Goal: Task Accomplishment & Management: Manage account settings

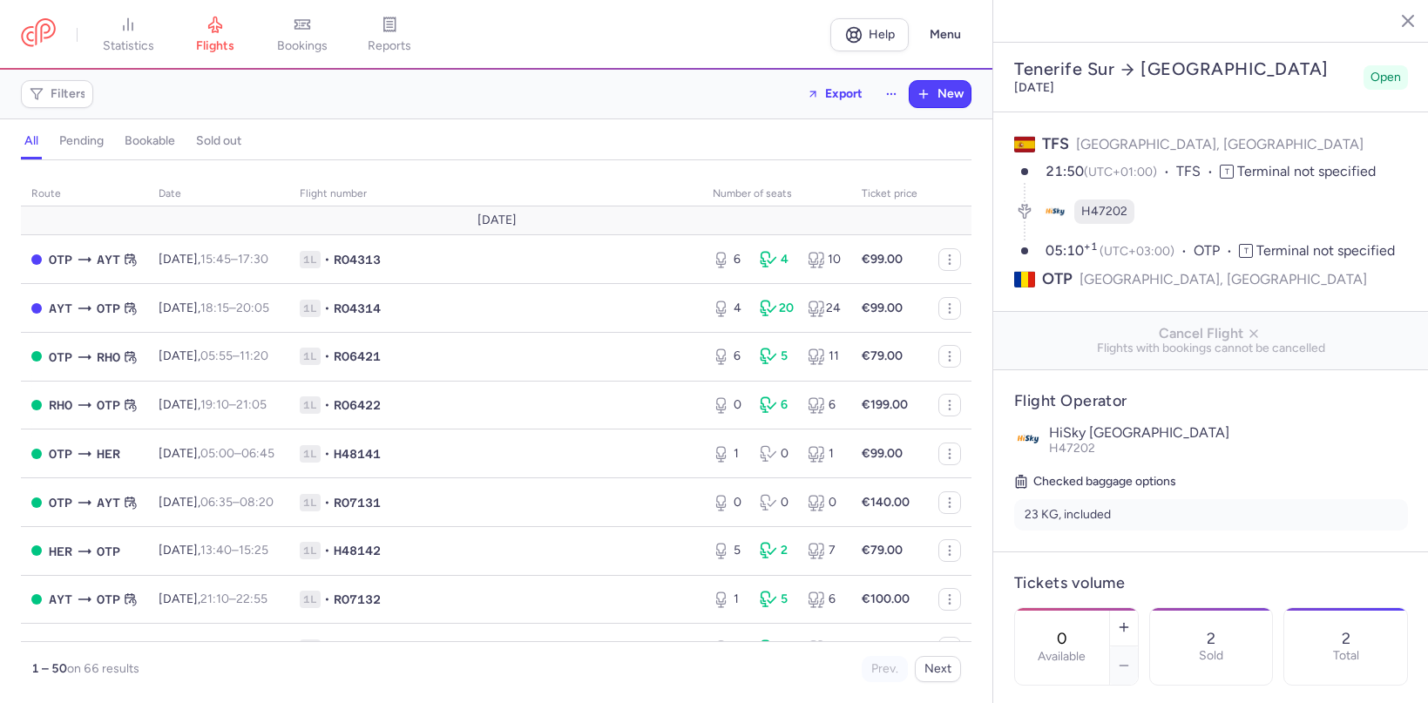
select select "hours"
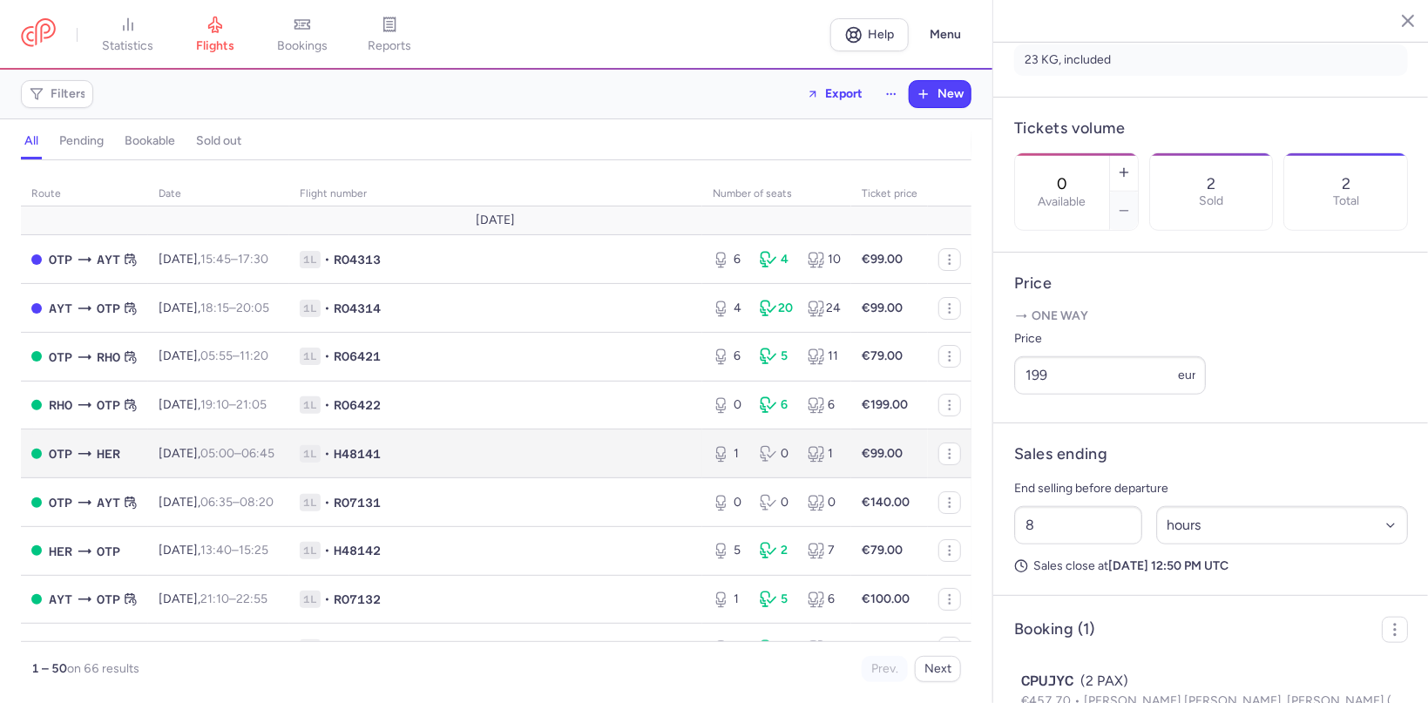
scroll to position [203, 0]
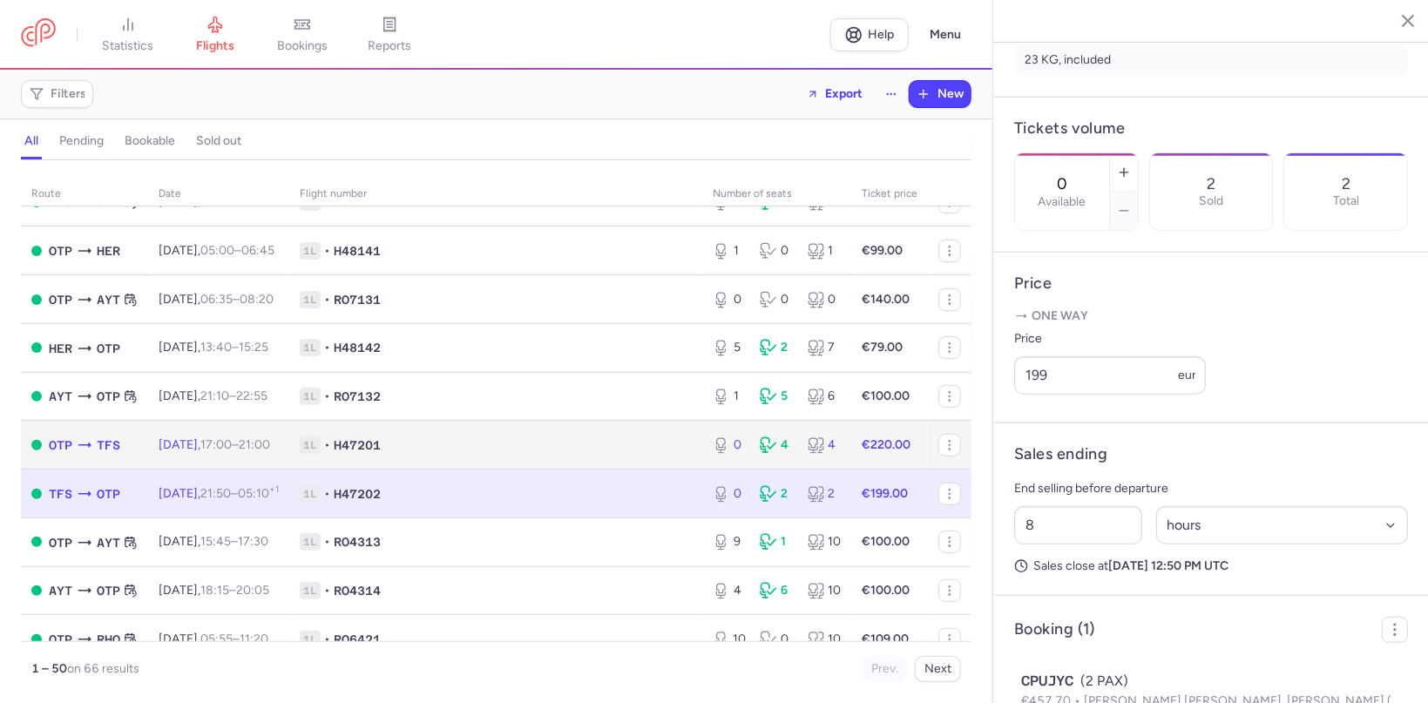
click at [221, 450] on span "Tue, 19 Aug, 17:00 – 21:00 +0" at bounding box center [215, 444] width 112 height 15
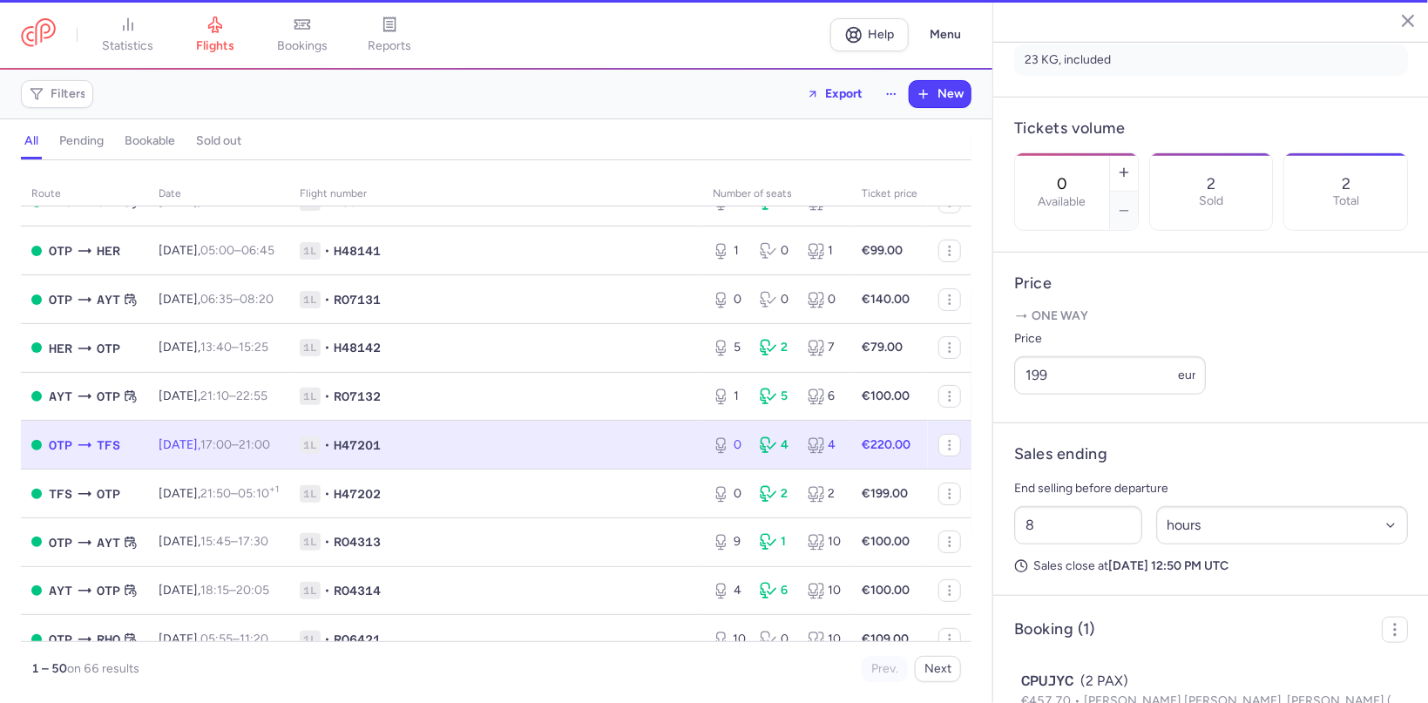
type input "2"
select select "days"
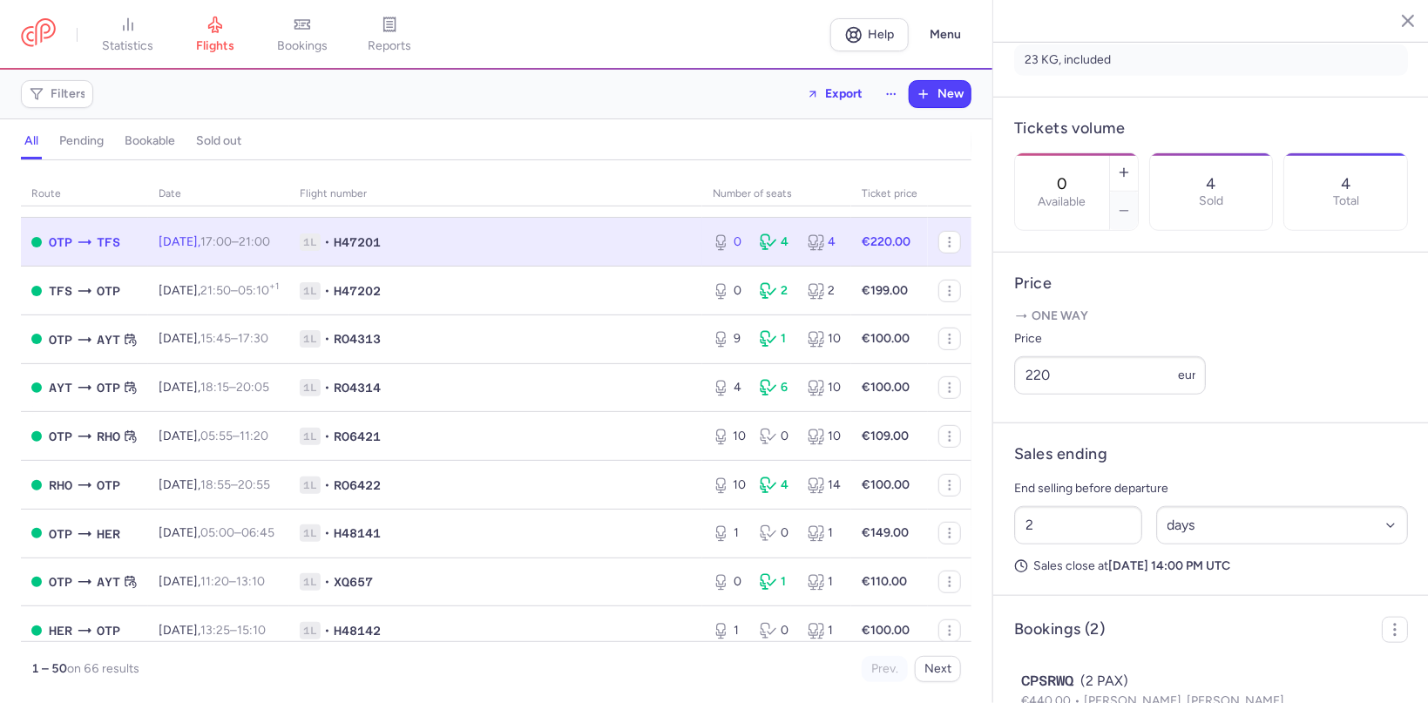
scroll to position [203, 0]
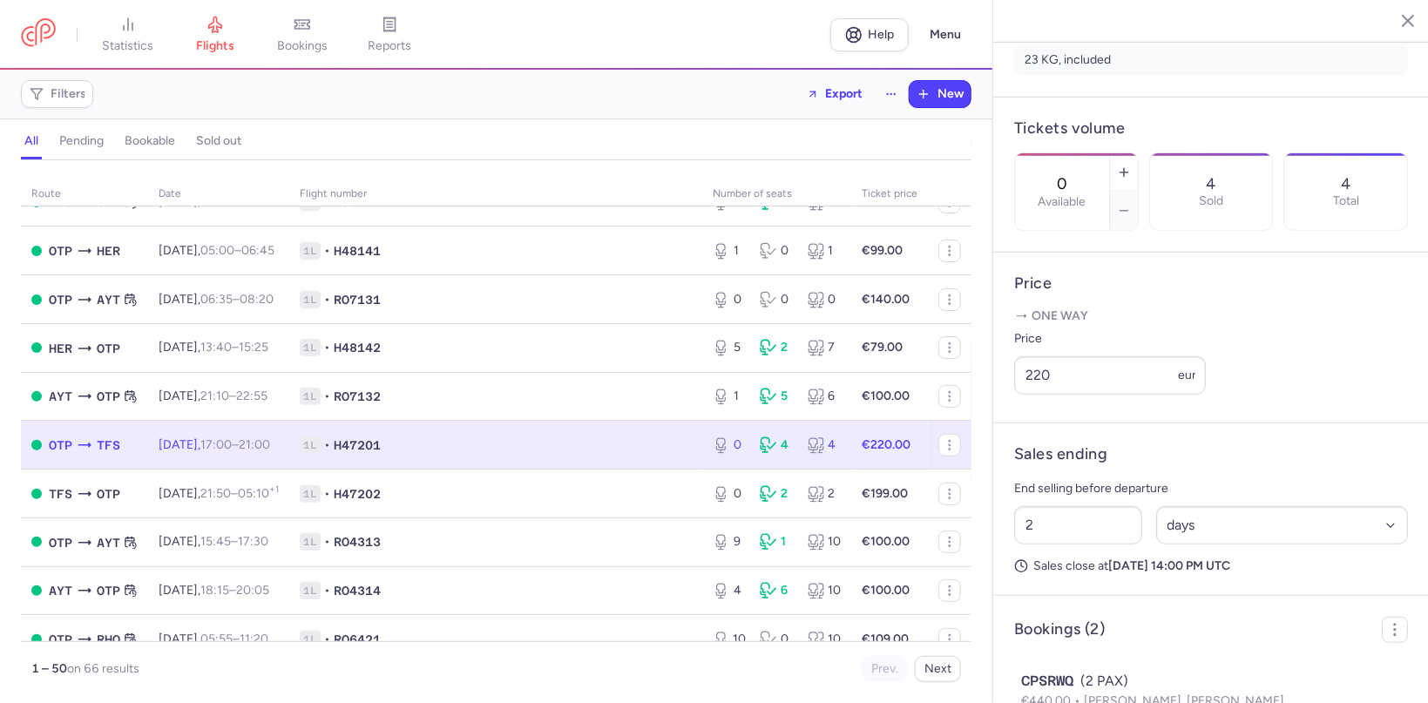
click at [702, 450] on td "Tue, 19 Aug, 17:00 – 21:00 +0" at bounding box center [776, 445] width 149 height 49
click at [615, 451] on span "1L • H47201" at bounding box center [496, 445] width 392 height 17
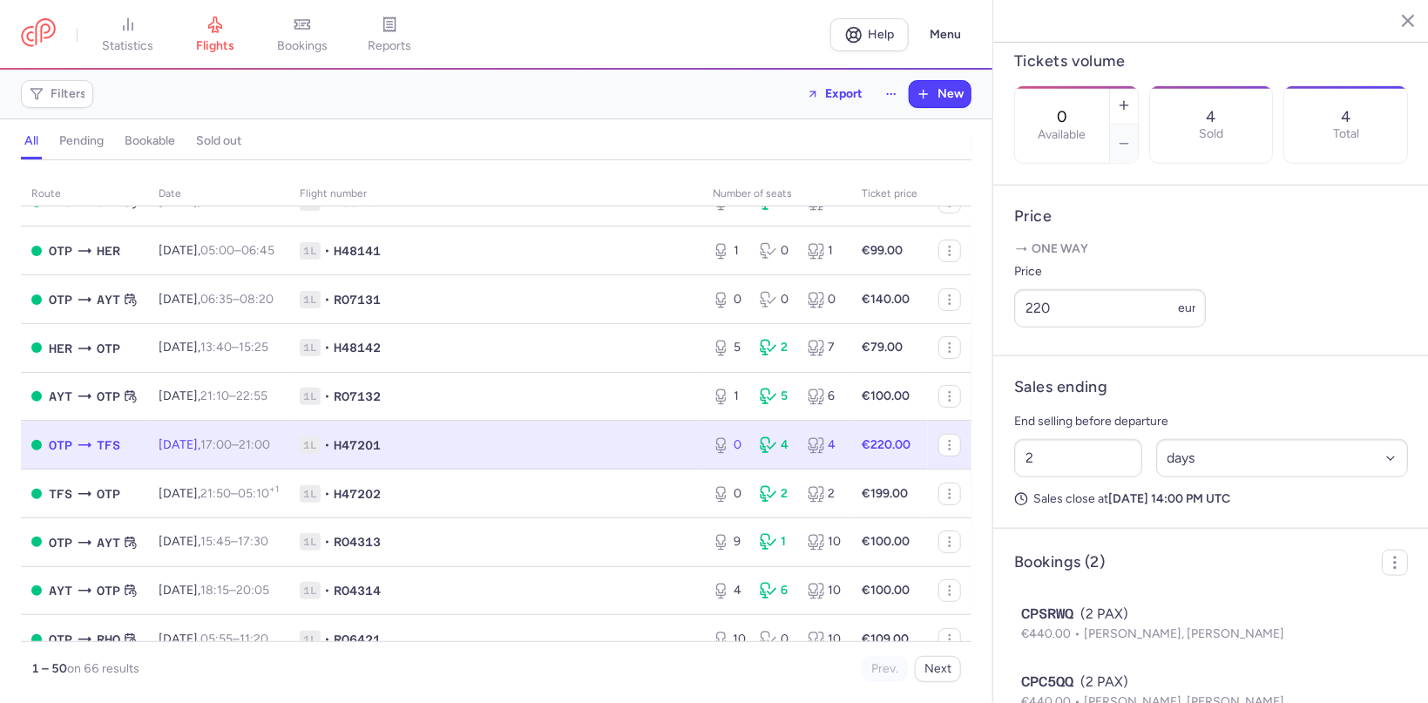
click at [702, 457] on td "Tue, 19 Aug, 17:00 – 21:00 +0" at bounding box center [776, 445] width 149 height 49
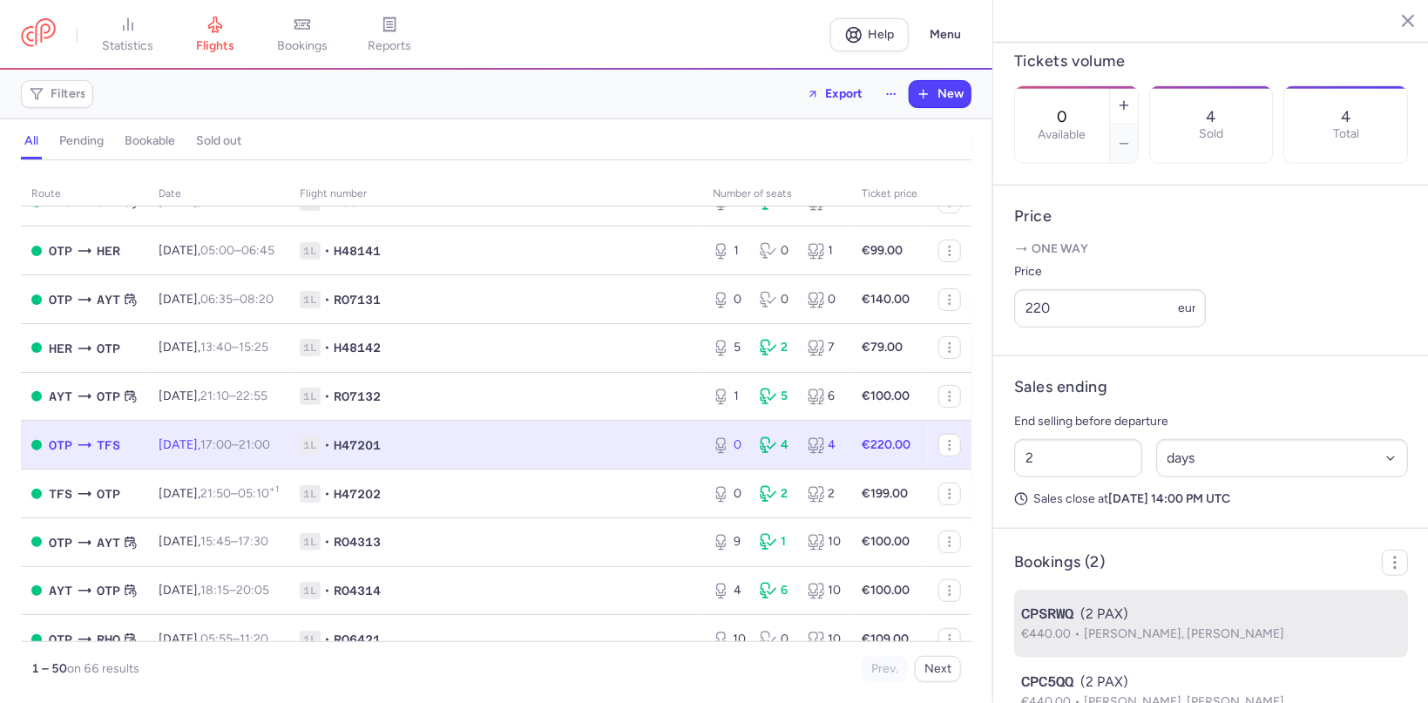
click at [1147, 626] on span "Fuzi DAVID, Bartos KINCSO" at bounding box center [1184, 633] width 200 height 15
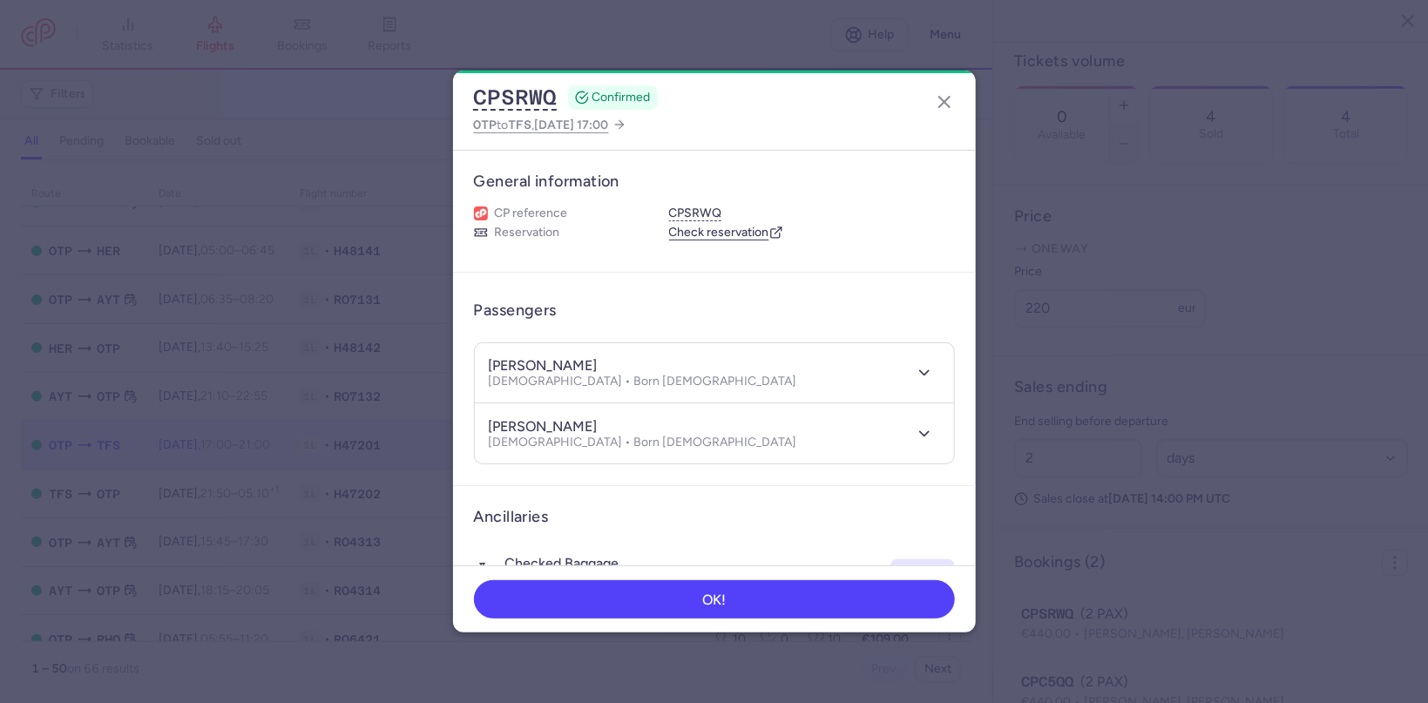
click at [1267, 551] on dialog "CPSRWQ CONFIRMED OTP to TFS , 2025 Aug 19, 17:00 General information CP referen…" at bounding box center [714, 352] width 1372 height 563
click at [949, 105] on icon "button" at bounding box center [944, 101] width 21 height 21
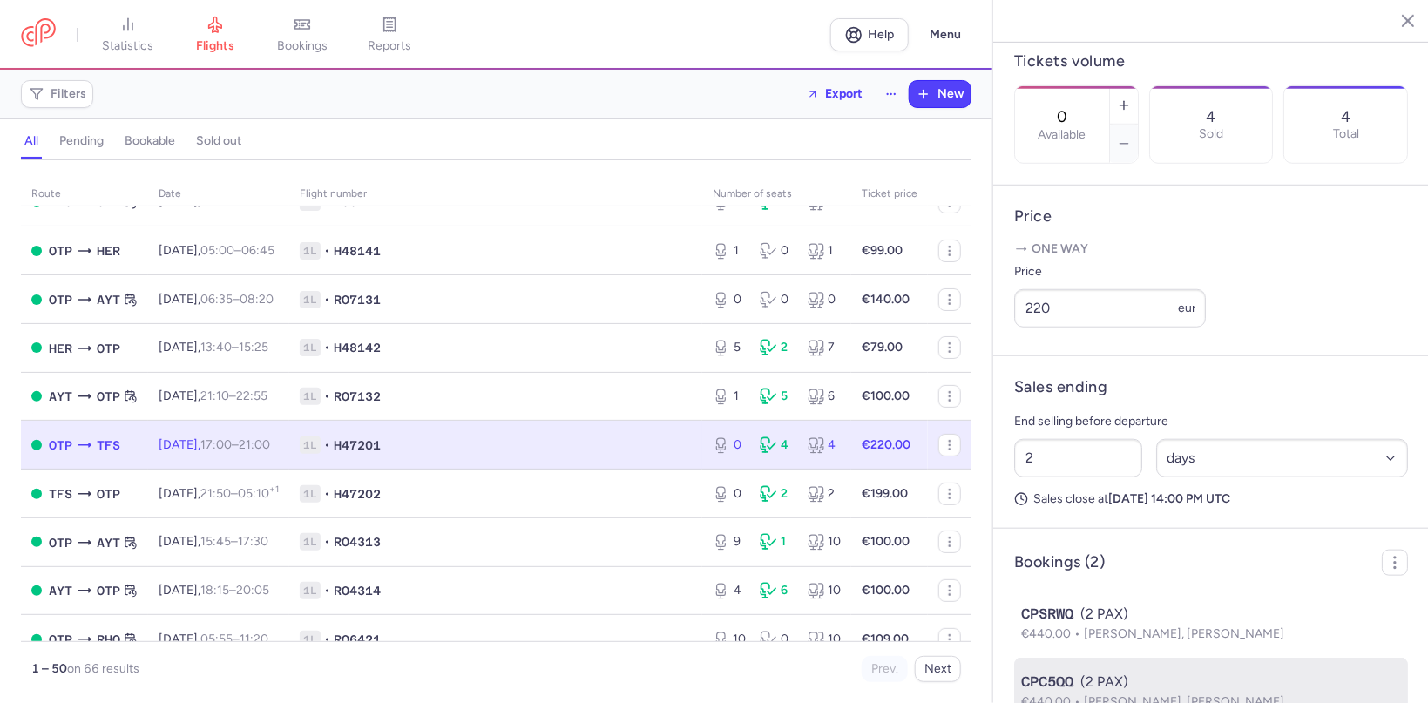
click at [1189, 694] on span "Szabo RICHARD, Zsigmond HUNOR" at bounding box center [1184, 701] width 200 height 15
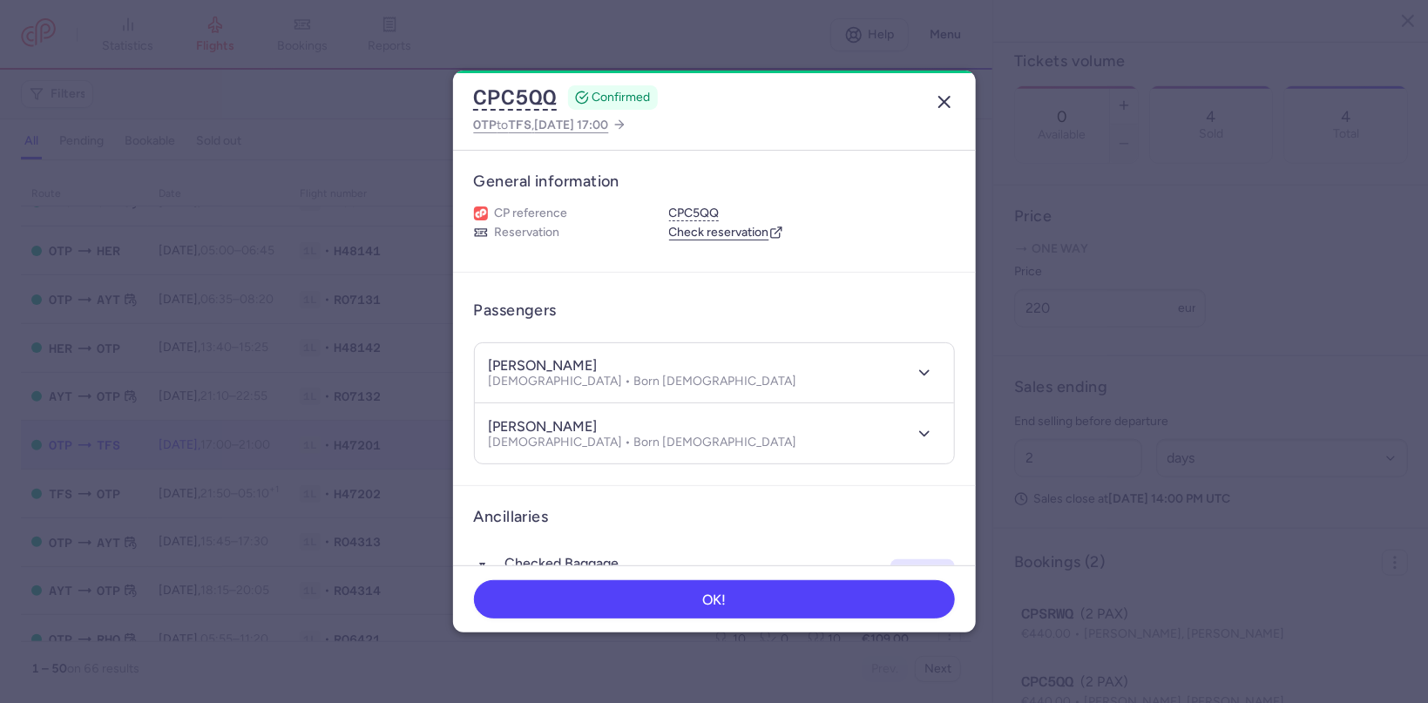
click at [958, 106] on header "CPC5QQ CONFIRMED OTP to TFS , 2025 Aug 19, 17:00" at bounding box center [714, 111] width 523 height 80
click at [946, 101] on line "button" at bounding box center [944, 102] width 10 height 10
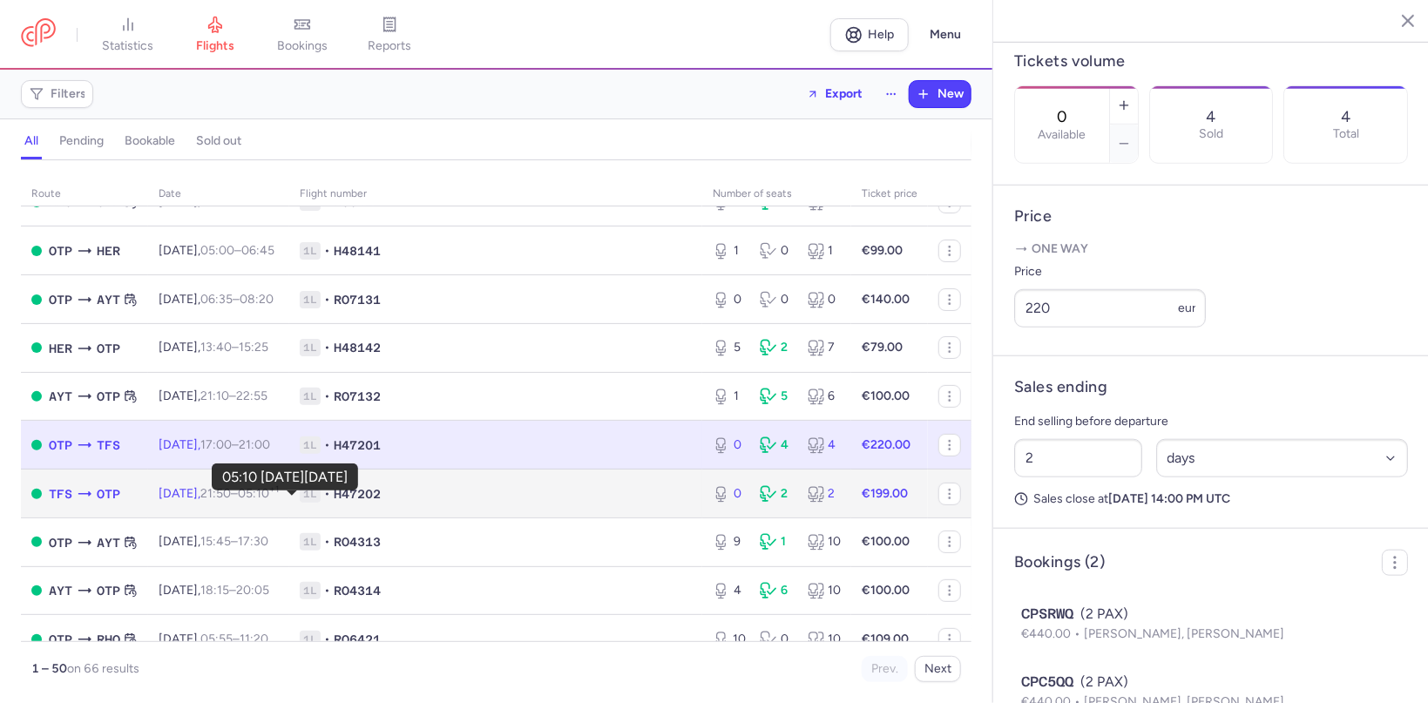
click at [279, 501] on time "05:10 +1" at bounding box center [258, 493] width 41 height 15
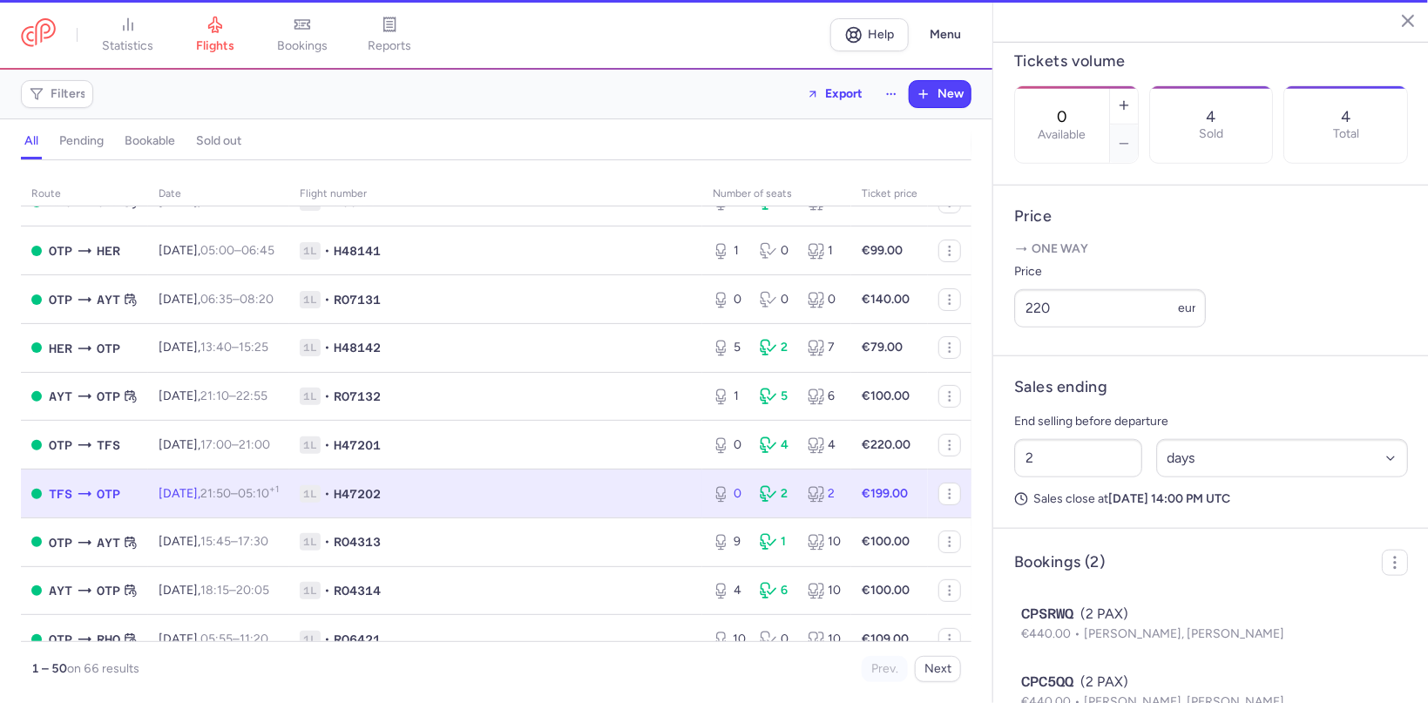
type input "8"
select select "hours"
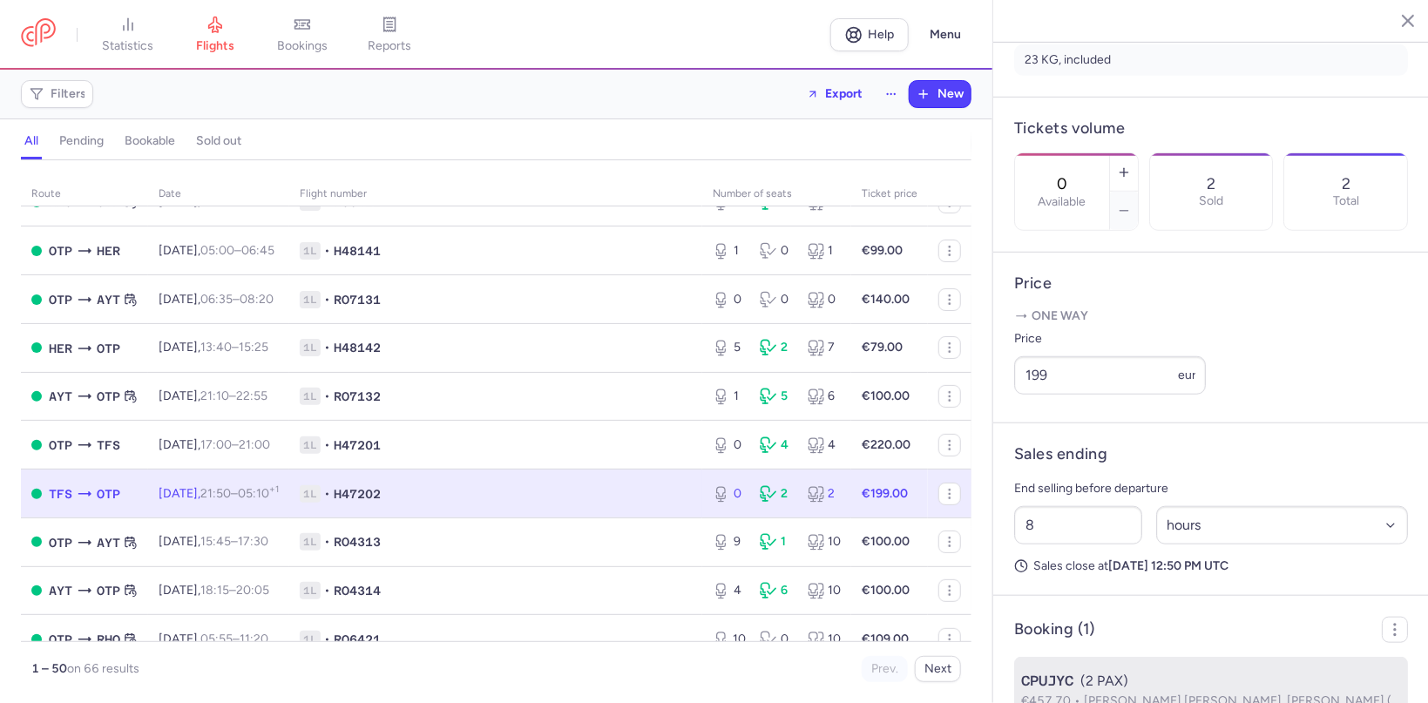
click at [1108, 694] on span "Elena PODOLEANU ROTARIU, Andrei ROTARIU (+1)" at bounding box center [1248, 701] width 328 height 15
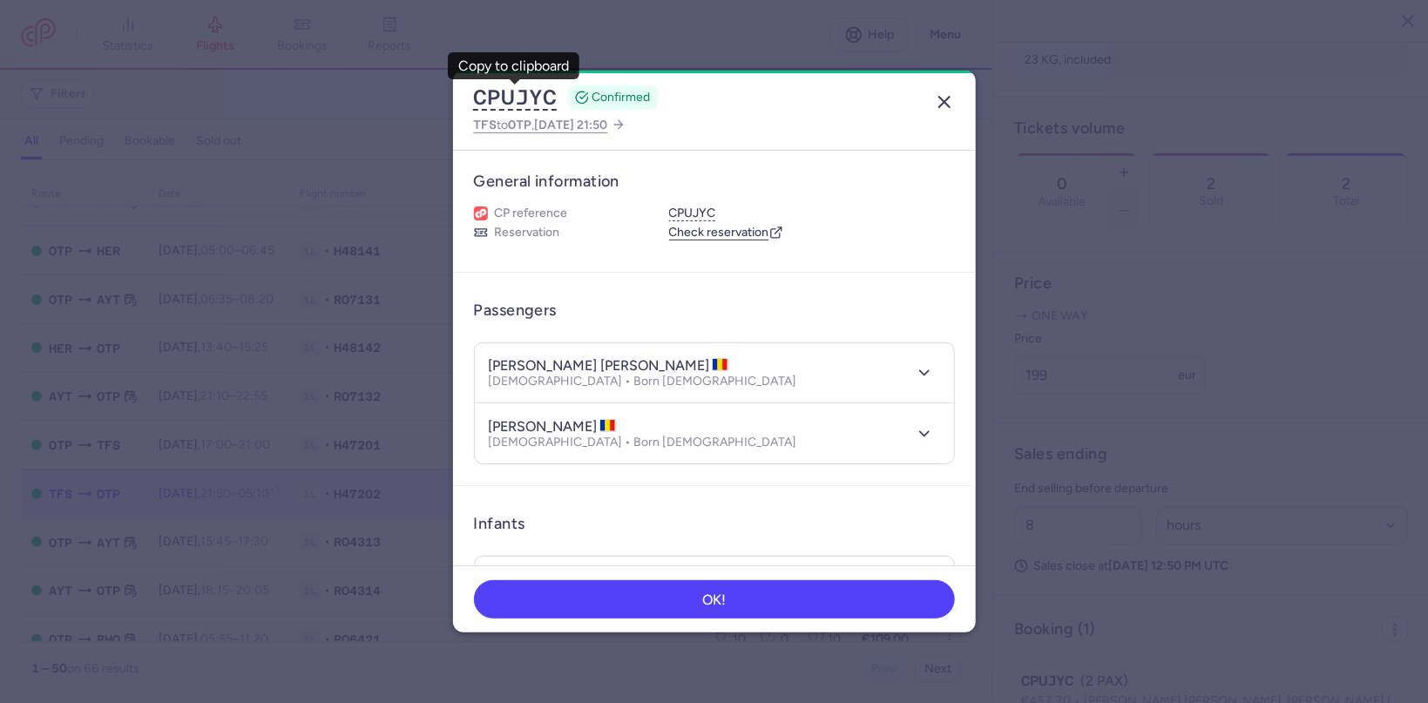
click at [945, 93] on button "button" at bounding box center [945, 102] width 28 height 28
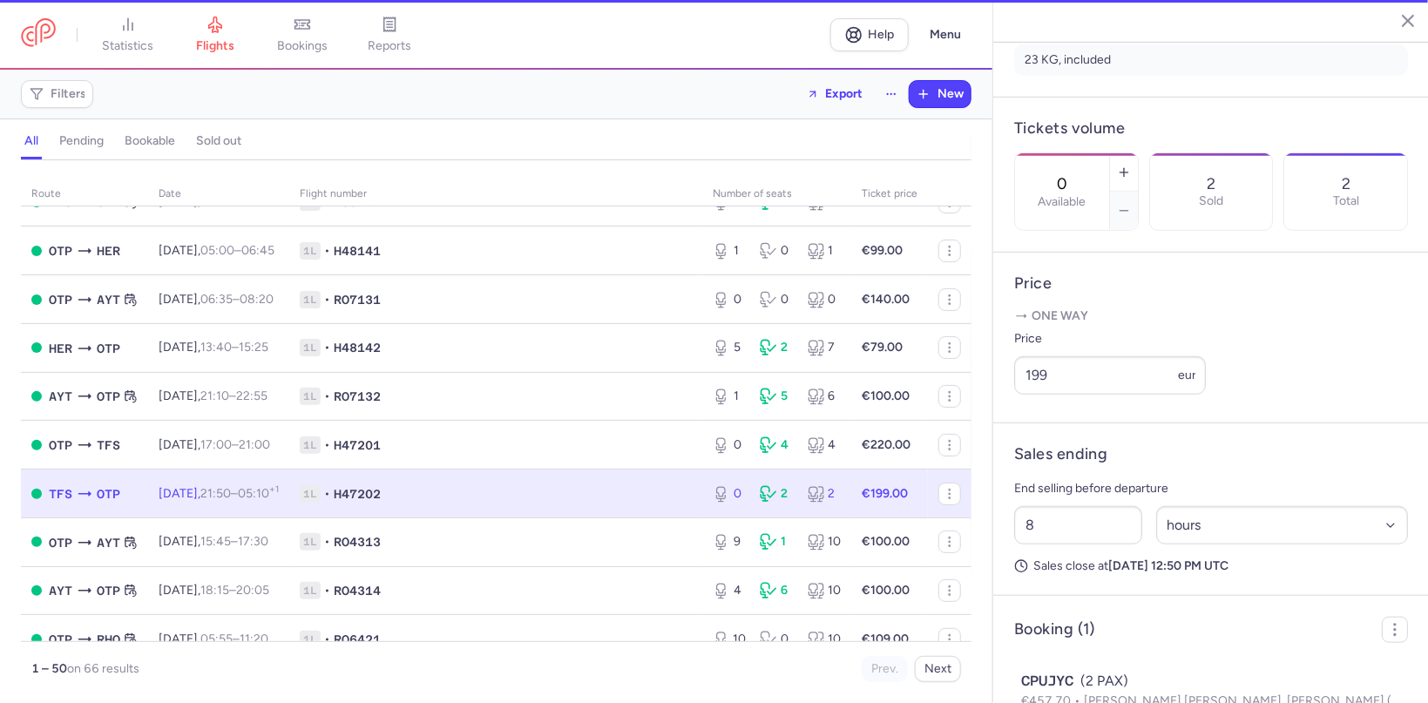
click at [945, 97] on dialog "CPUJYC CONFIRMED TFS to OTP , 2025 Aug 19, 21:50 General information CP referen…" at bounding box center [714, 352] width 1372 height 563
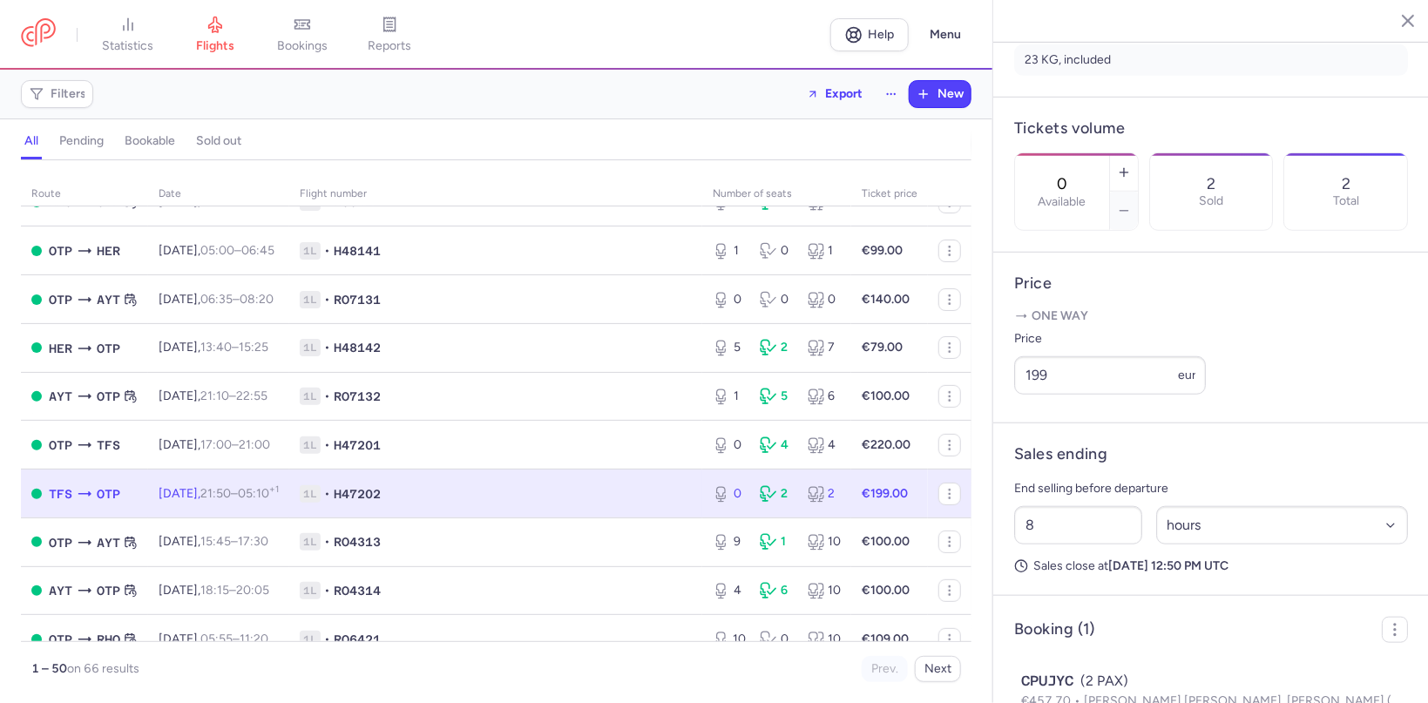
click at [663, 498] on span "1L • H47202" at bounding box center [496, 493] width 392 height 17
click at [1127, 166] on icon "button" at bounding box center [1124, 173] width 14 height 14
type input "1"
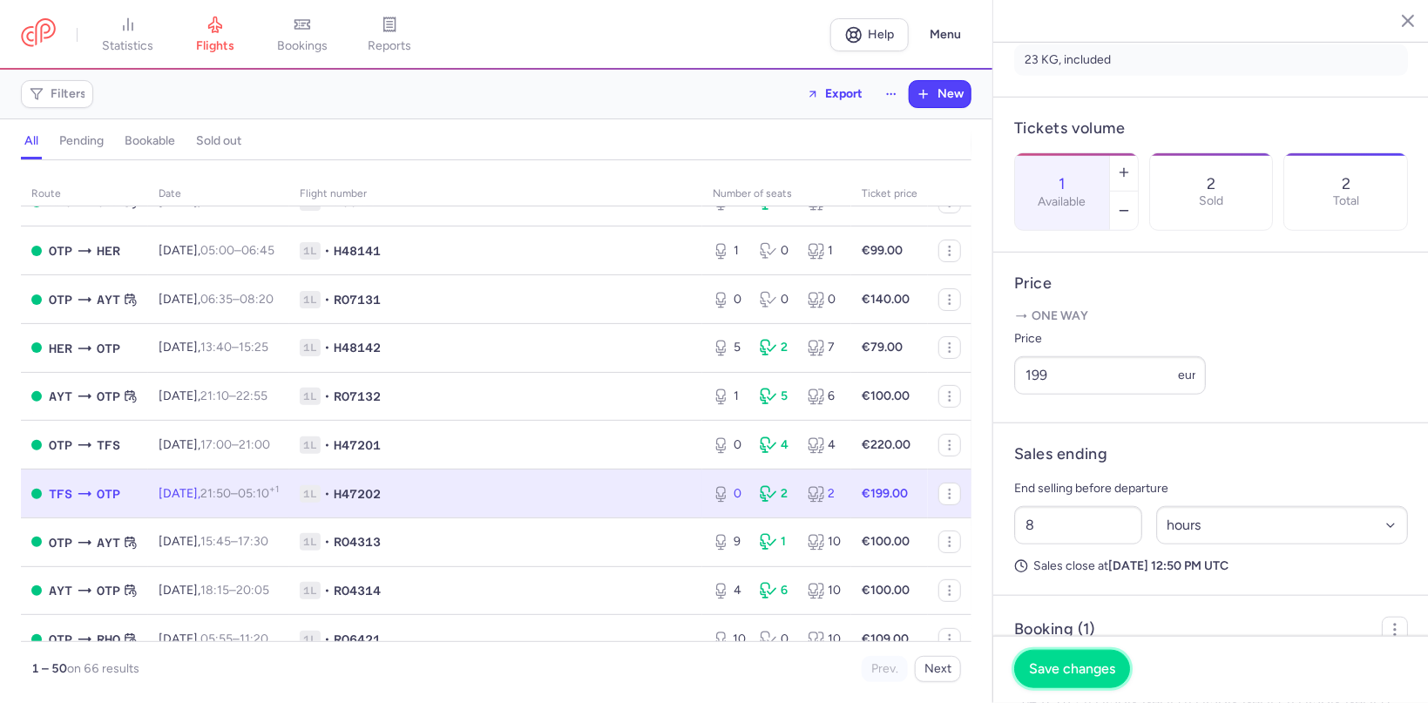
click at [1074, 670] on span "Save changes" at bounding box center [1072, 669] width 86 height 16
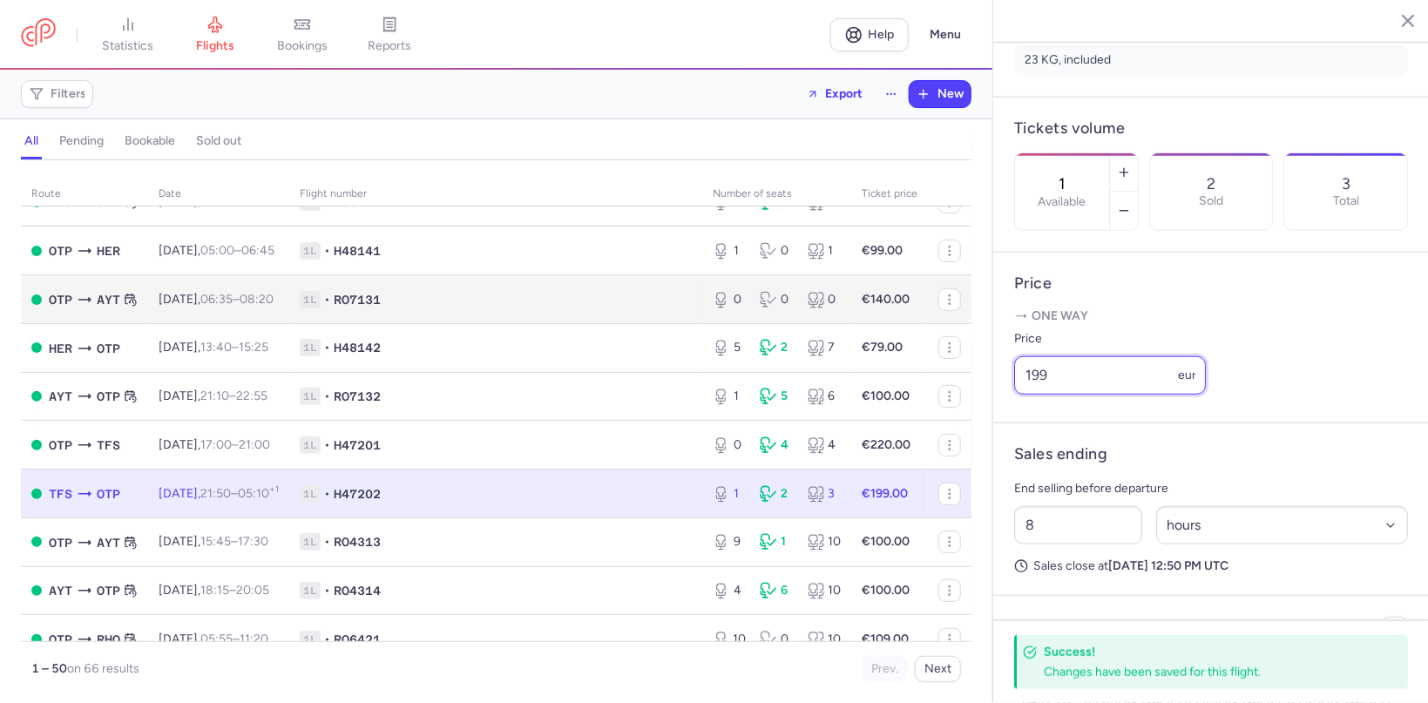
drag, startPoint x: 1091, startPoint y: 333, endPoint x: 952, endPoint y: 319, distance: 139.2
click at [1014, 356] on input "199" at bounding box center [1110, 375] width 192 height 38
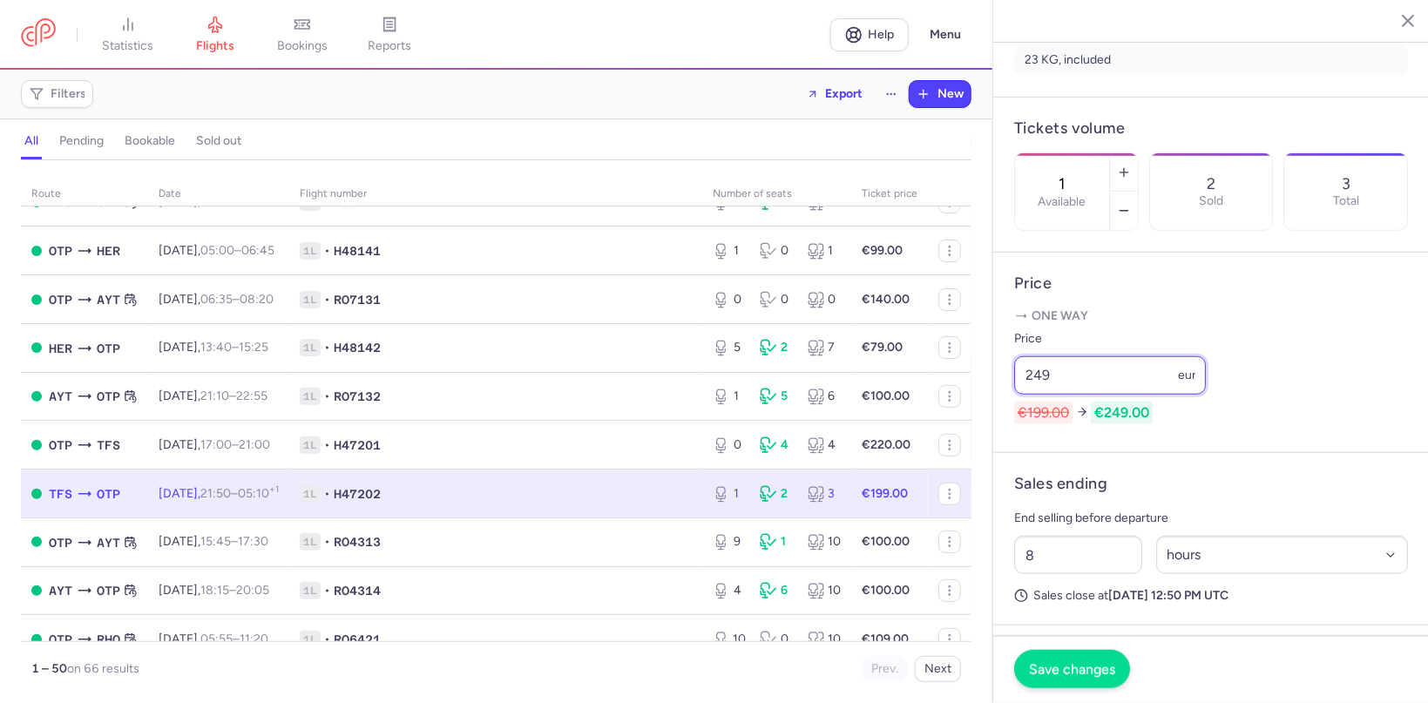
type input "249"
drag, startPoint x: 1078, startPoint y: 660, endPoint x: 1173, endPoint y: 633, distance: 99.0
click at [1078, 661] on button "Save changes" at bounding box center [1072, 669] width 116 height 38
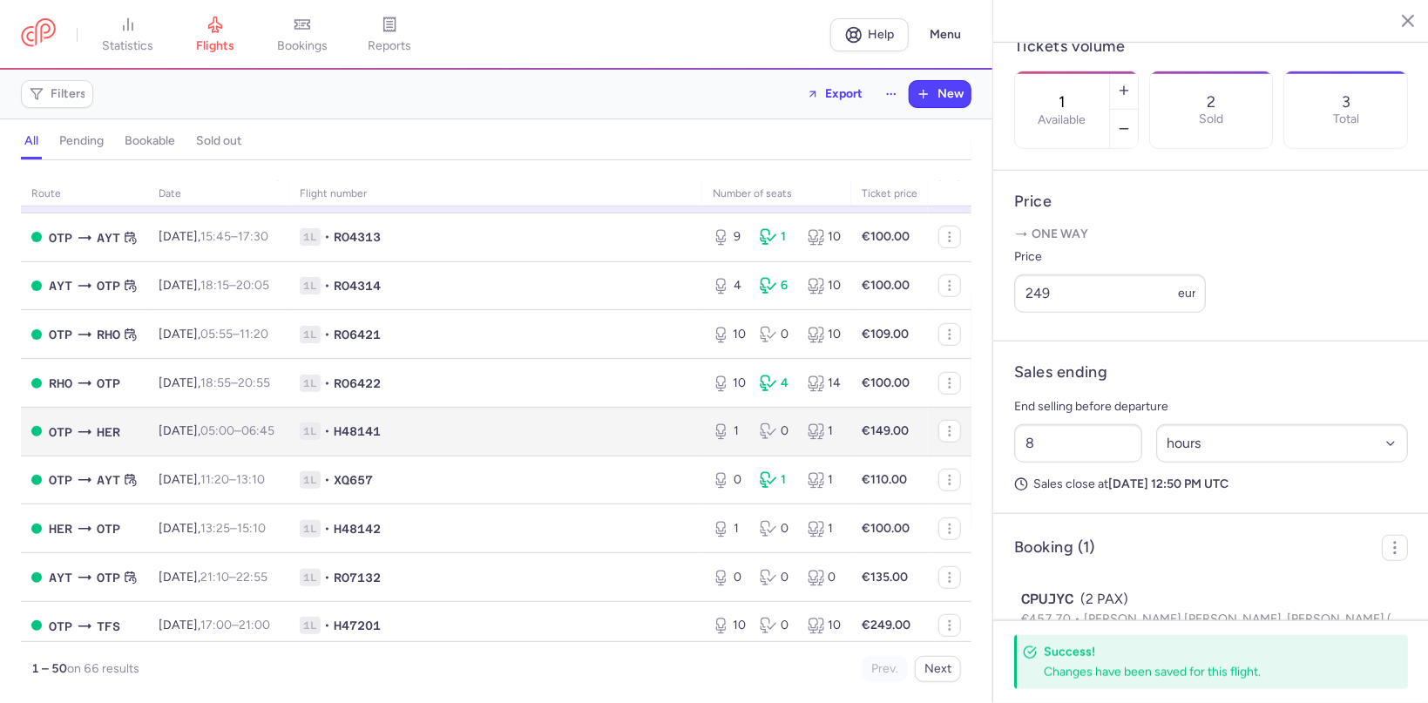
scroll to position [609, 0]
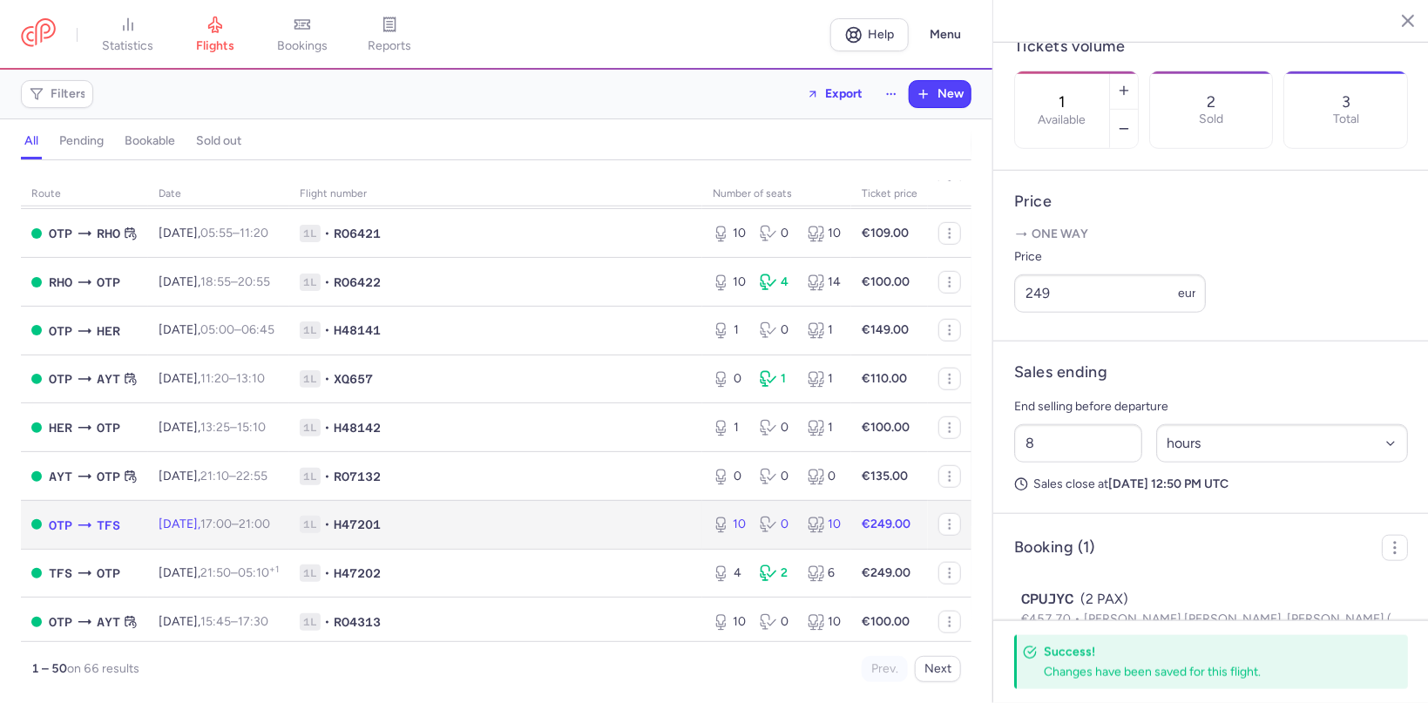
click at [155, 543] on td "Tue, 26 Aug, 17:00 – 21:00 +0" at bounding box center [218, 524] width 141 height 49
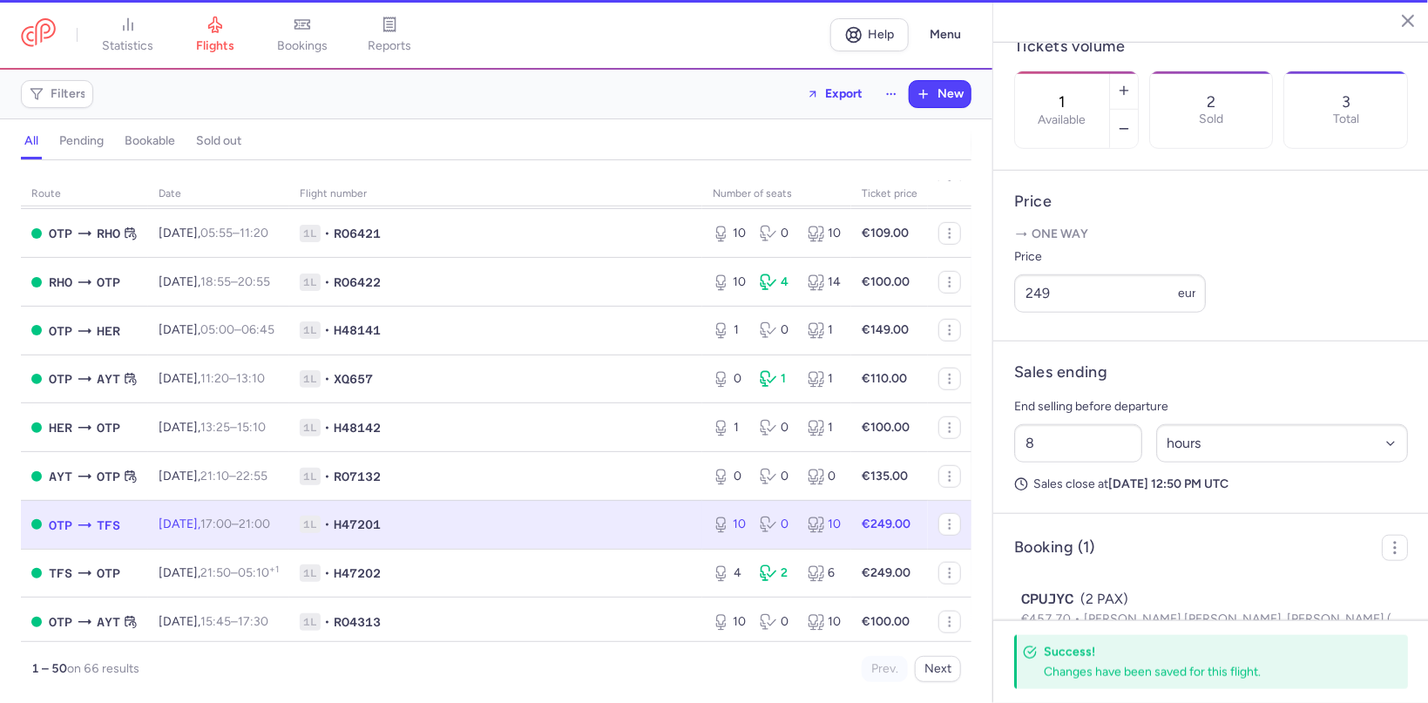
type input "10"
type input "2"
select select "days"
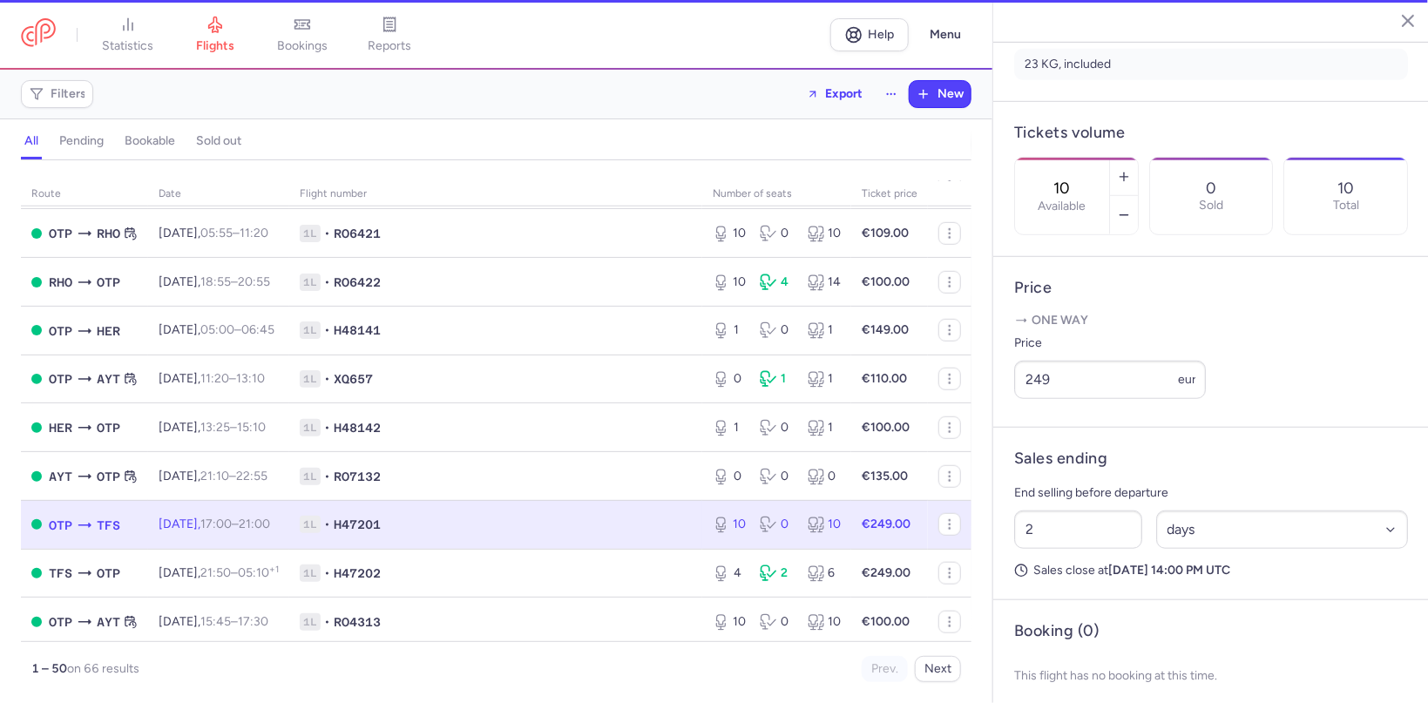
scroll to position [409, 0]
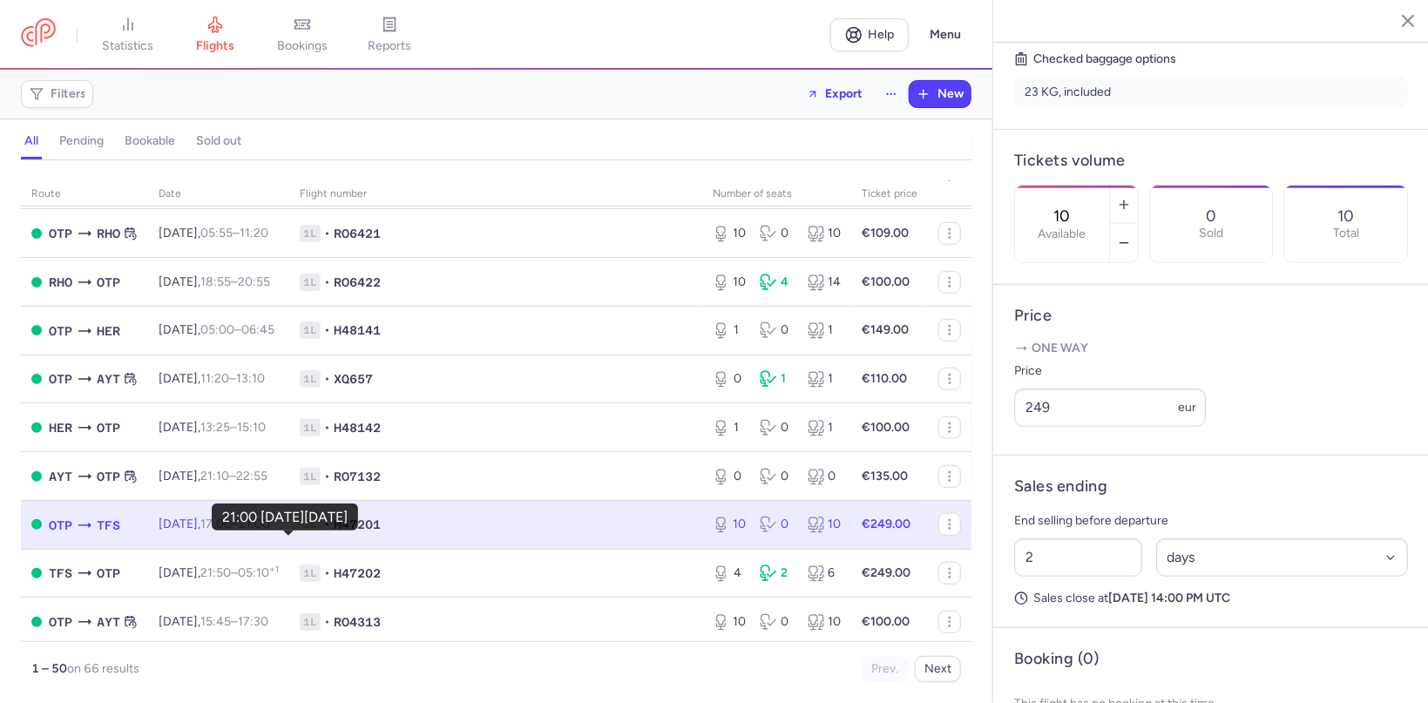
click at [270, 532] on time "21:00 +0" at bounding box center [254, 524] width 31 height 15
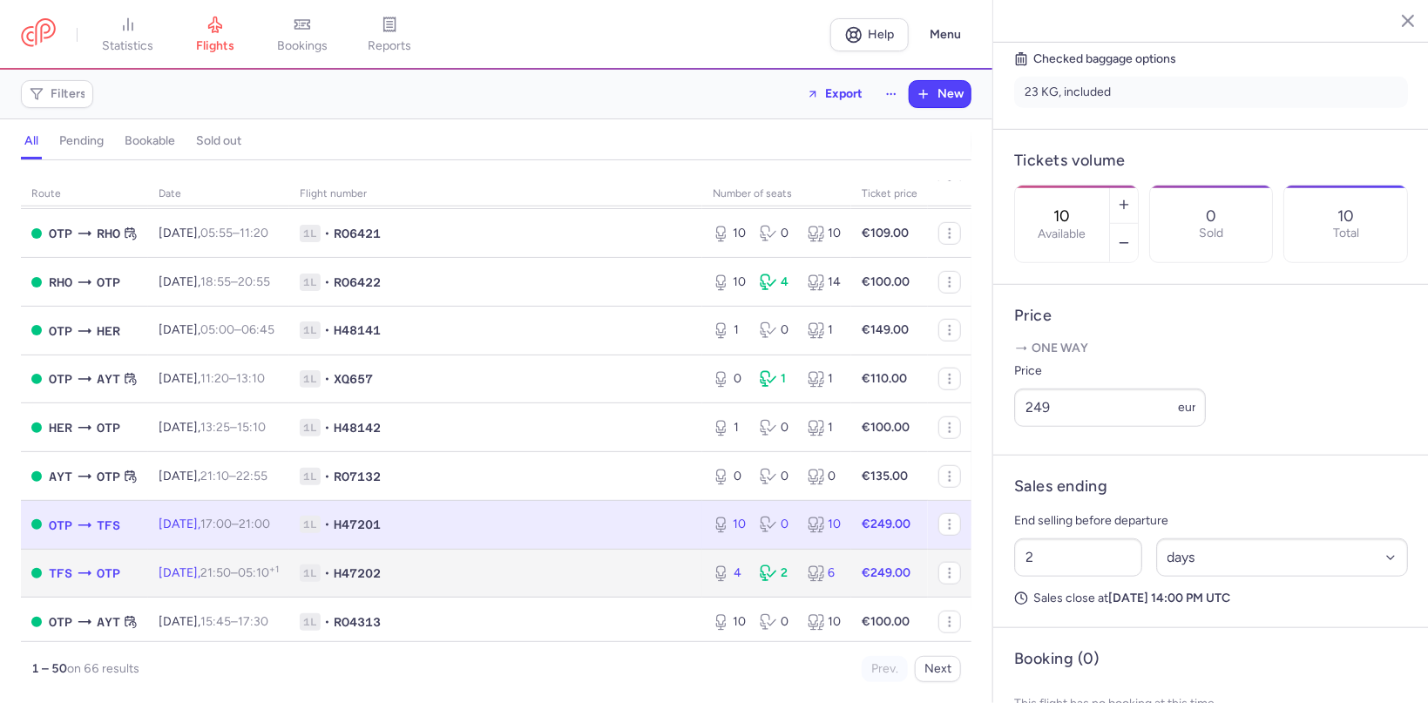
click at [231, 580] on time "21:50" at bounding box center [215, 572] width 30 height 15
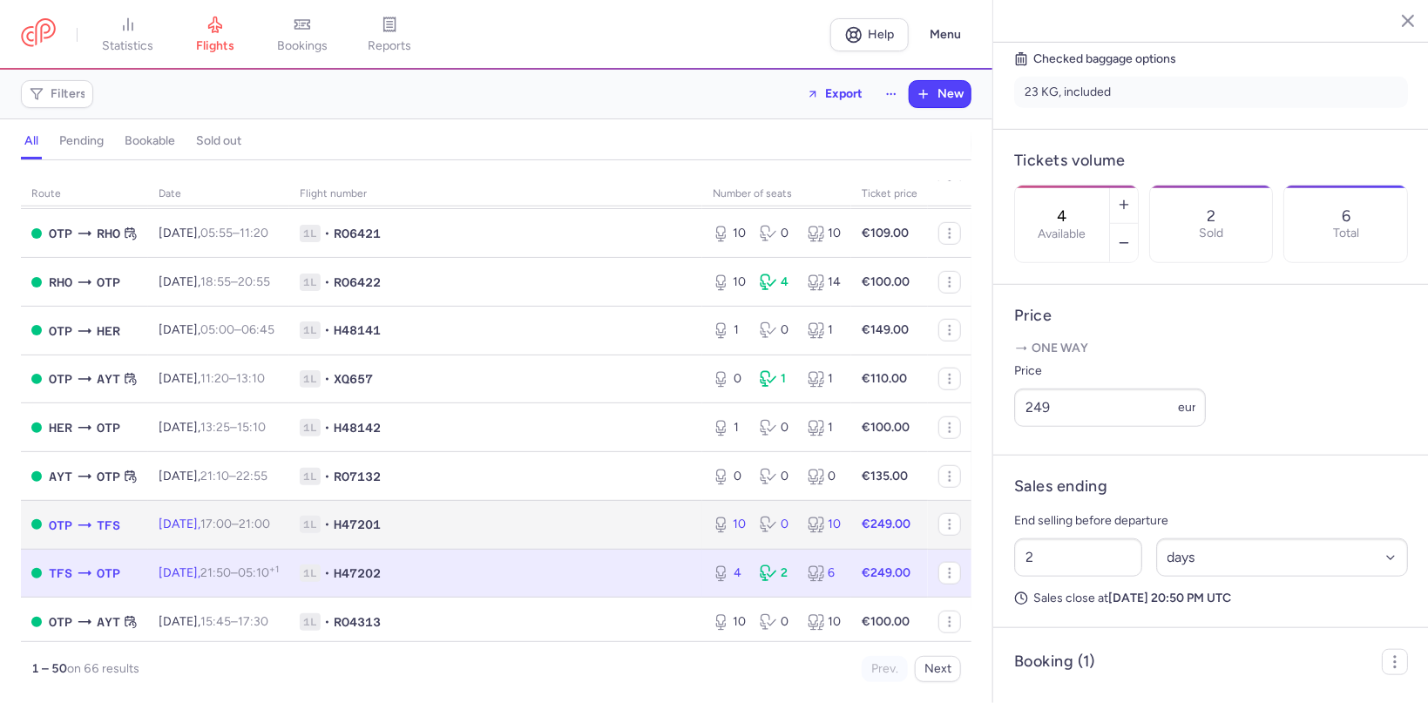
click at [265, 549] on td "Tue, 26 Aug, 17:00 – 21:00 +0" at bounding box center [218, 524] width 141 height 49
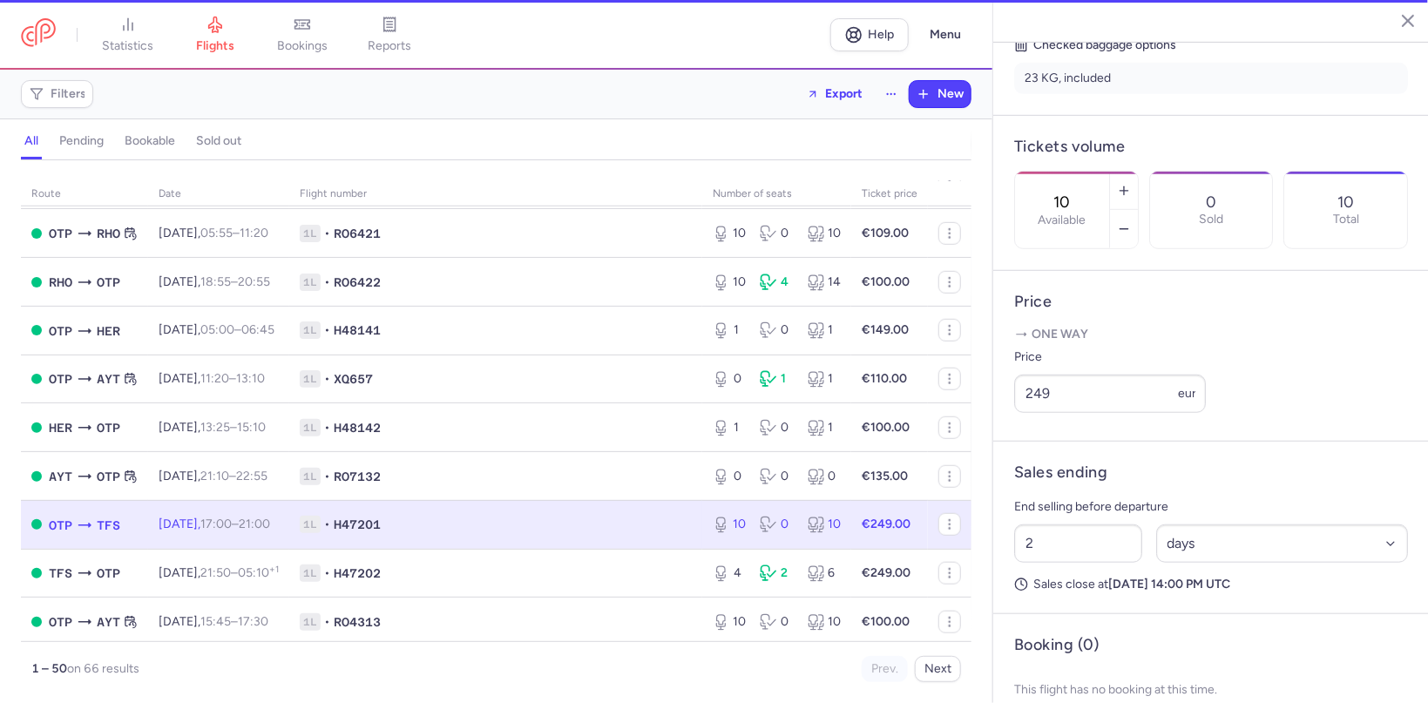
scroll to position [409, 0]
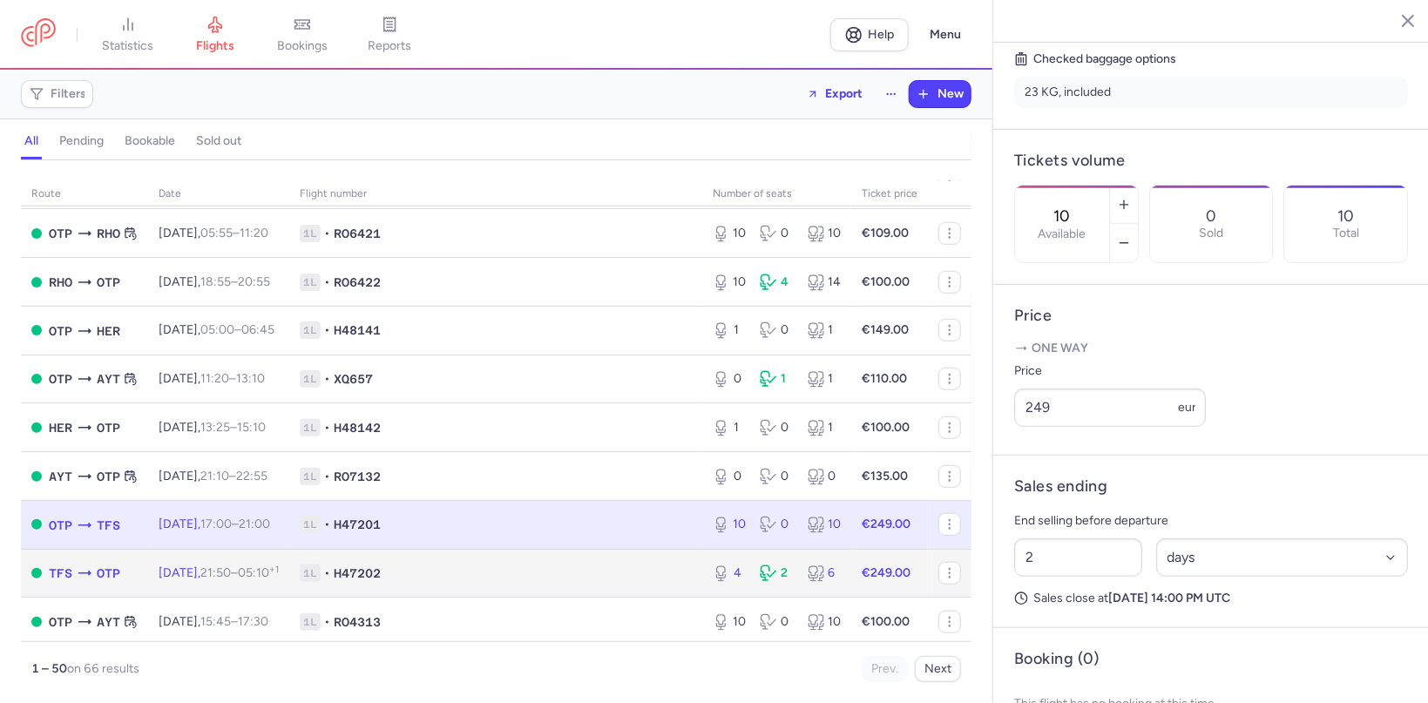
click at [263, 580] on span "21:50 – 05:10 +1" at bounding box center [239, 572] width 78 height 15
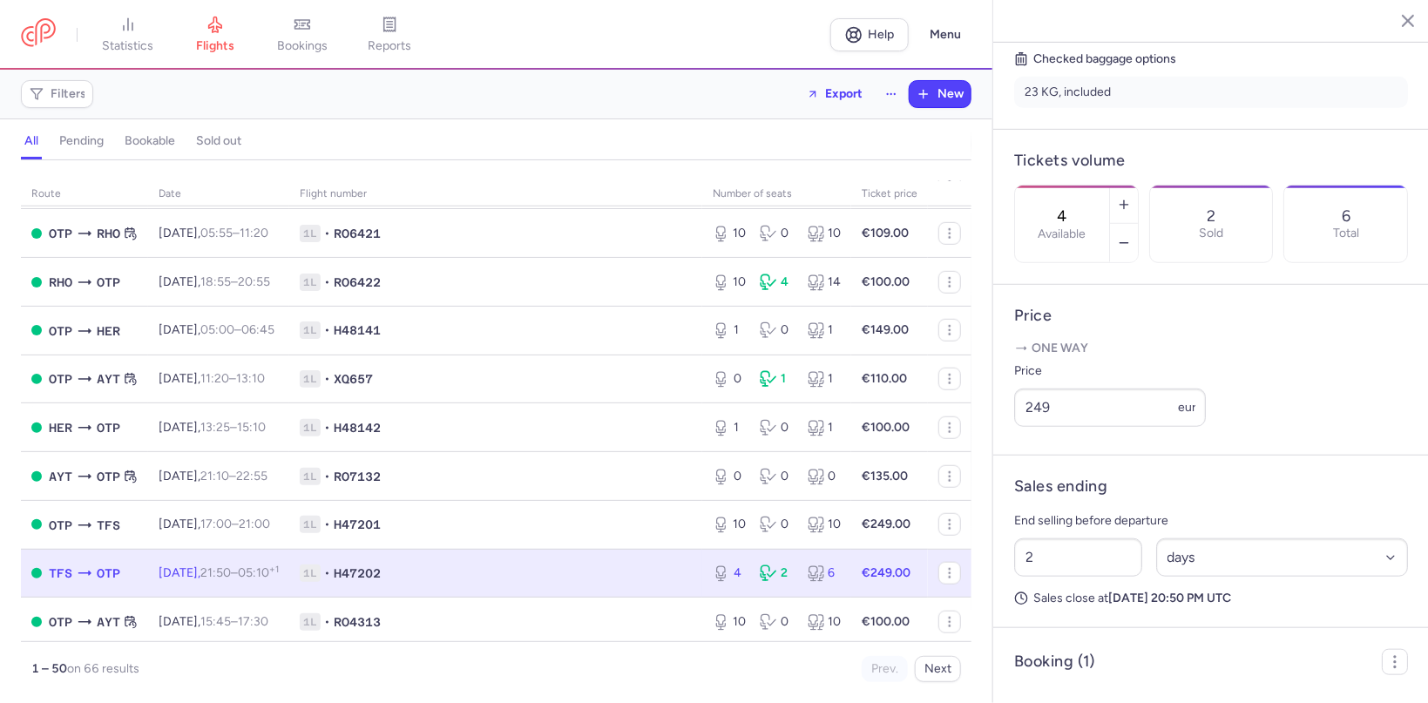
scroll to position [455, 0]
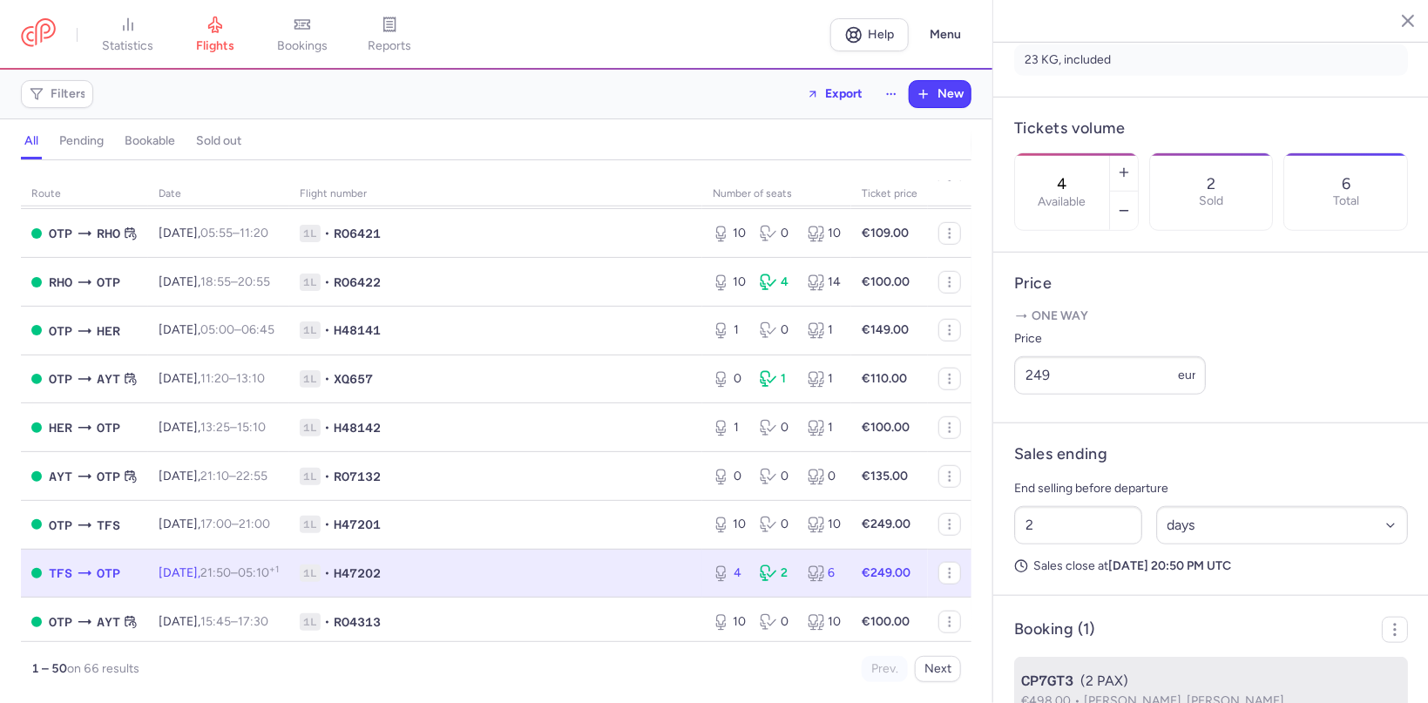
click at [1100, 694] on span "Alina ANDRIUTA, Dmitrii SIRONIN" at bounding box center [1184, 701] width 200 height 15
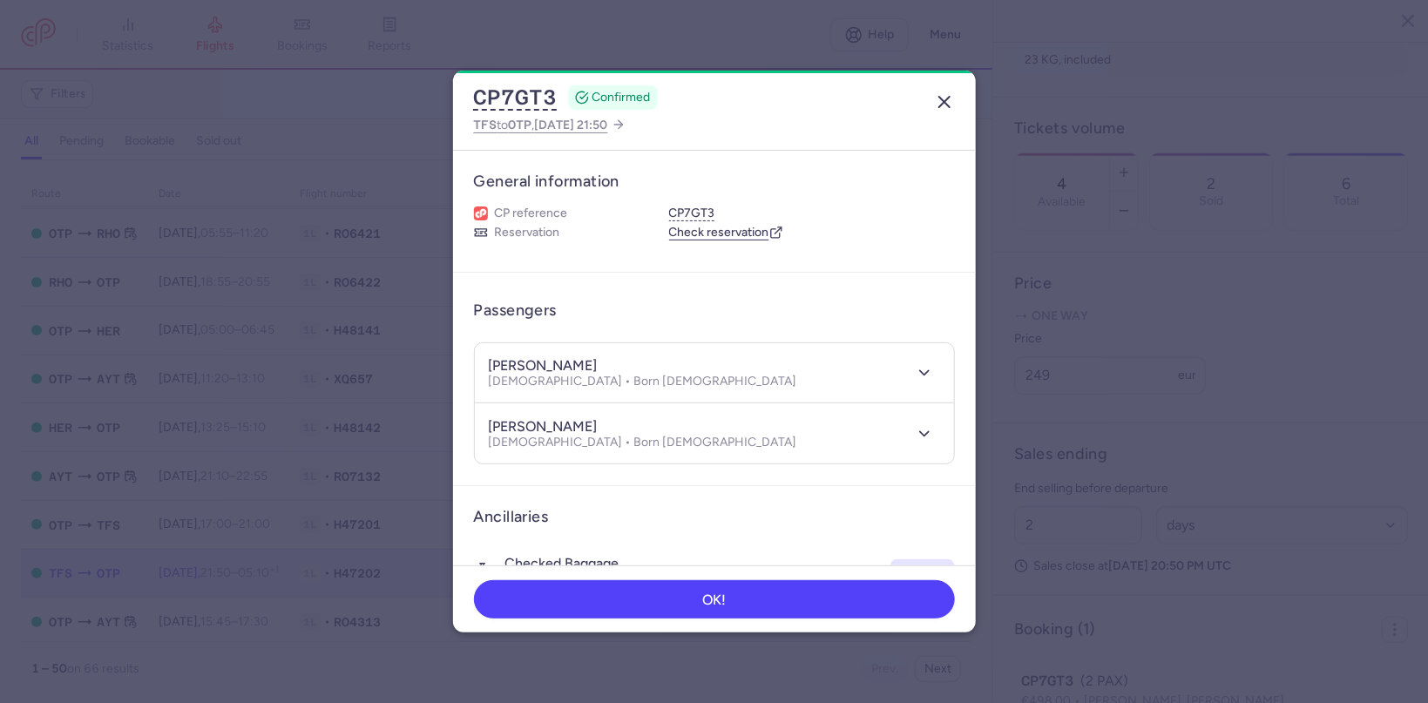
click at [945, 97] on icon "button" at bounding box center [944, 101] width 21 height 21
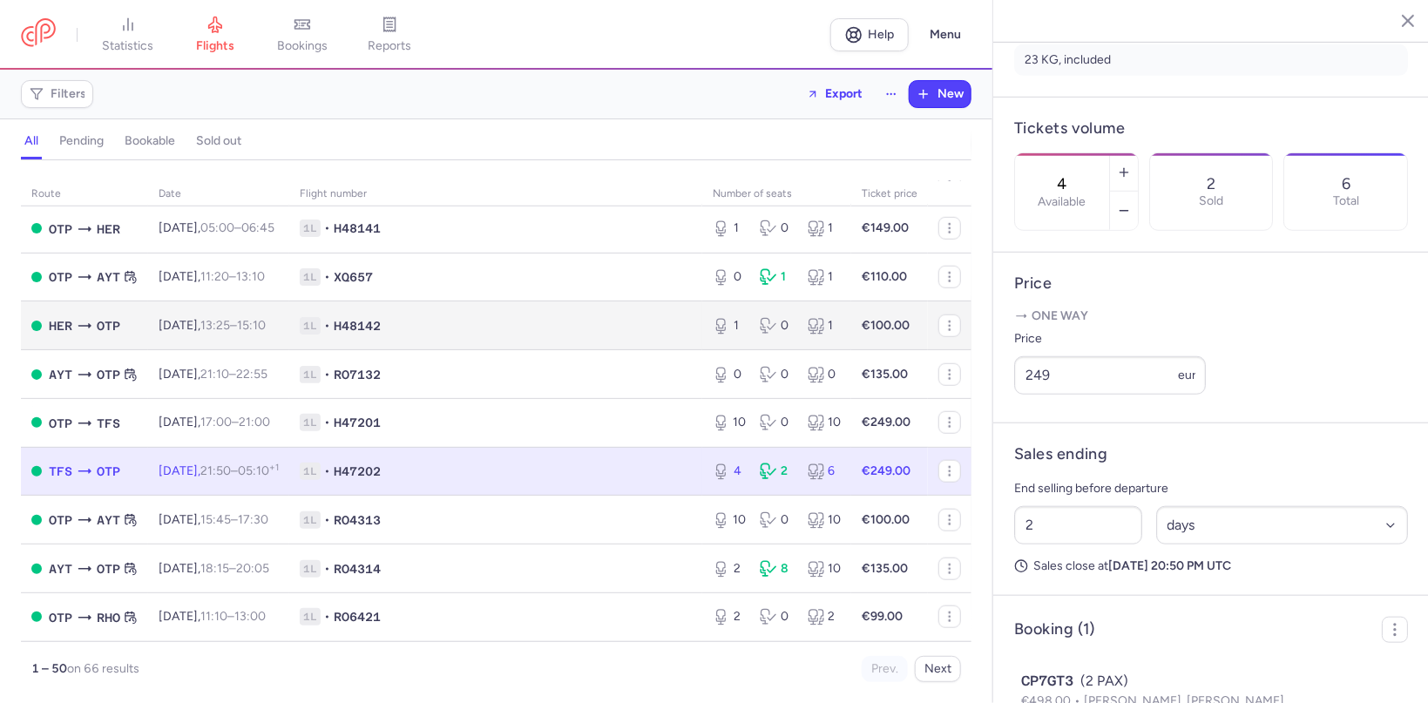
scroll to position [812, 0]
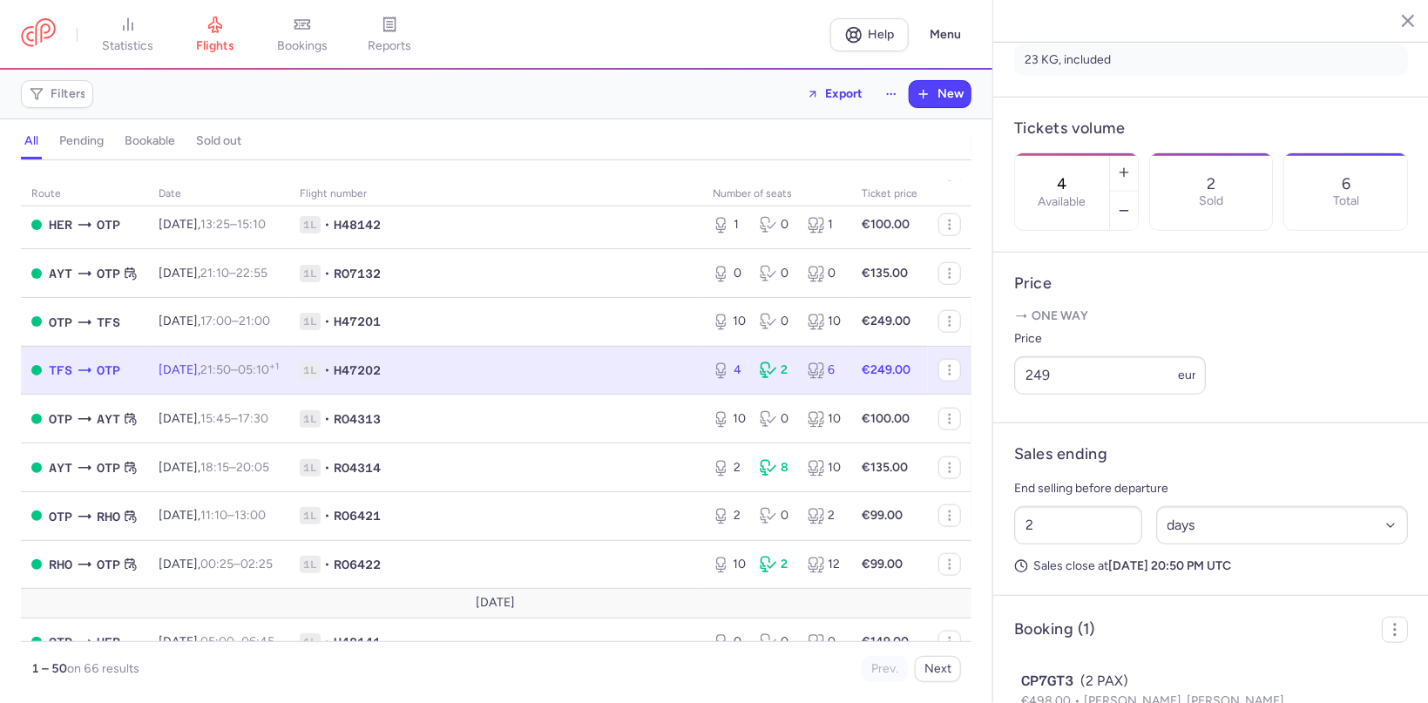
click at [517, 379] on span "1L • H47202" at bounding box center [496, 370] width 392 height 17
click at [1128, 192] on button "button" at bounding box center [1124, 211] width 28 height 38
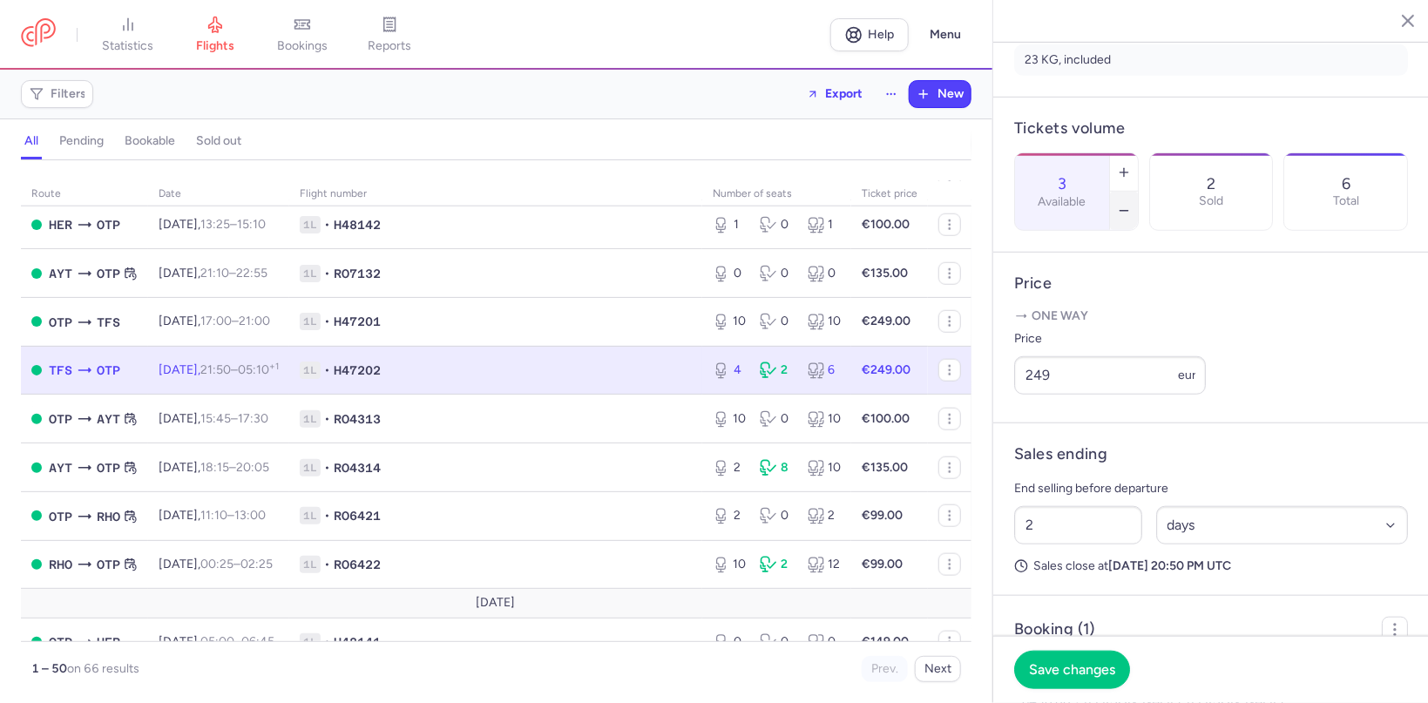
click at [1124, 204] on icon "button" at bounding box center [1124, 211] width 14 height 14
click at [1092, 664] on span "Save changes" at bounding box center [1072, 669] width 86 height 16
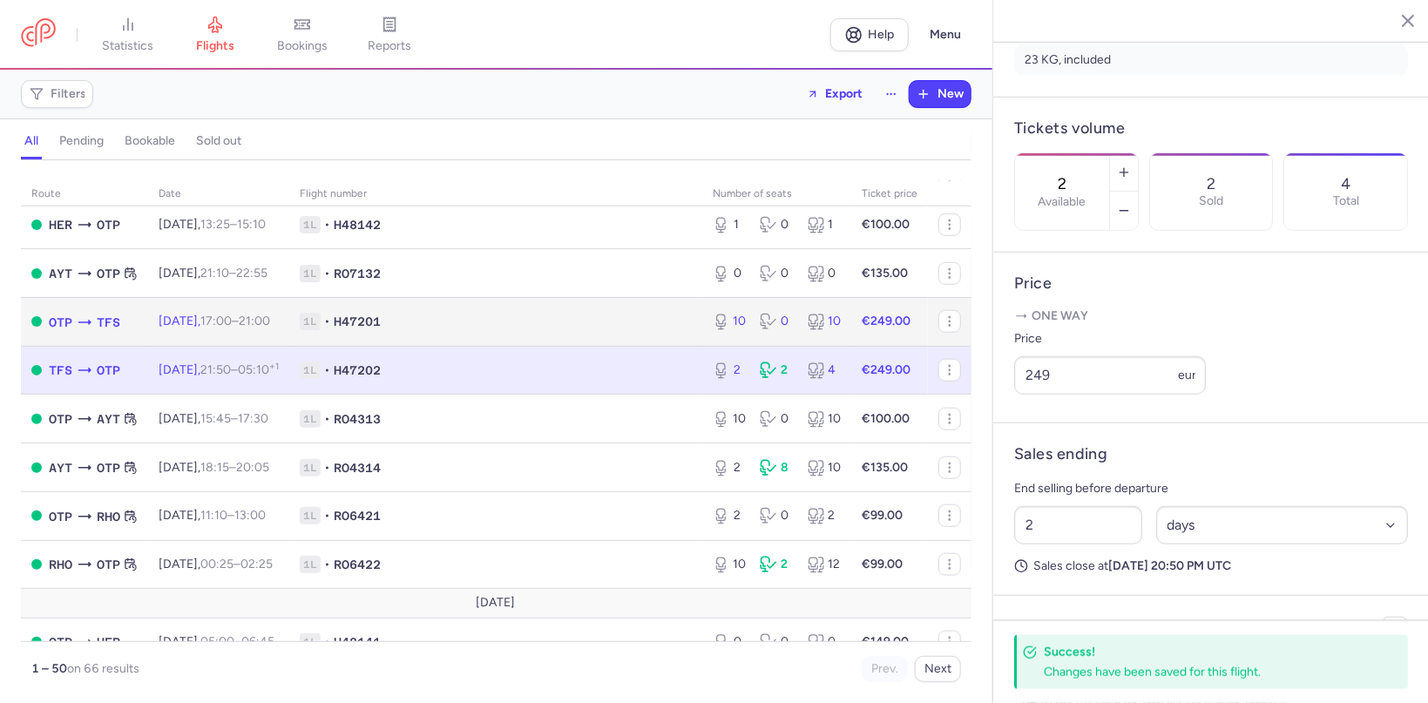
click at [368, 330] on span "1L • H47201" at bounding box center [496, 321] width 392 height 17
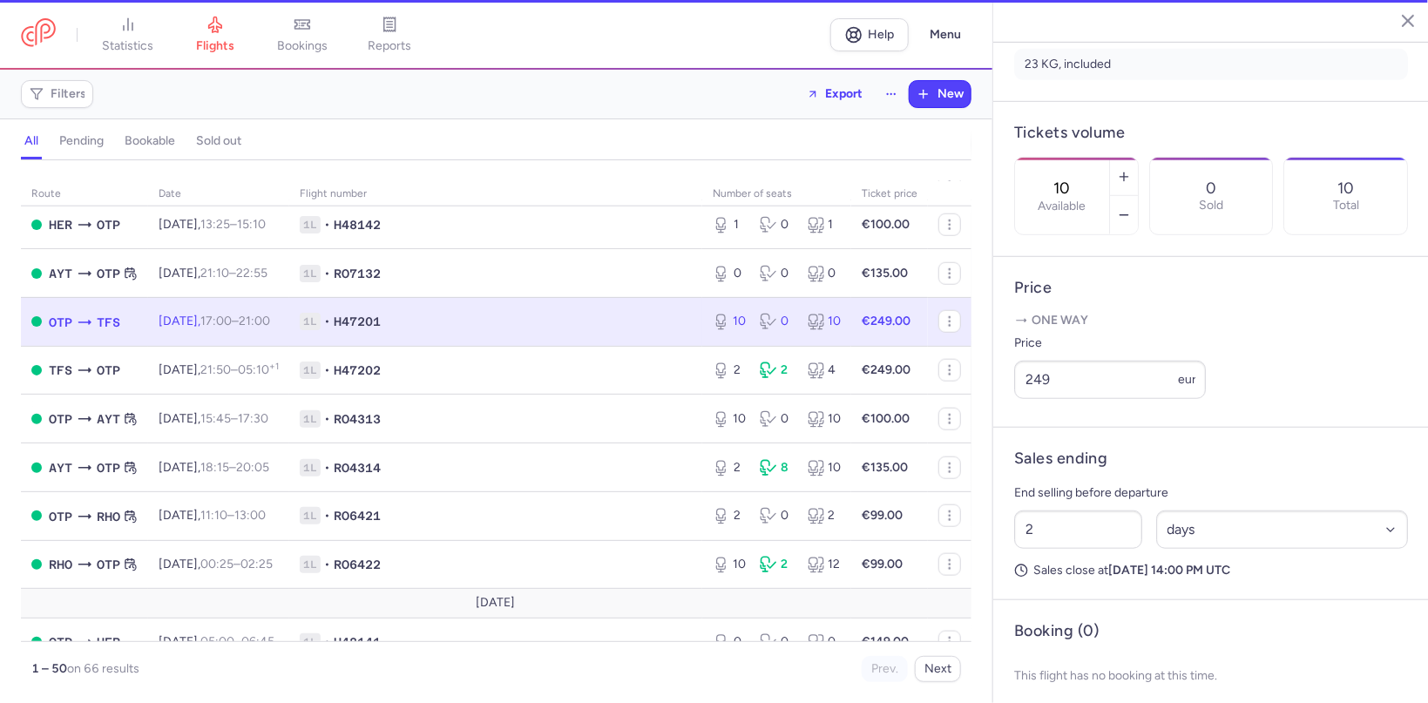
scroll to position [409, 0]
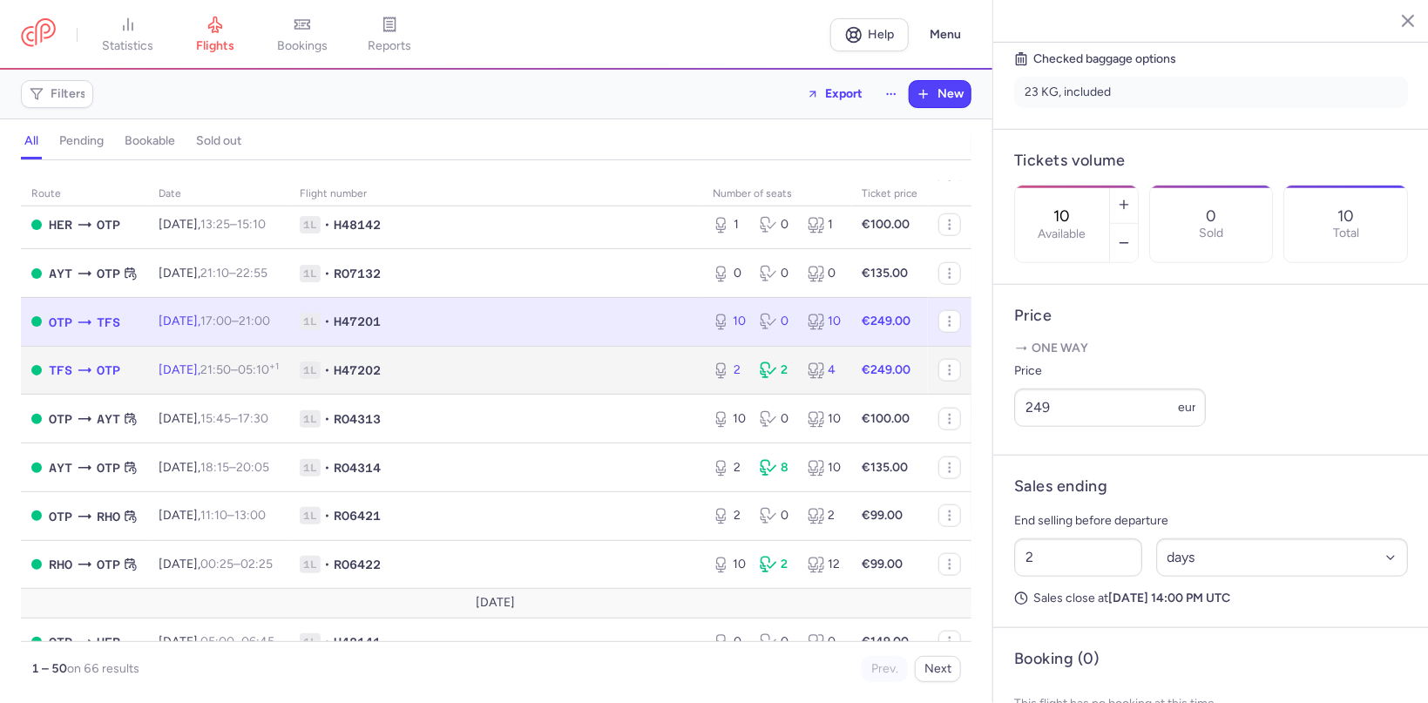
click at [372, 379] on span "H47202" at bounding box center [357, 370] width 47 height 17
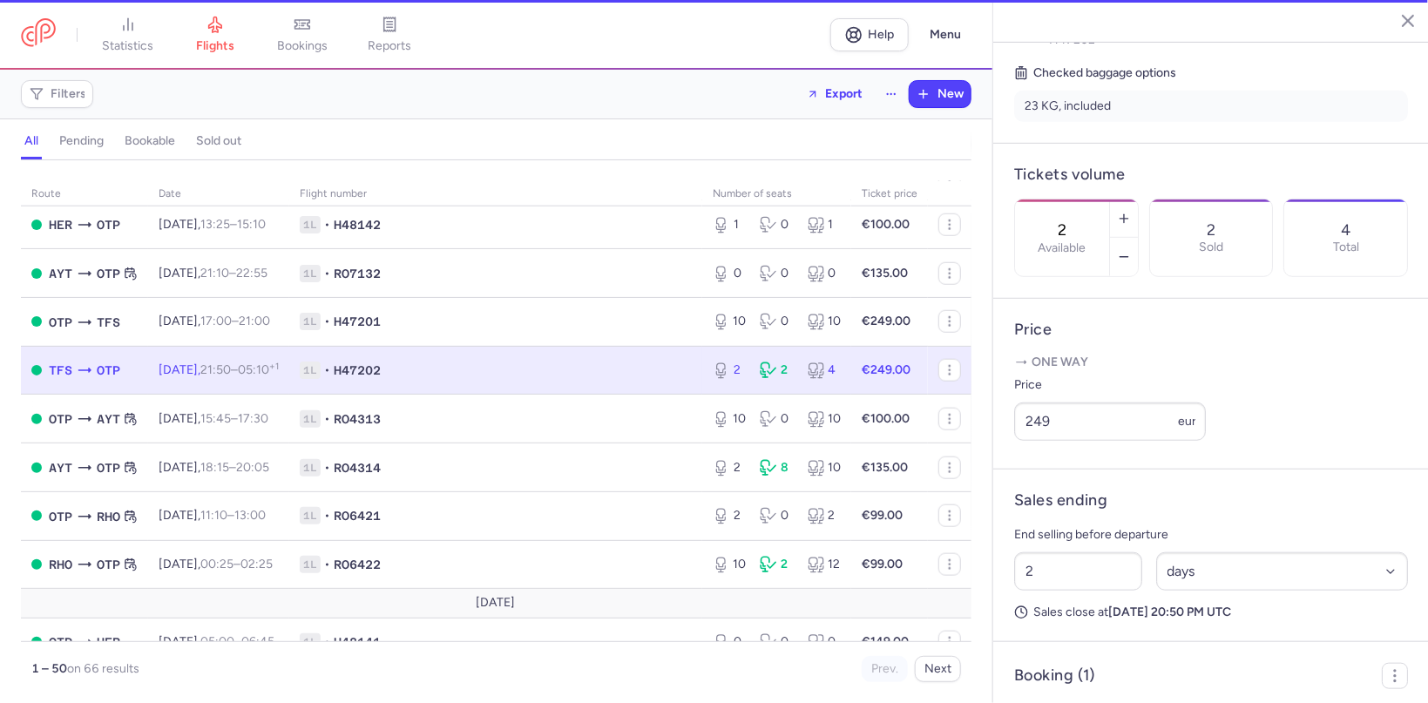
scroll to position [423, 0]
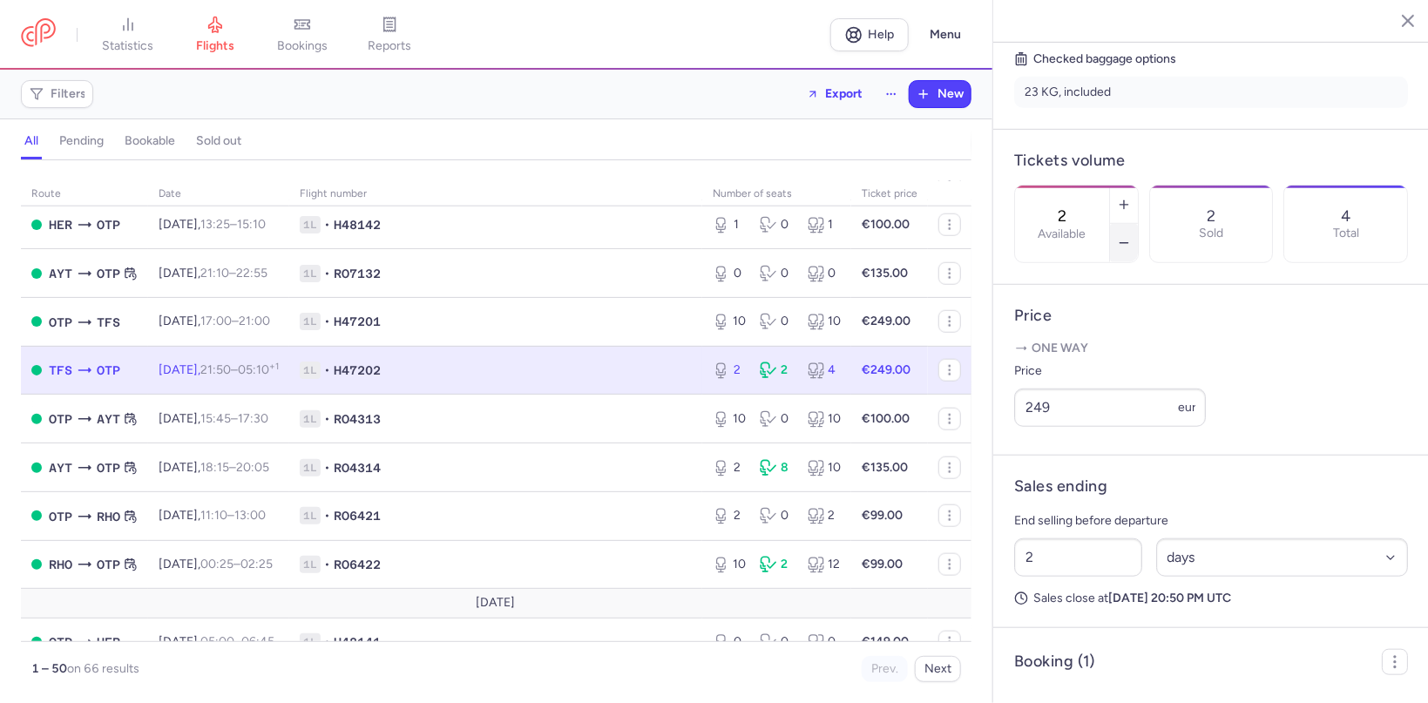
click at [1119, 236] on icon "button" at bounding box center [1124, 243] width 14 height 14
click at [1042, 663] on span "Save changes" at bounding box center [1072, 669] width 86 height 16
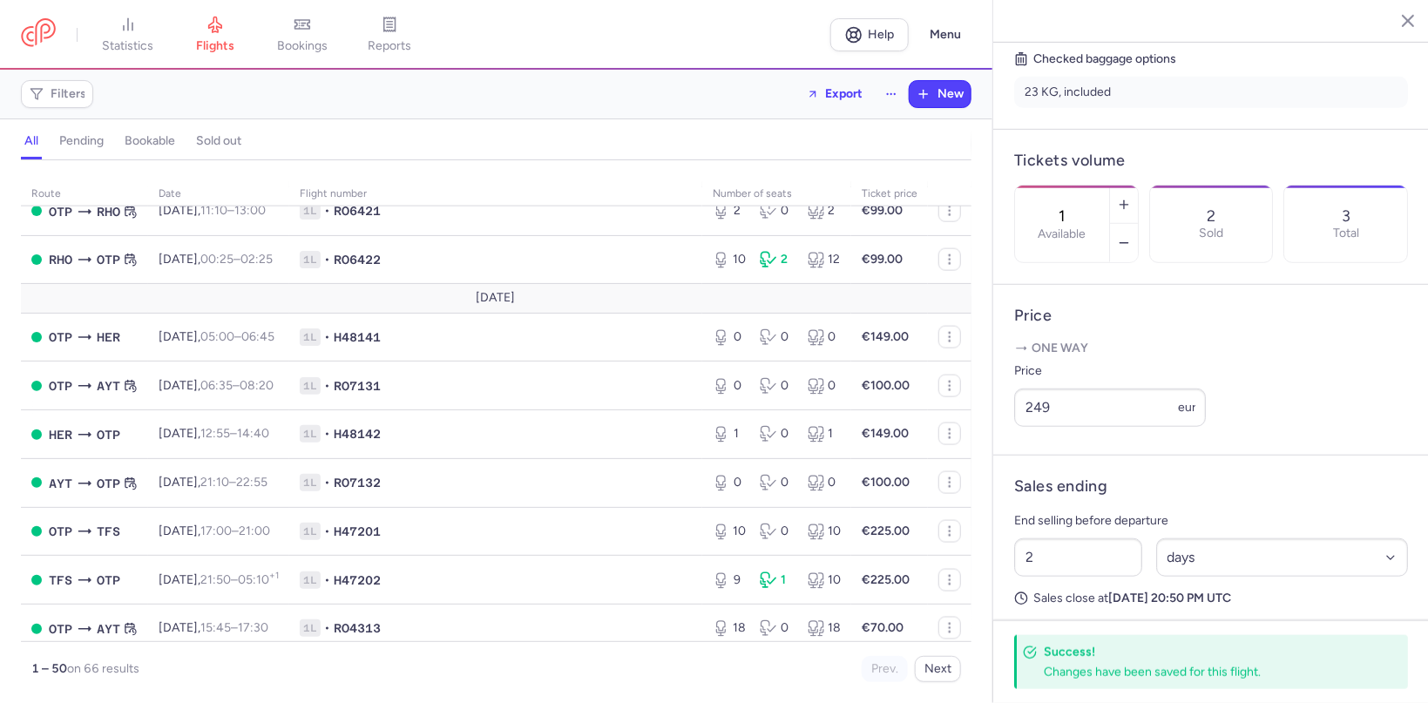
scroll to position [1219, 0]
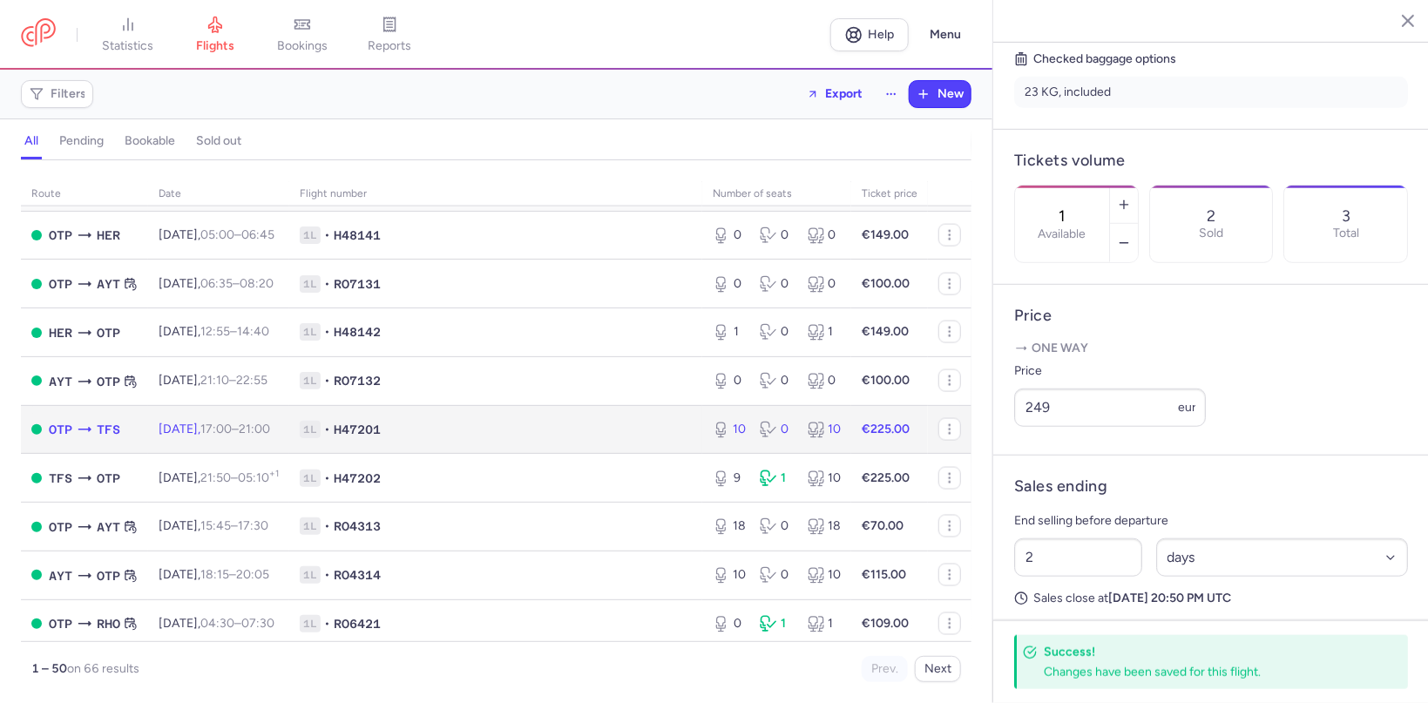
click at [201, 437] on span "Tue, 2 Sep, 17:00 – 21:00 +0" at bounding box center [215, 429] width 112 height 15
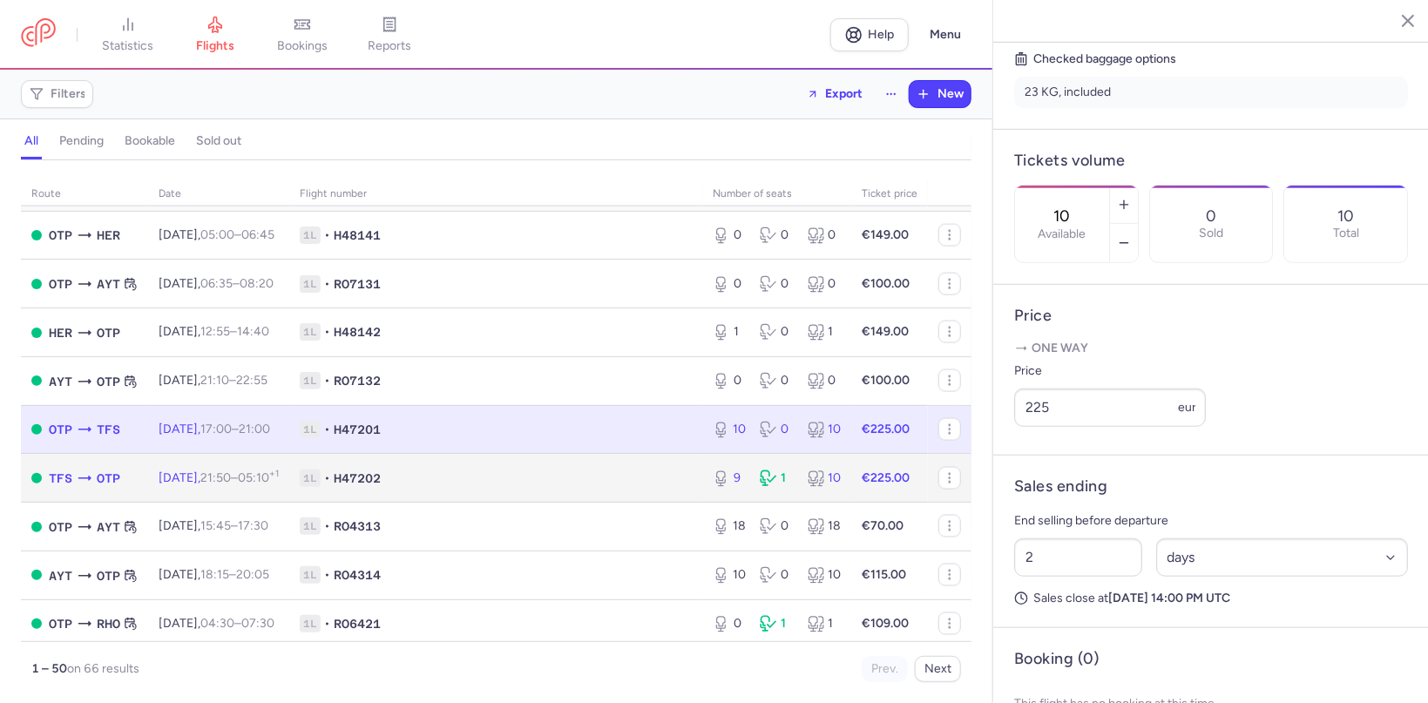
click at [177, 485] on span "Tue, 2 Sep, 21:50 – 05:10 +1" at bounding box center [219, 478] width 120 height 15
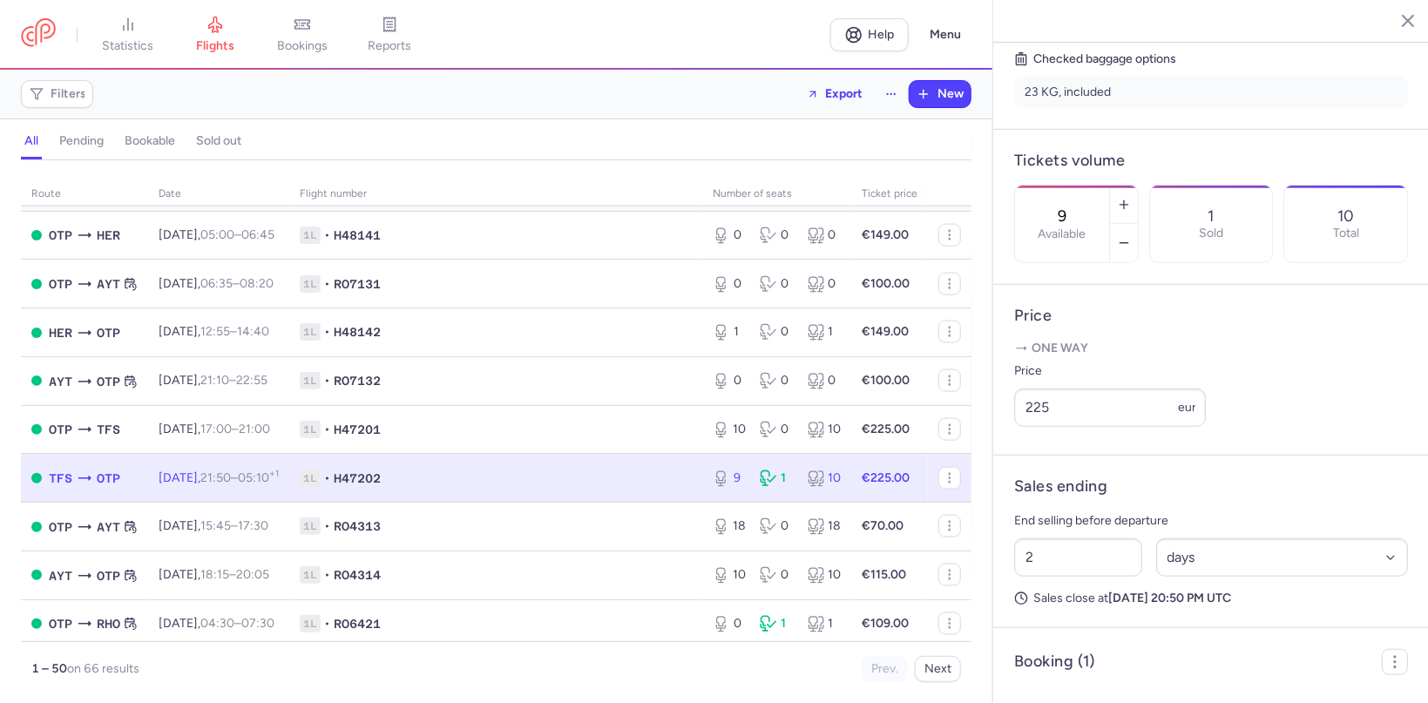
scroll to position [455, 0]
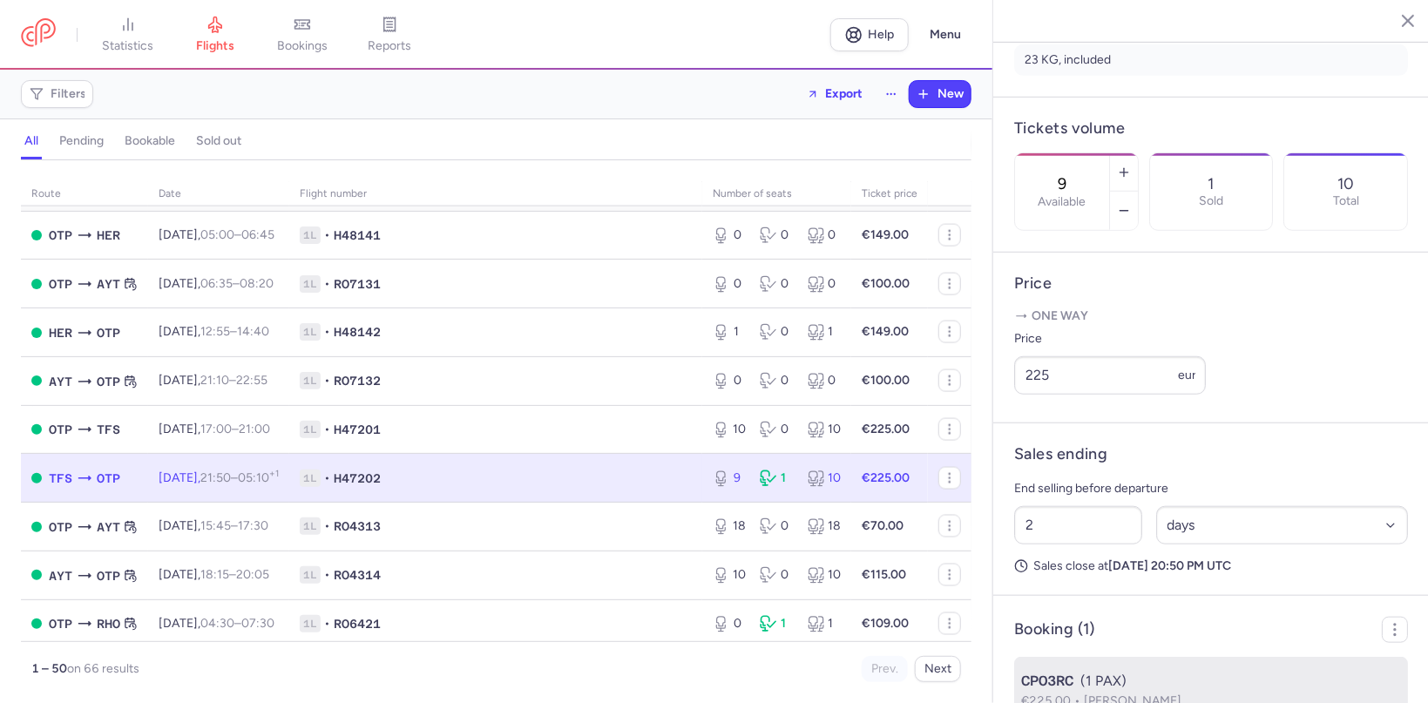
click at [1182, 694] on span "Snezhana Vladimirova MLADENOVA" at bounding box center [1133, 701] width 98 height 15
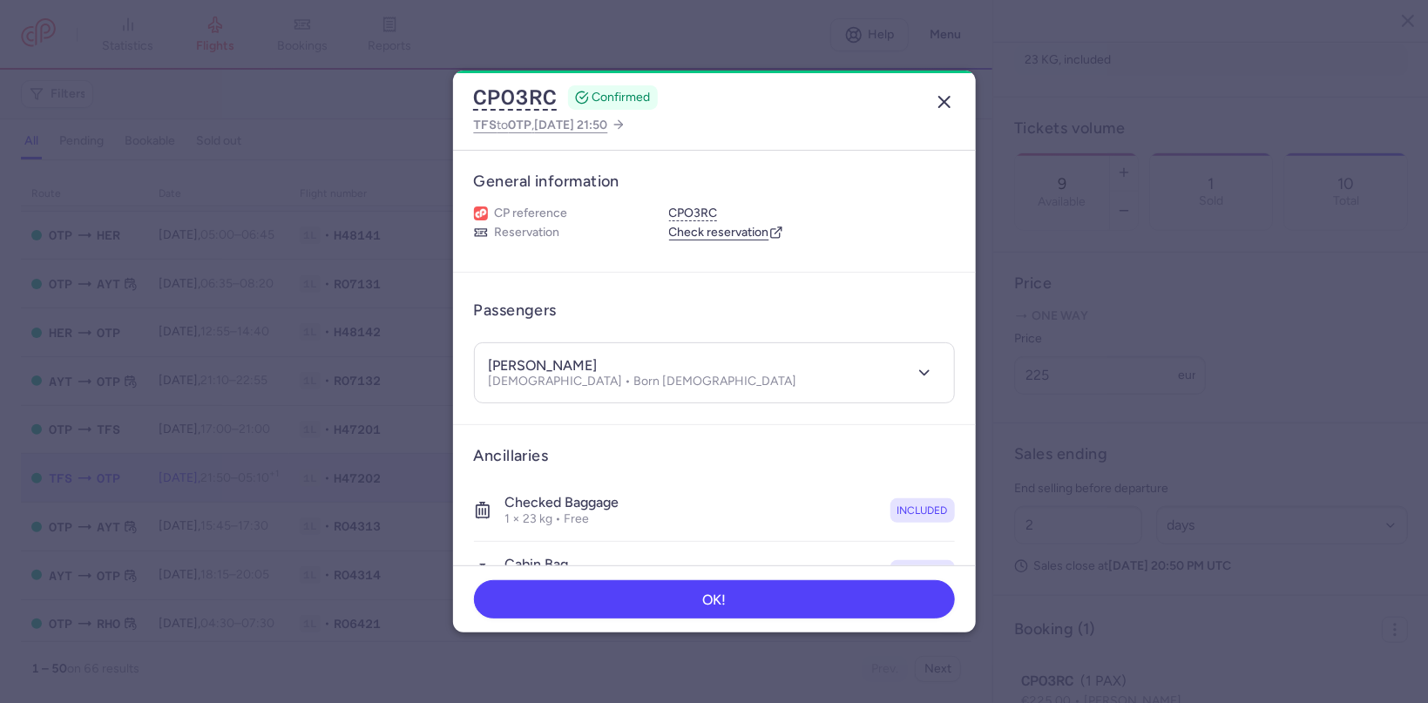
click at [943, 99] on icon "button" at bounding box center [944, 101] width 21 height 21
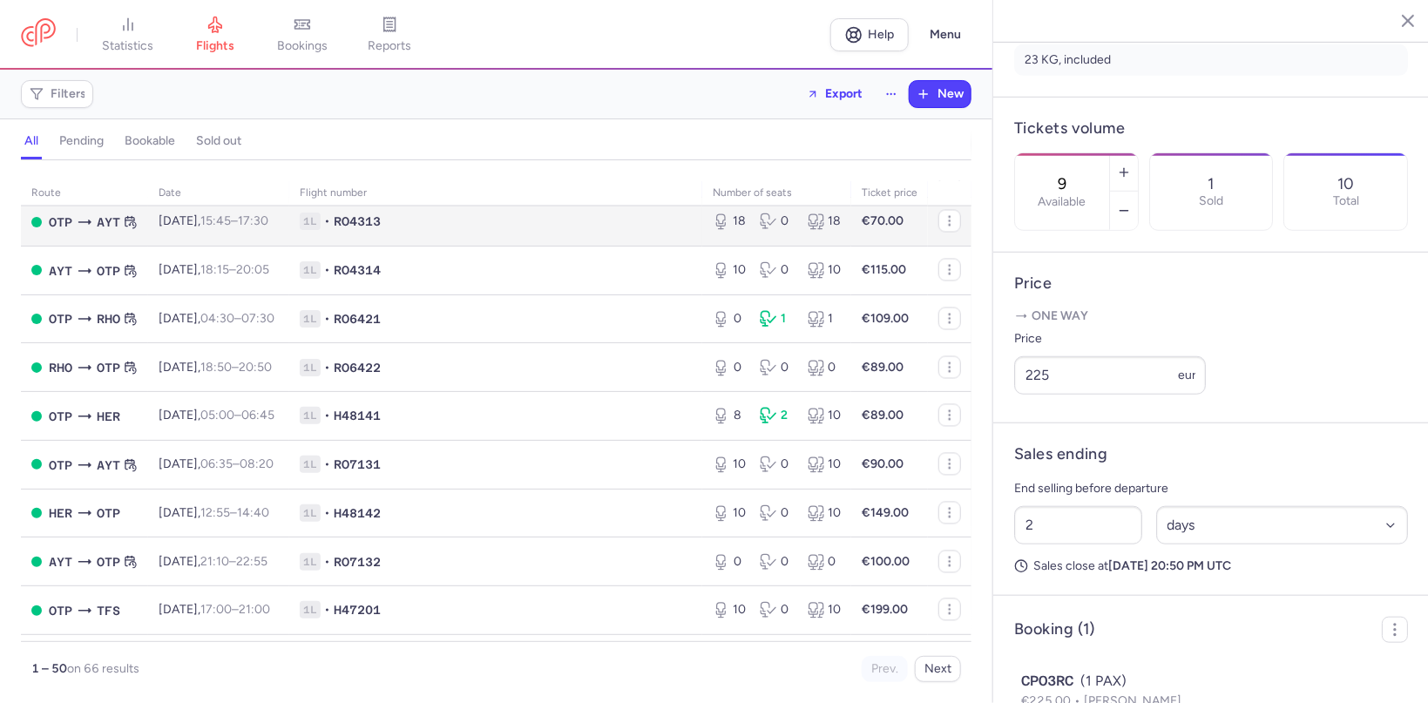
scroll to position [1625, 0]
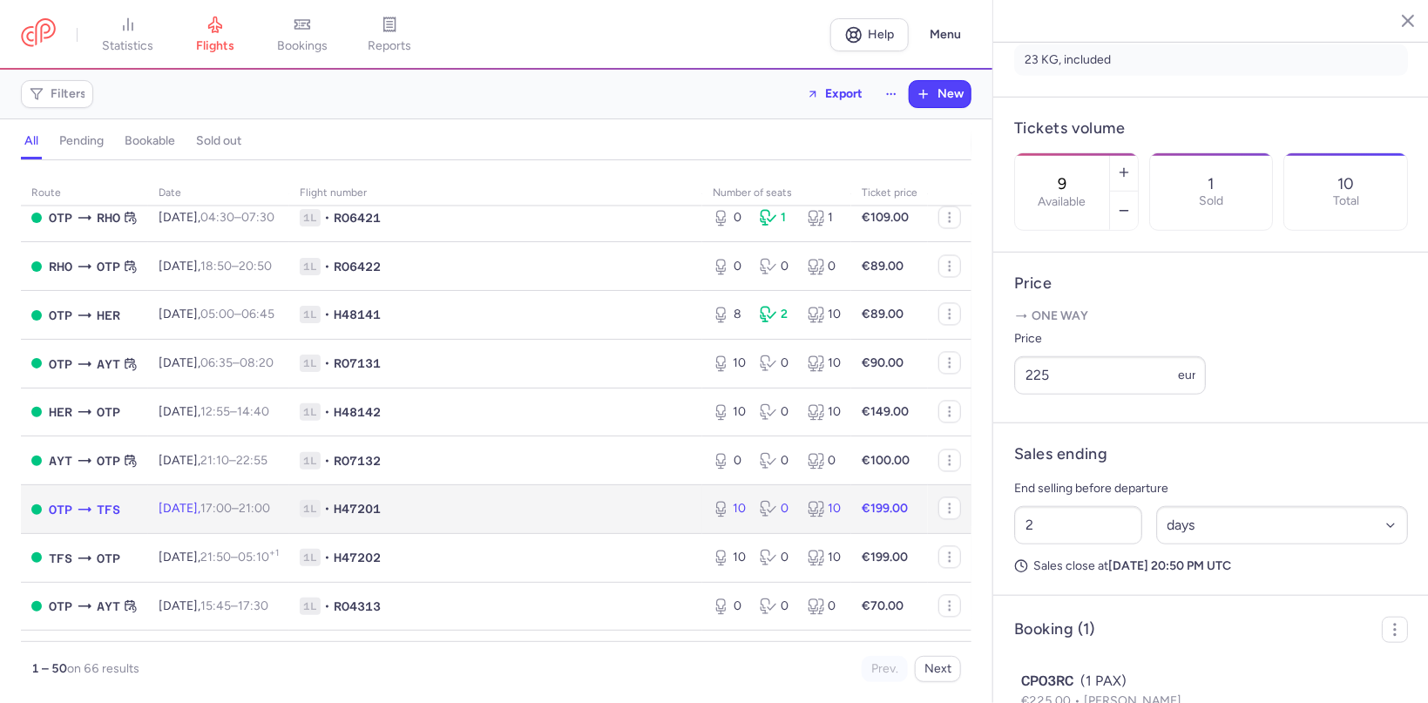
click at [180, 516] on span "Tue, 9 Sep, 17:00 – 21:00 +0" at bounding box center [215, 508] width 112 height 15
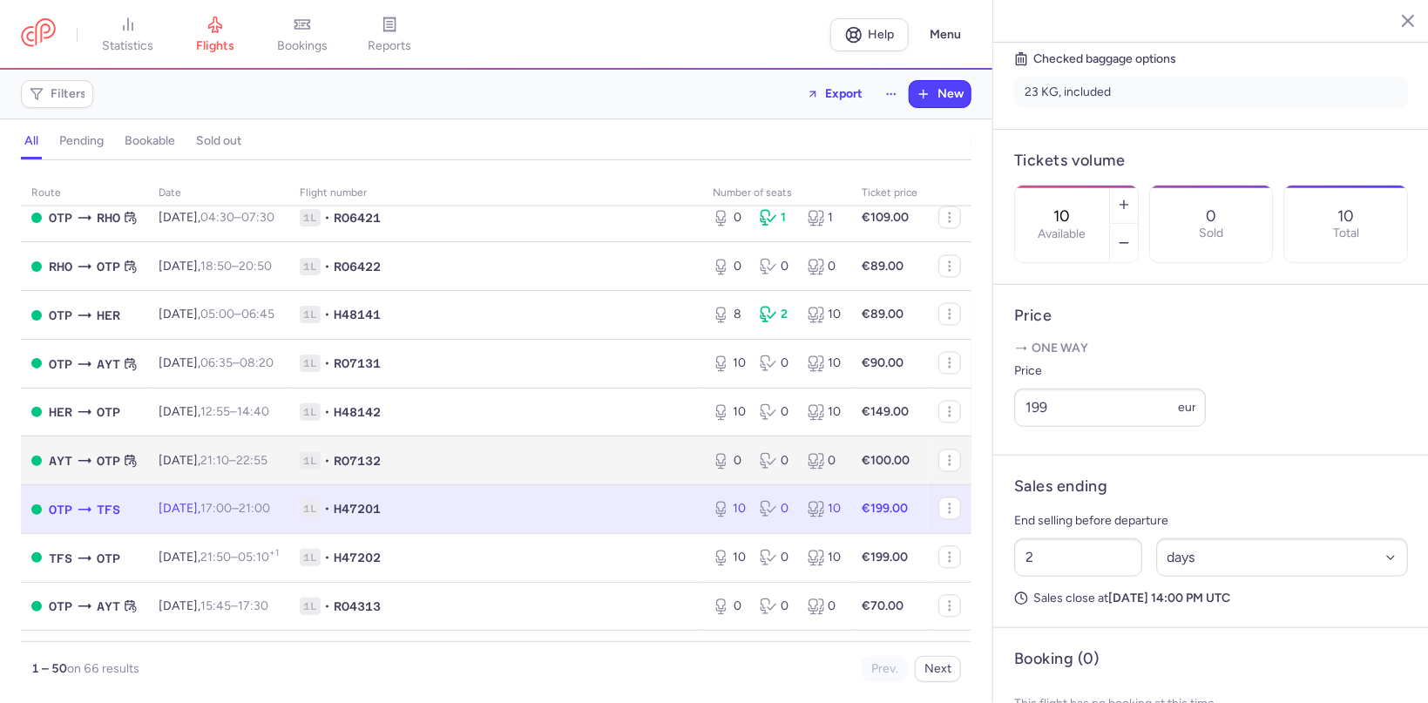
scroll to position [1727, 0]
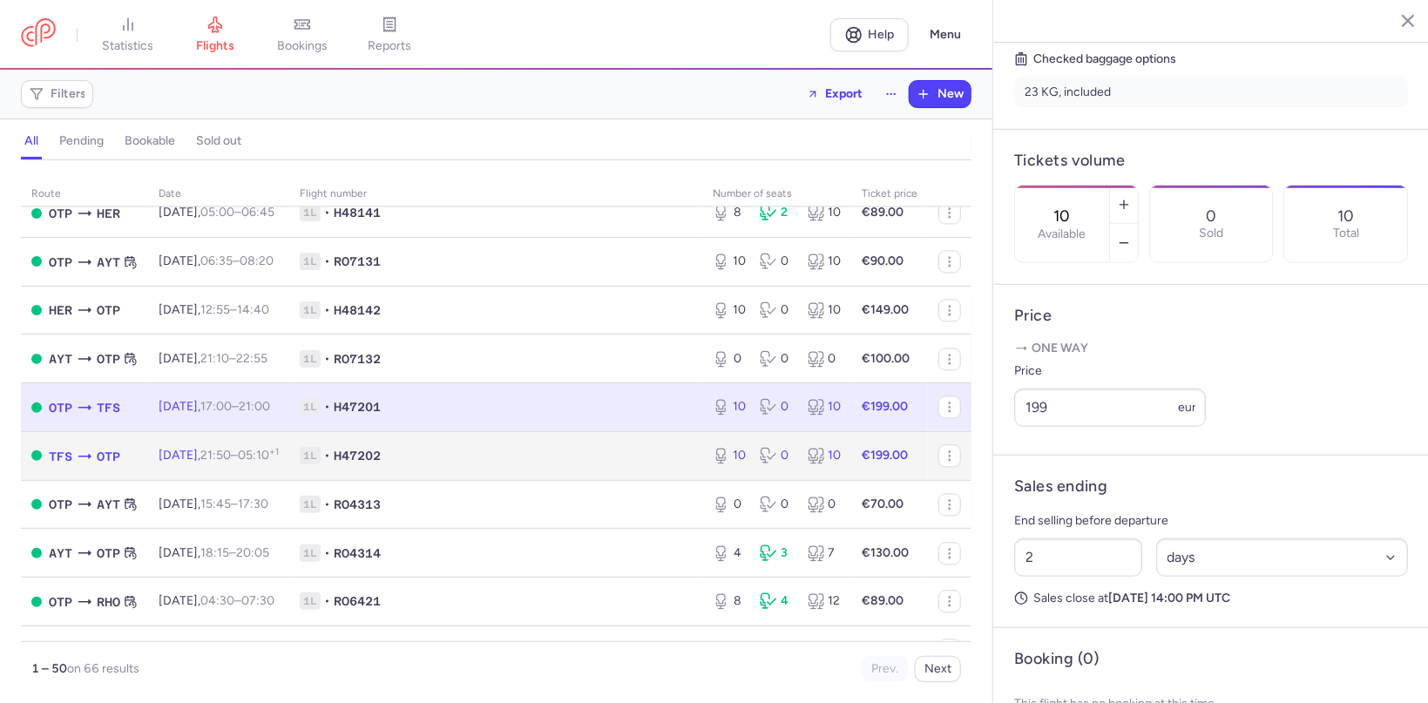
click at [173, 463] on span "Tue, 9 Sep, 21:50 – 05:10 +1" at bounding box center [219, 455] width 120 height 15
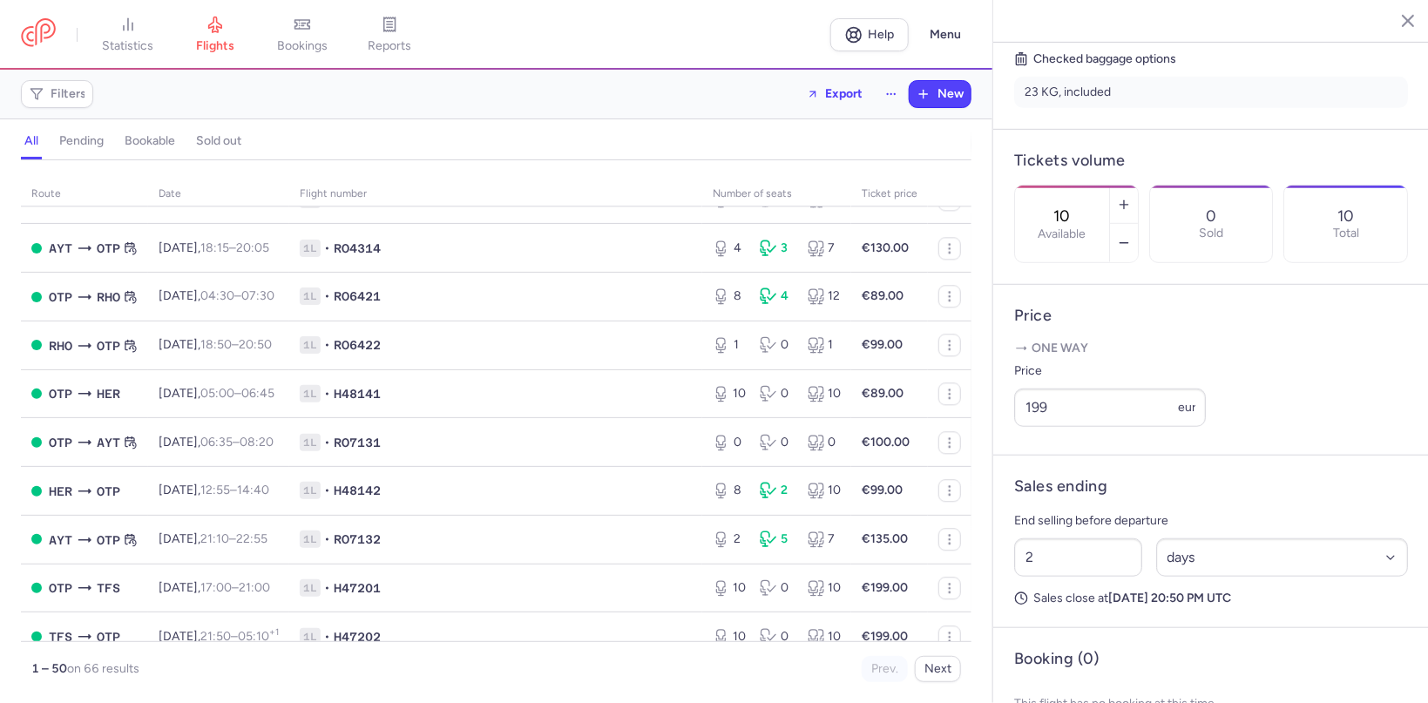
scroll to position [2101, 0]
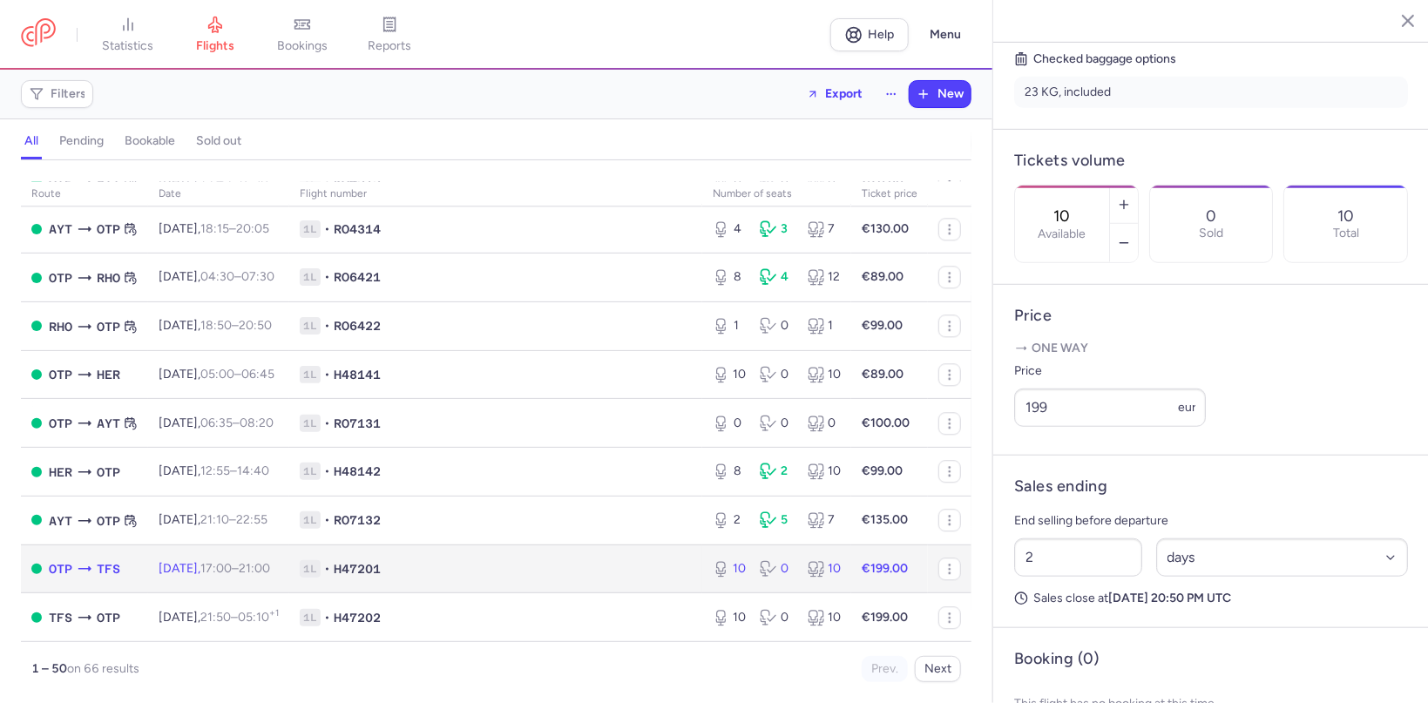
click at [191, 560] on td "Tue, 16 Sep, 17:00 – 21:00 +0" at bounding box center [218, 569] width 141 height 49
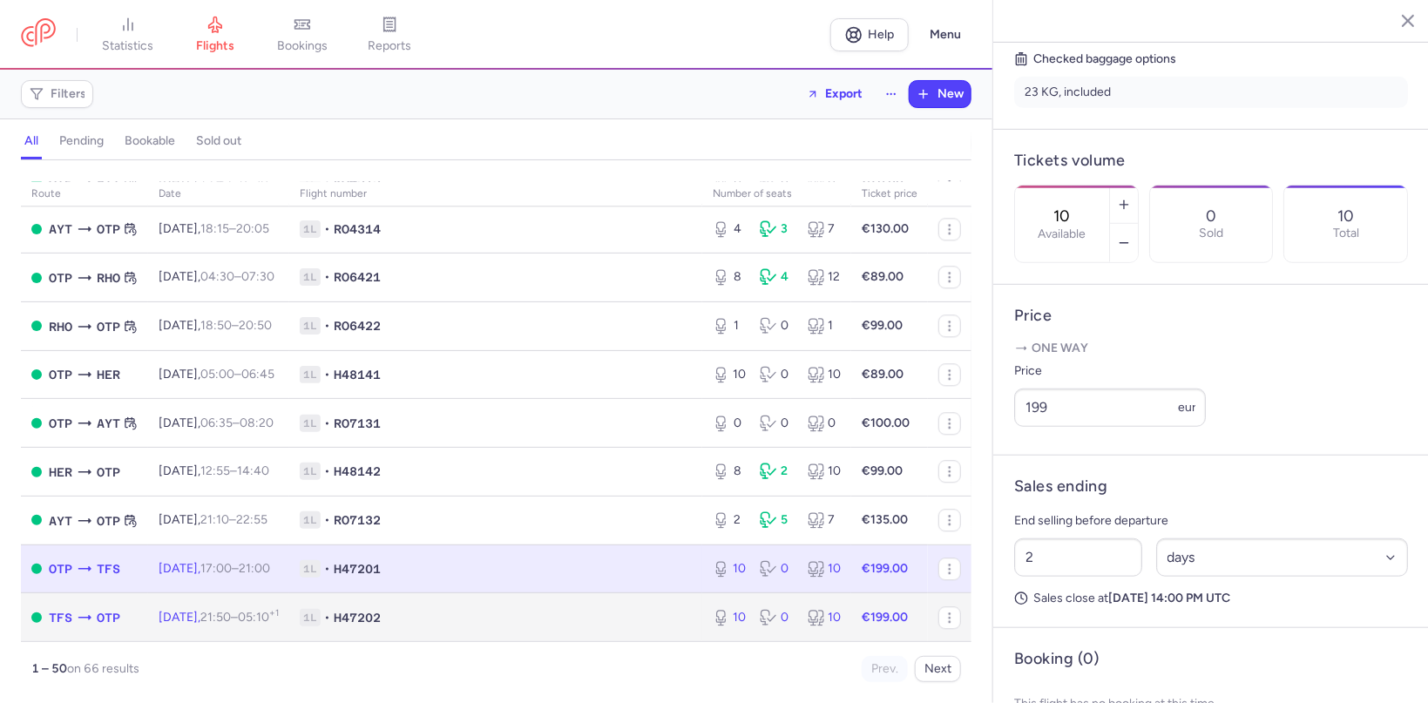
click at [174, 620] on span "Tue, 16 Sep, 21:50 – 05:10 +1" at bounding box center [219, 617] width 120 height 15
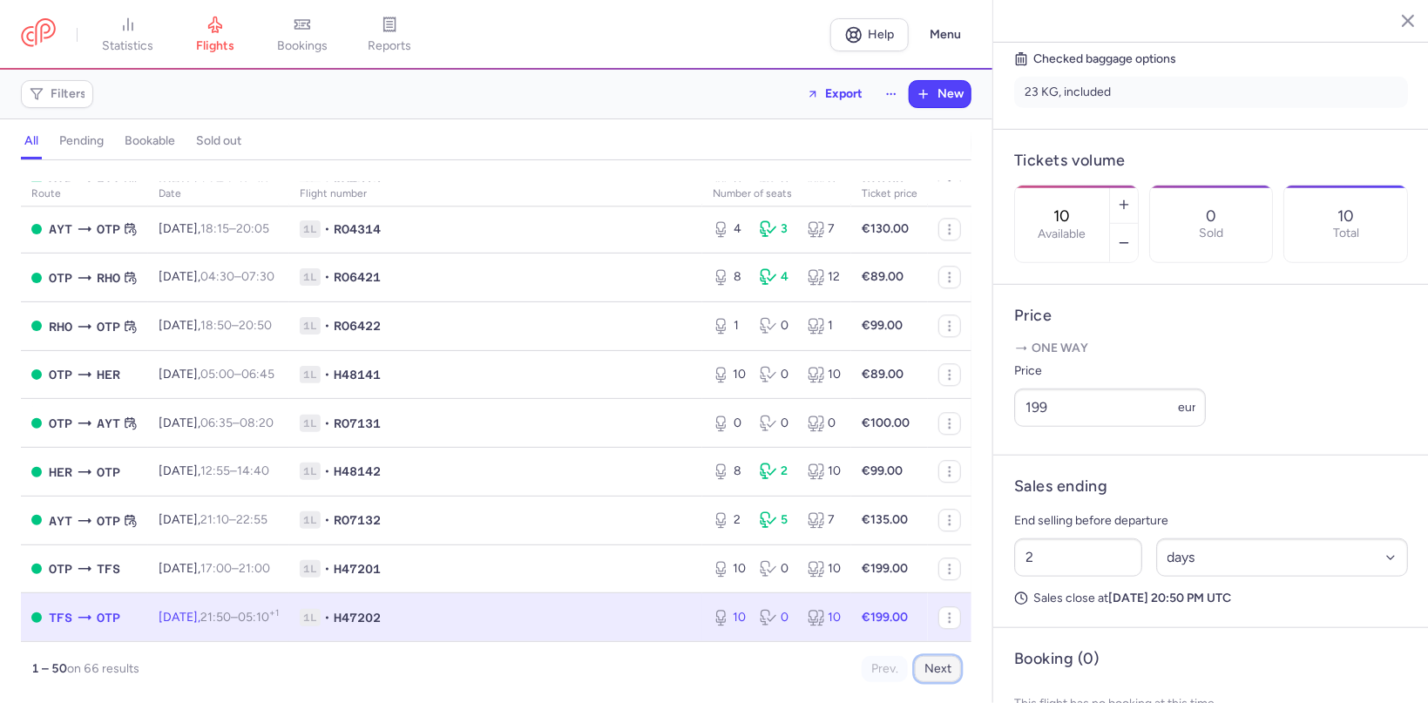
click at [940, 669] on button "Next" at bounding box center [938, 669] width 46 height 26
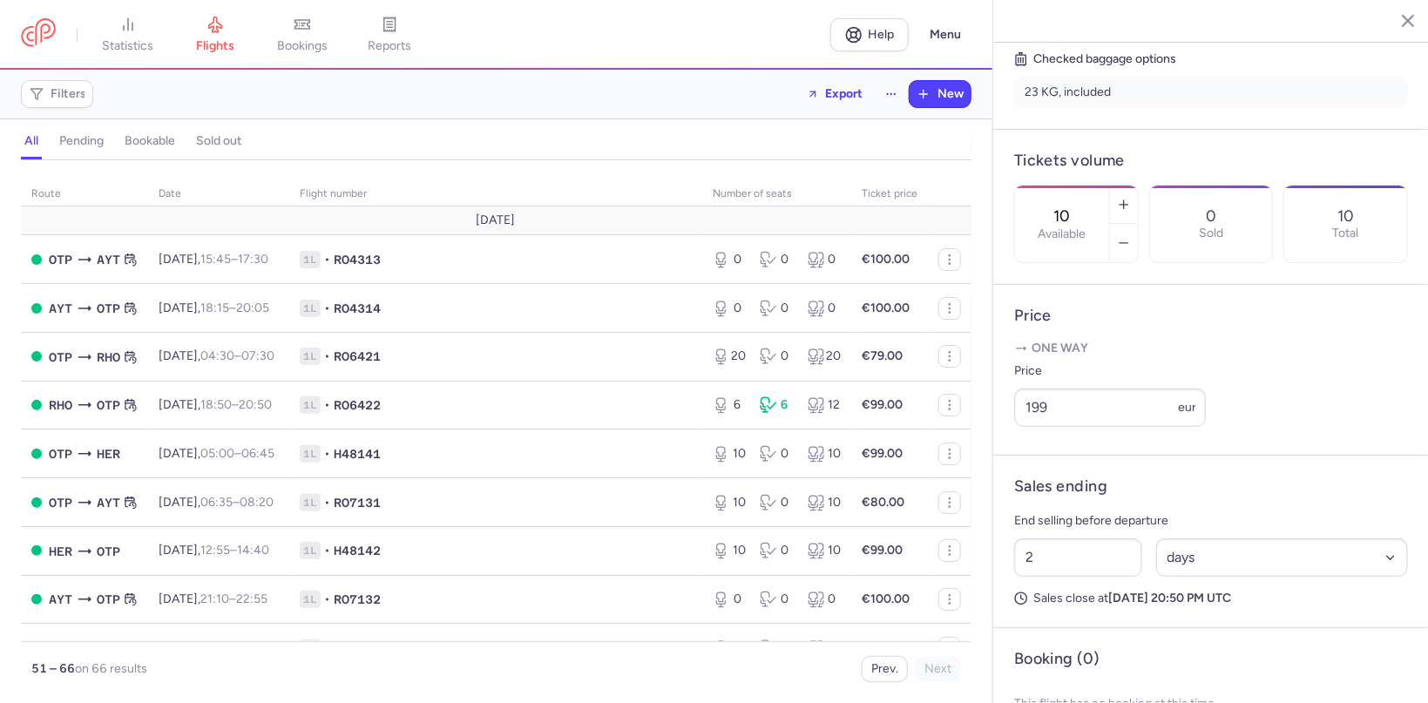
scroll to position [415, 0]
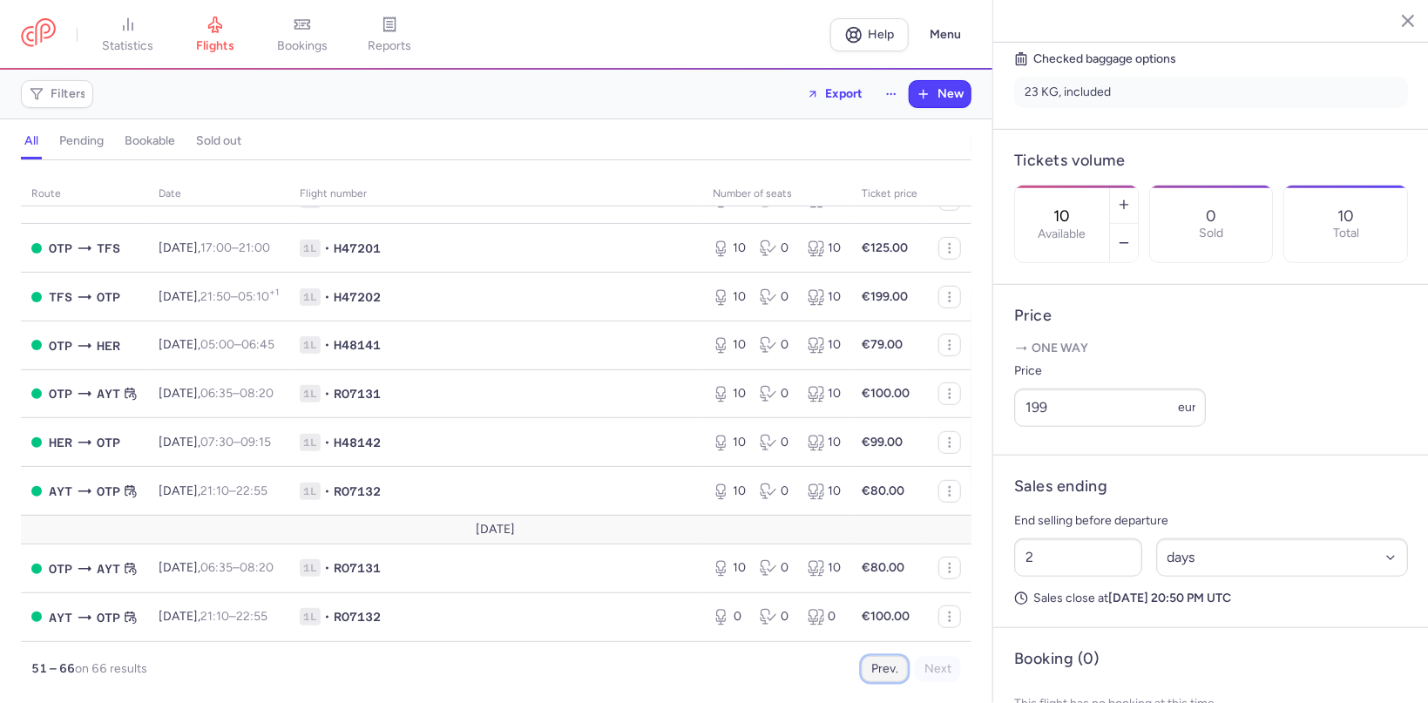
click at [879, 670] on button "Prev." at bounding box center [885, 669] width 46 height 26
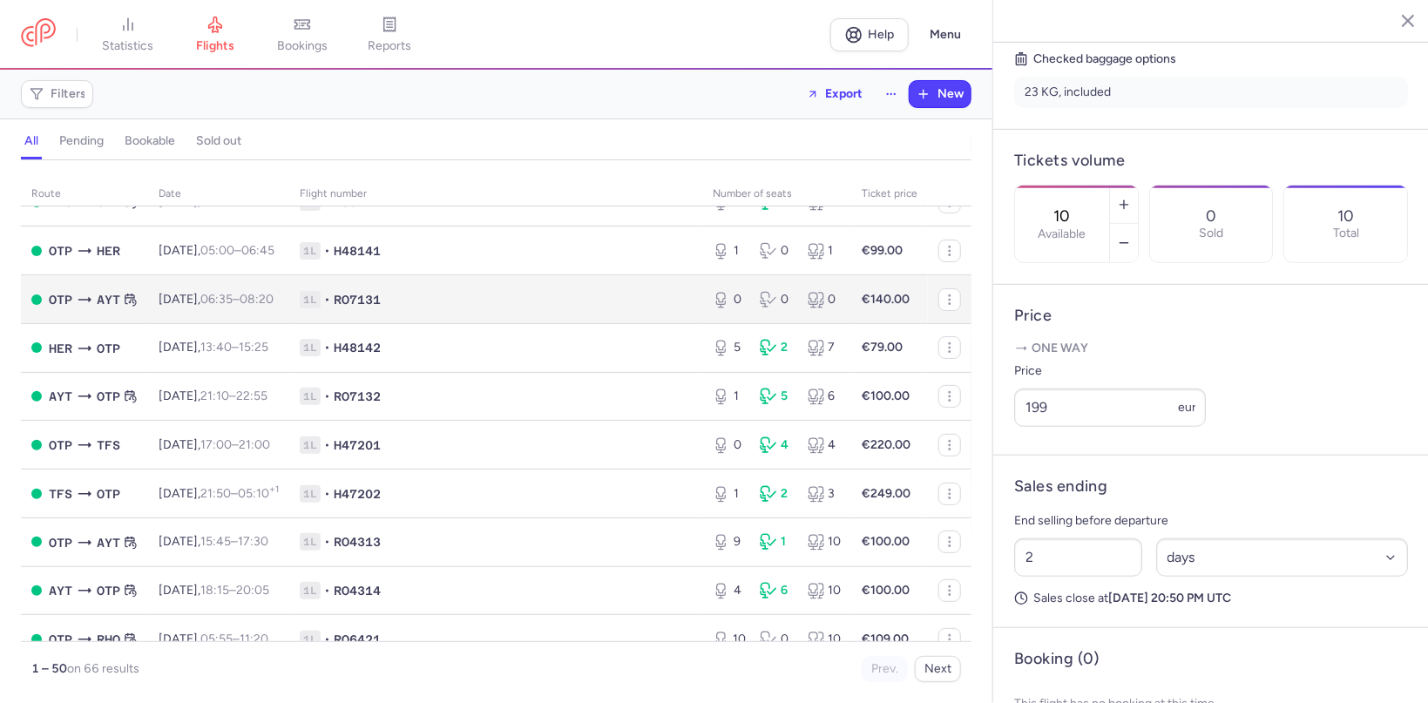
scroll to position [304, 0]
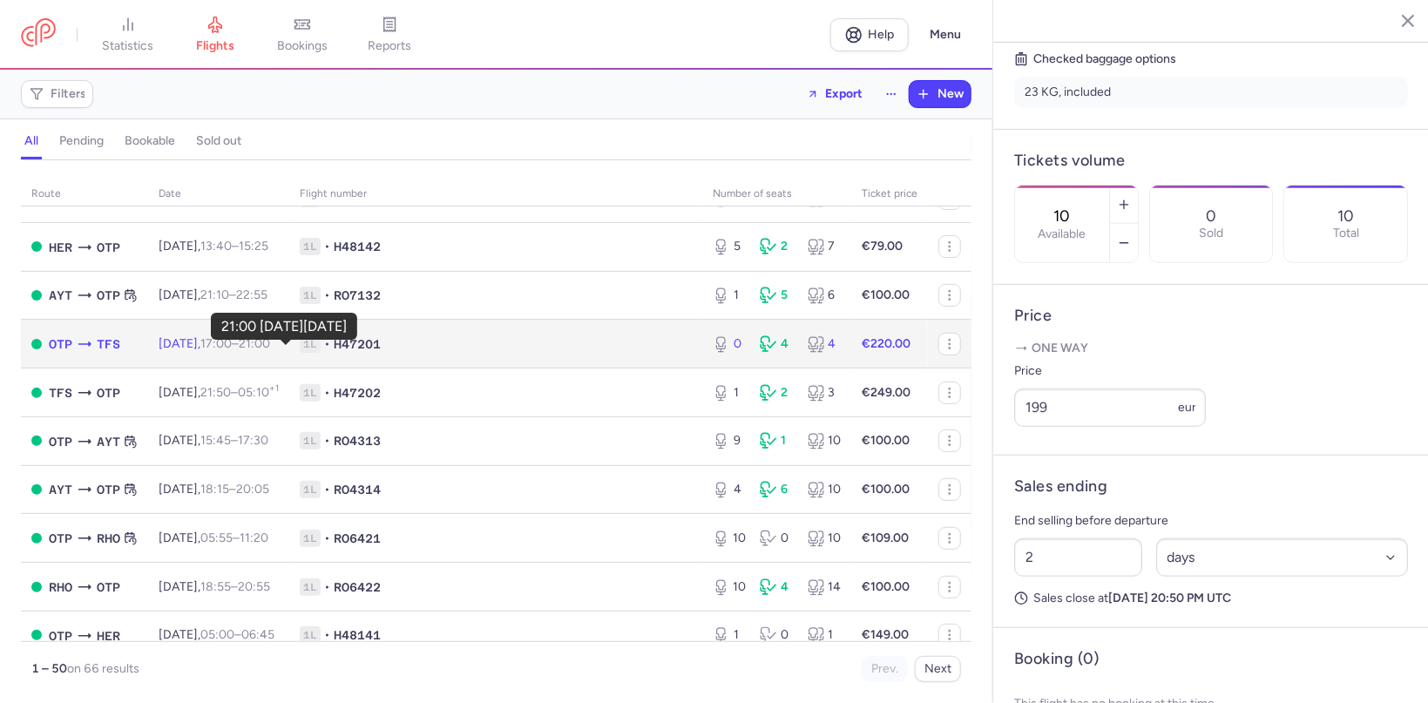
click at [270, 345] on time "21:00 +0" at bounding box center [254, 343] width 31 height 15
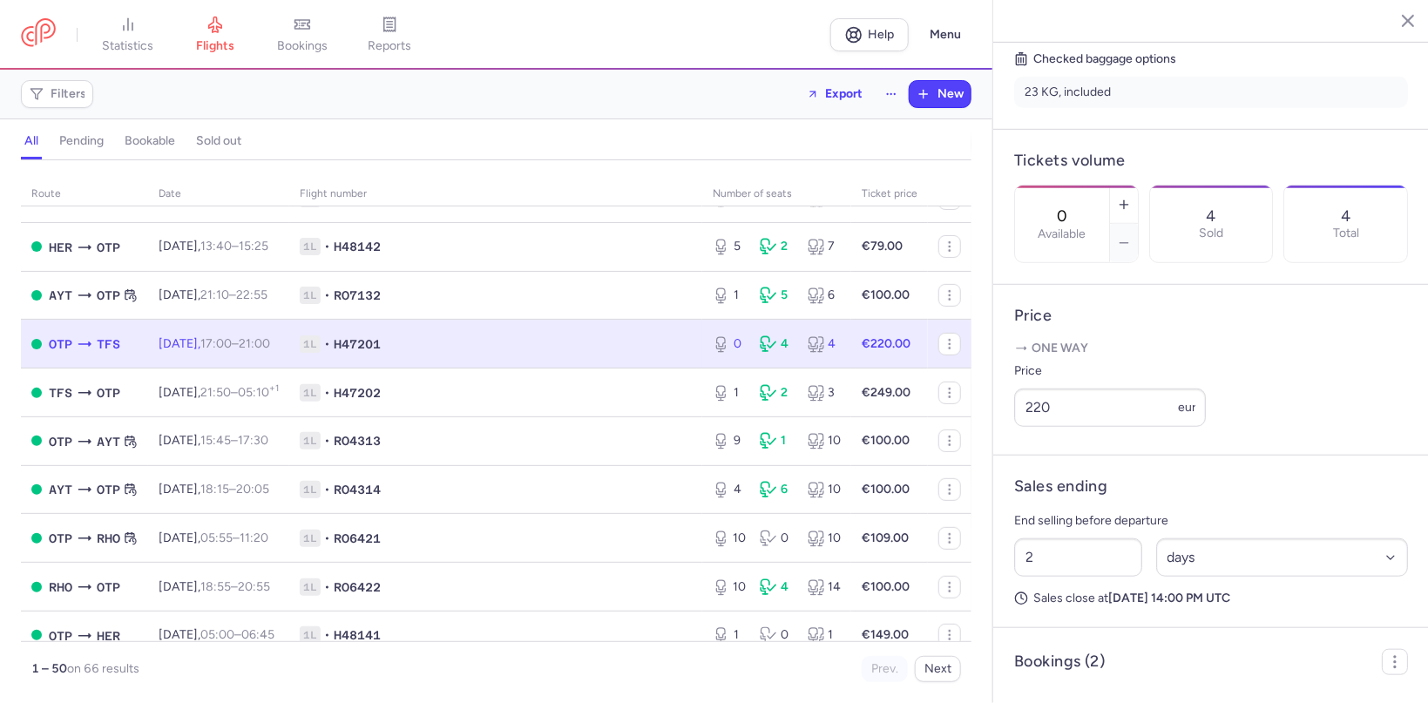
scroll to position [522, 0]
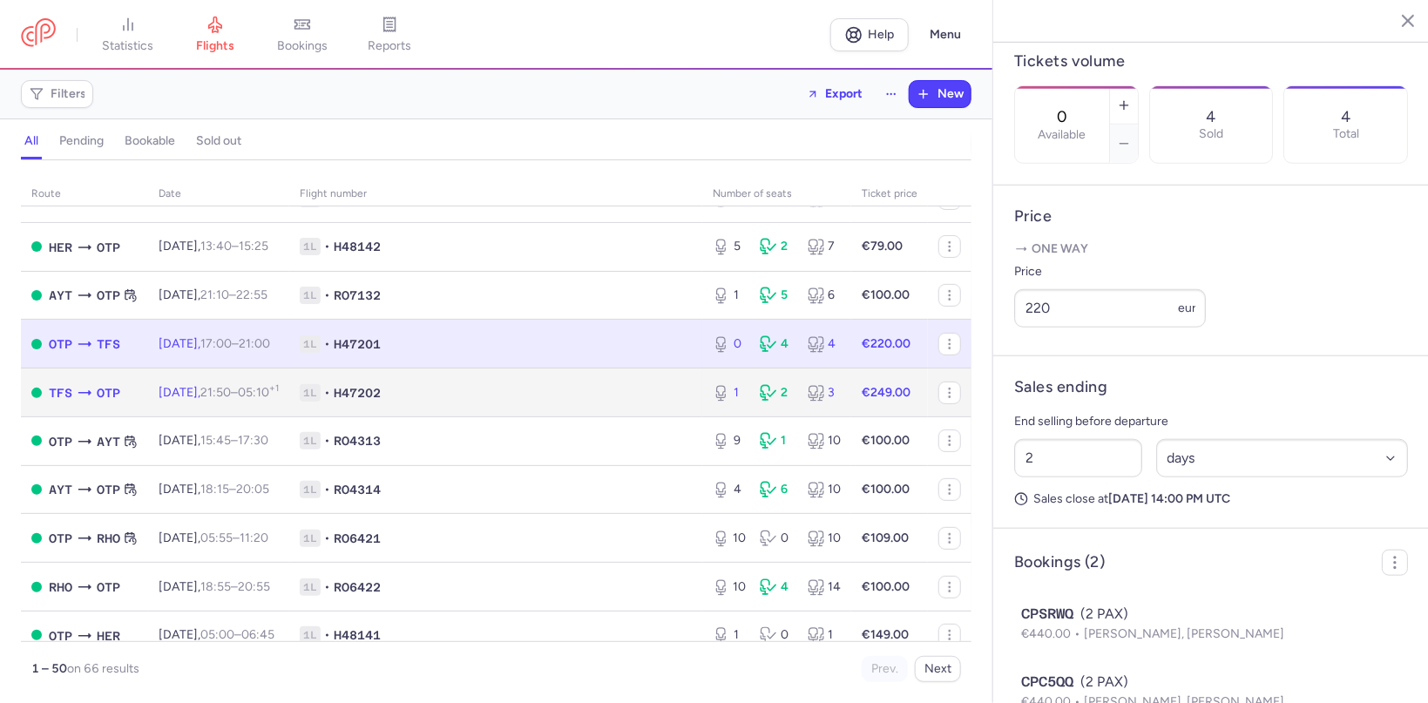
click at [266, 400] on span "21:50 – 05:10 +1" at bounding box center [239, 392] width 78 height 15
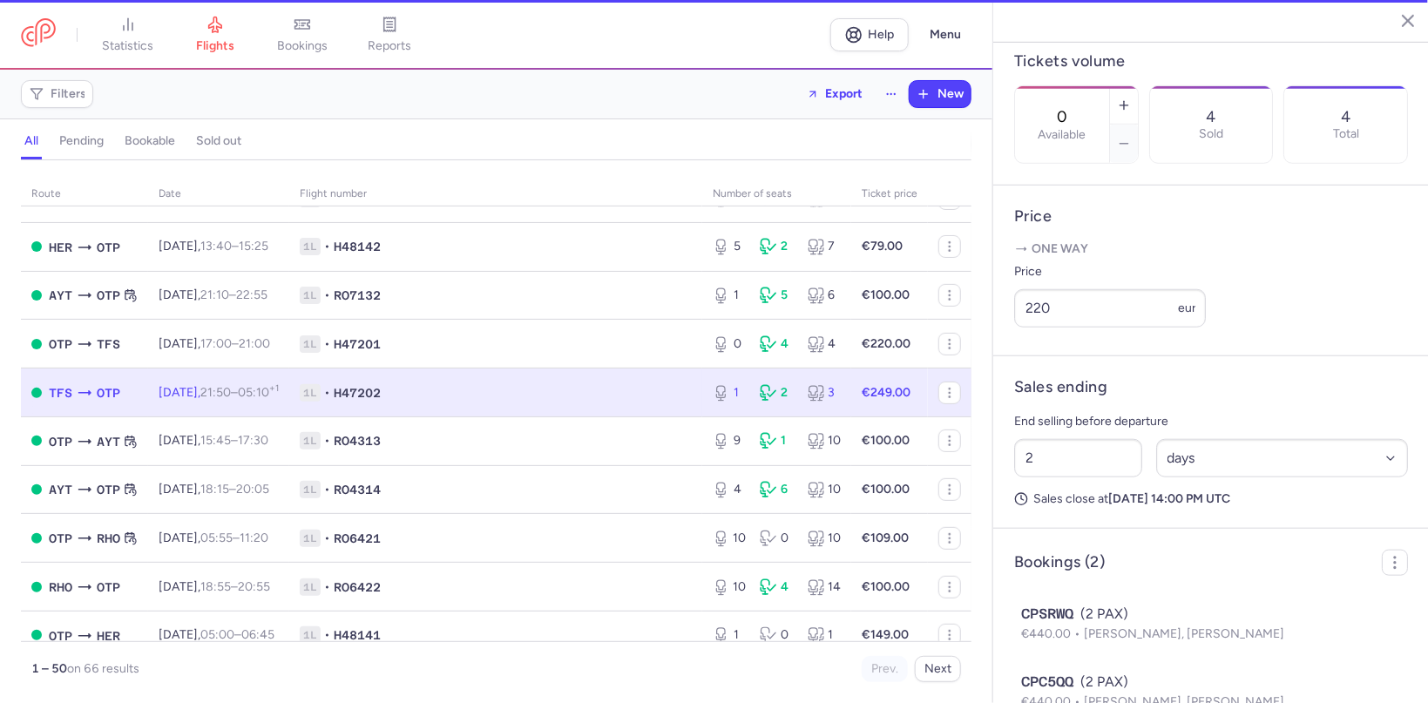
type input "1"
type input "8"
select select "hours"
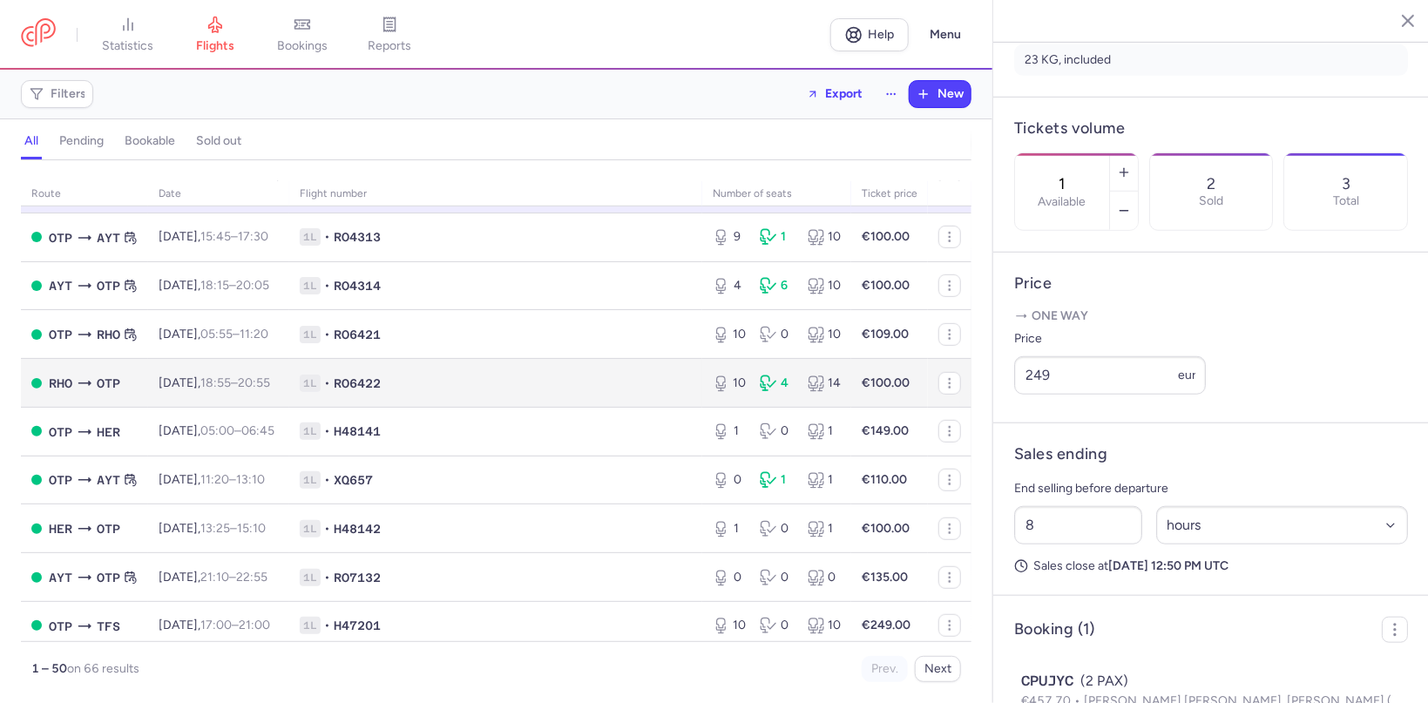
scroll to position [609, 0]
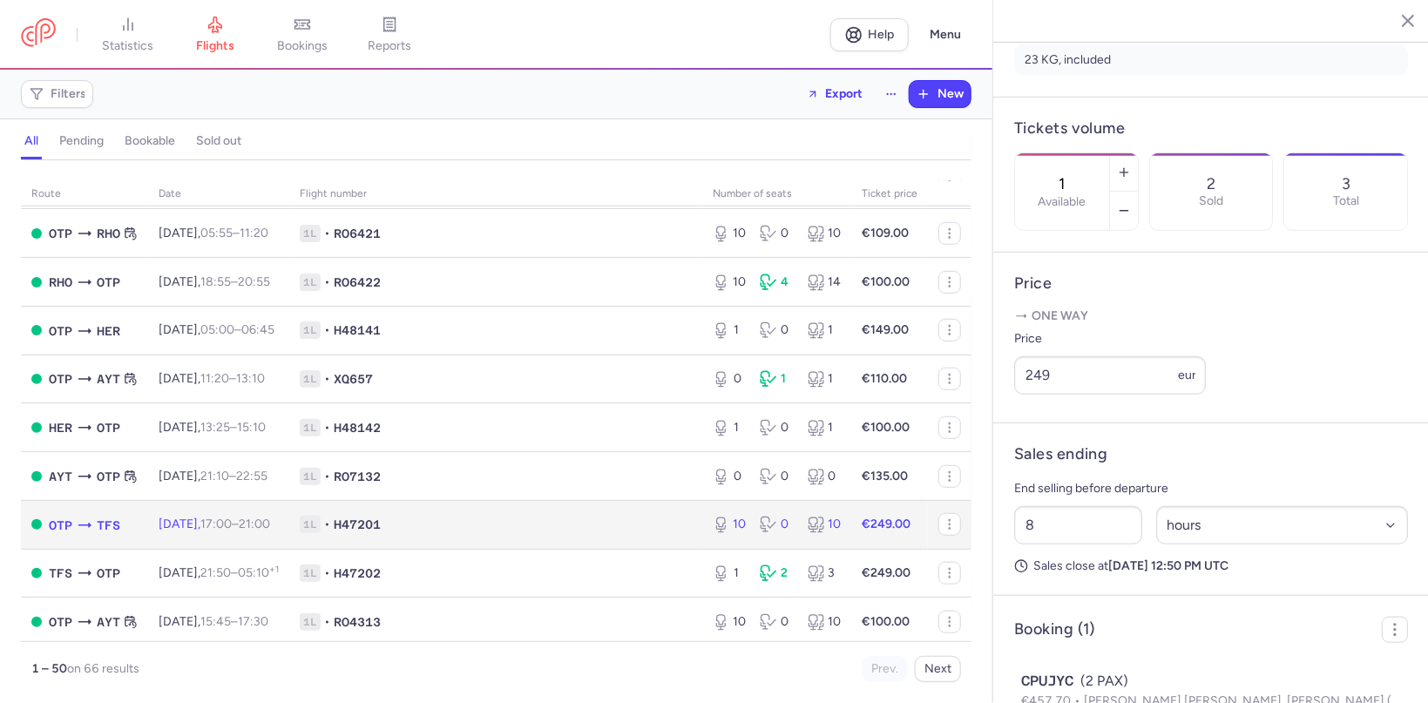
click at [264, 532] on span "17:00 – 21:00 +0" at bounding box center [235, 524] width 70 height 15
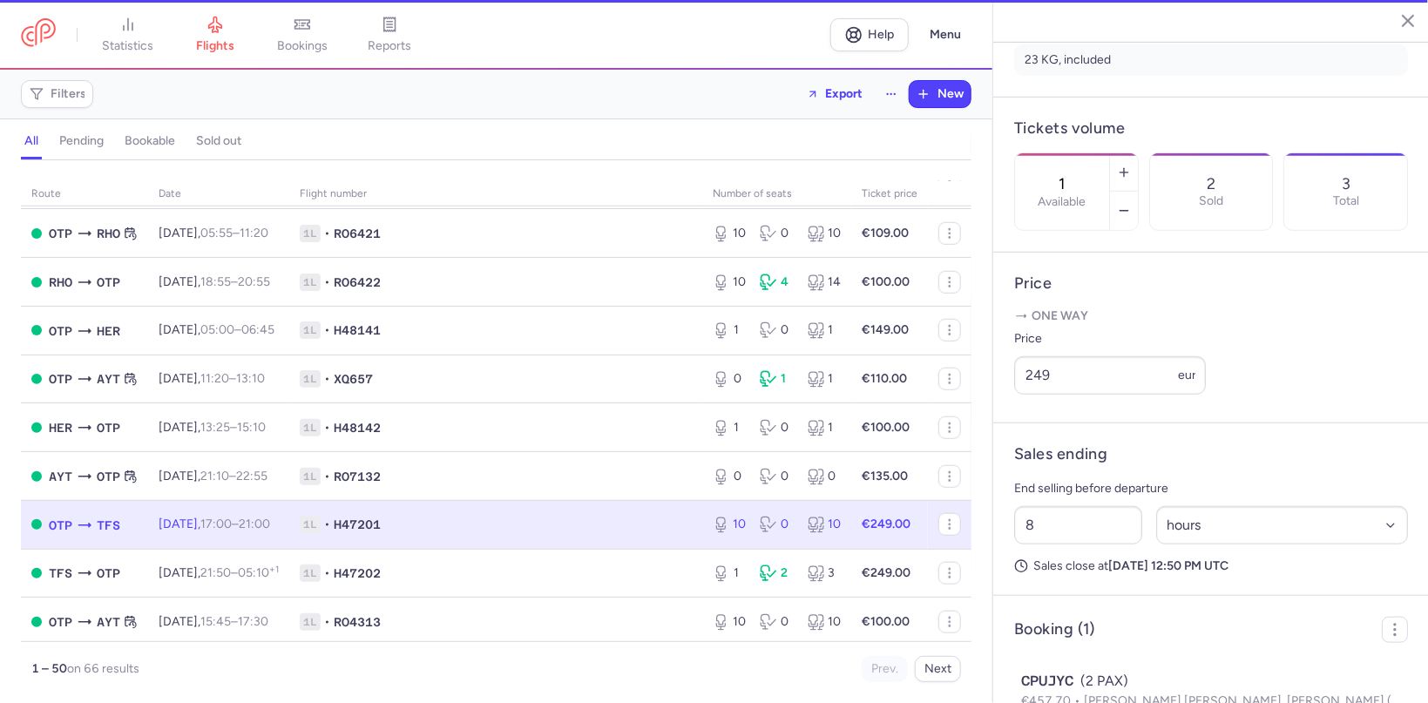
type input "10"
type input "2"
select select "days"
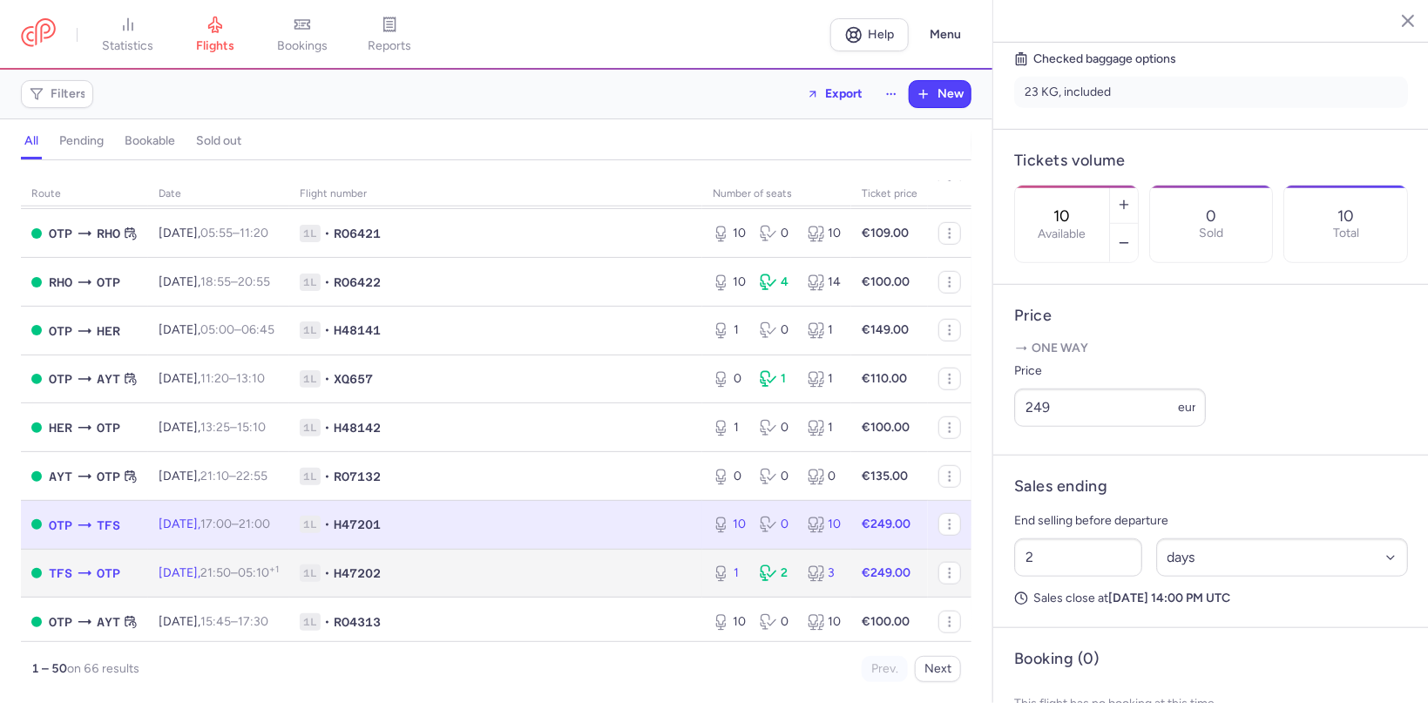
click at [249, 584] on td "Tue, 26 Aug, 21:50 – 05:10 +1" at bounding box center [218, 573] width 141 height 49
type input "1"
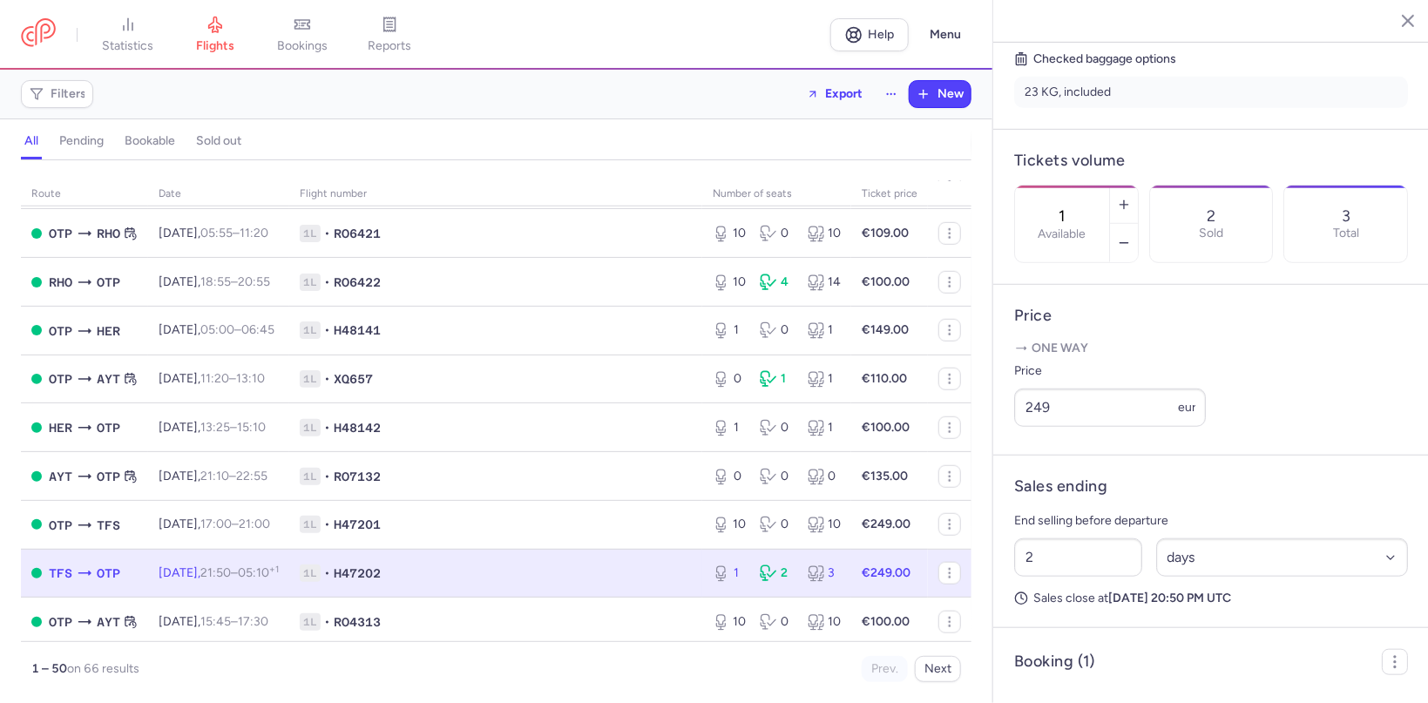
scroll to position [455, 0]
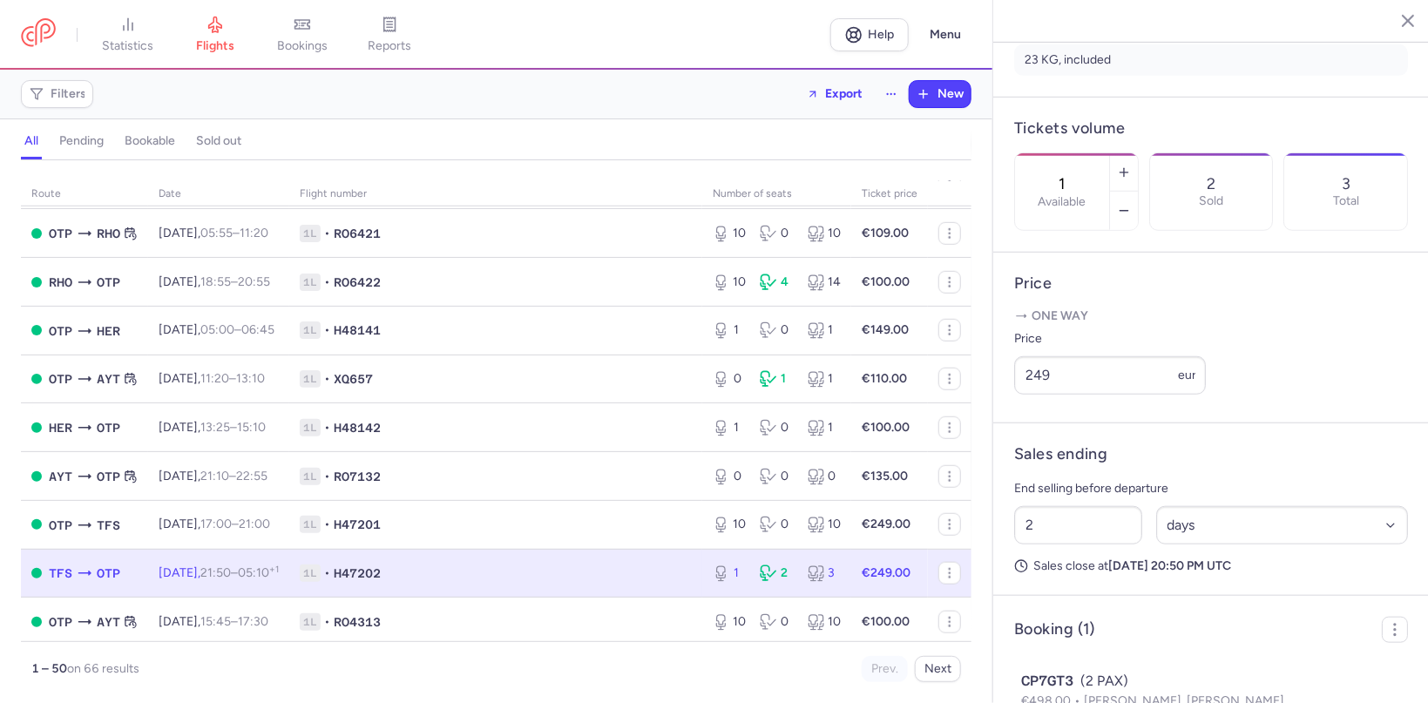
click at [289, 597] on td "TFS OTP" at bounding box center [495, 573] width 413 height 49
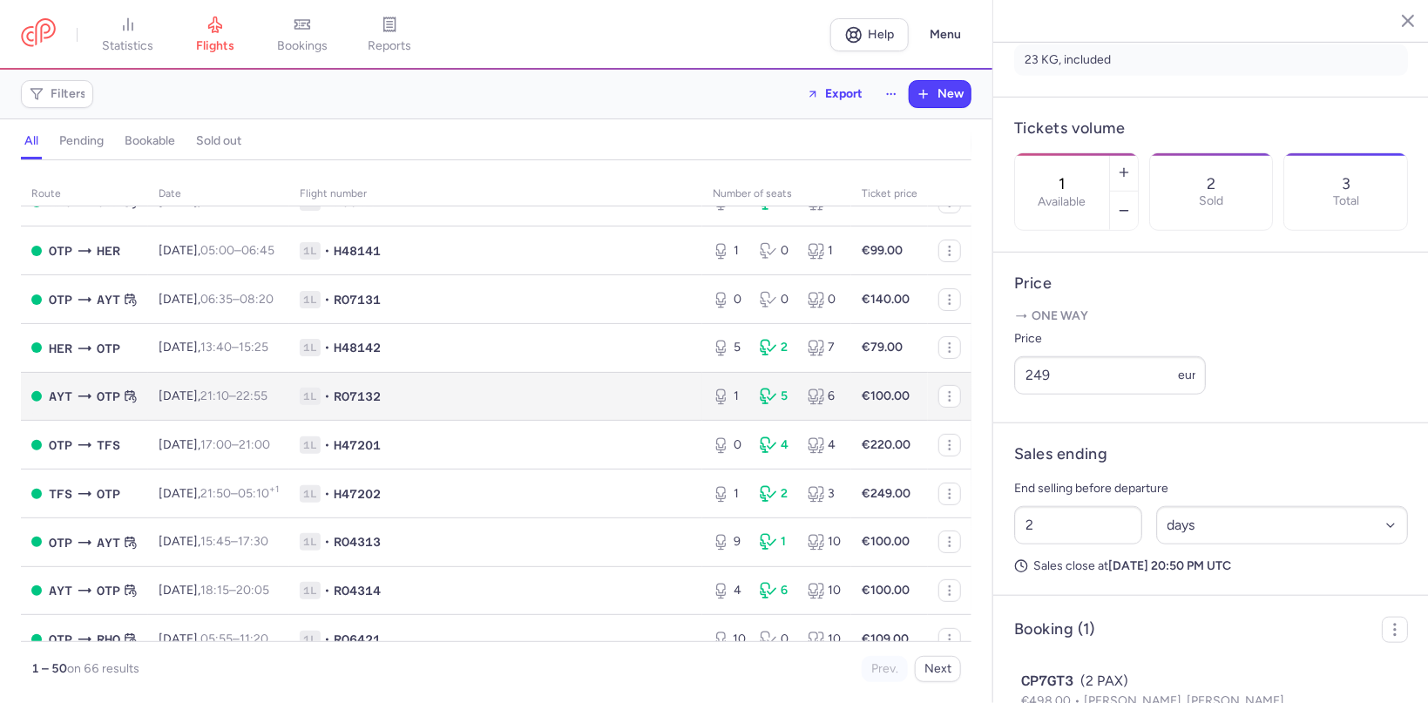
scroll to position [304, 0]
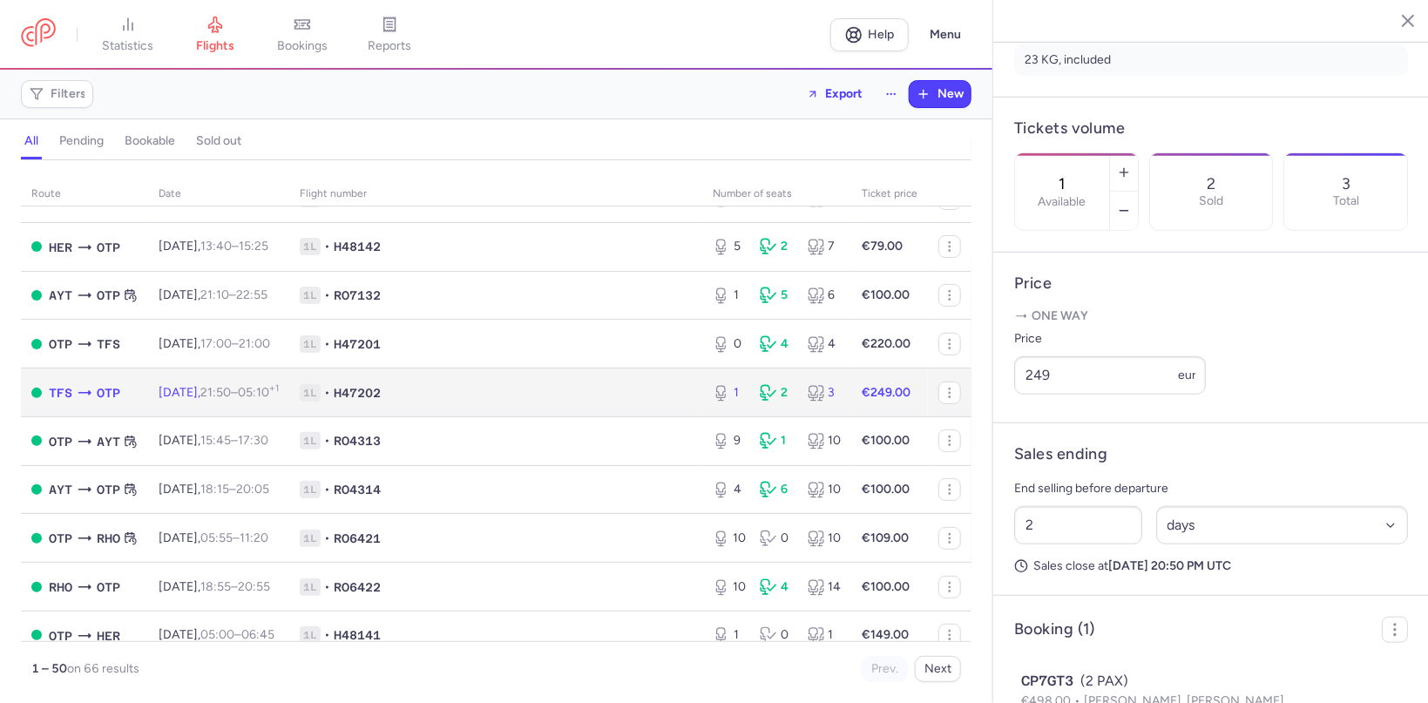
click at [214, 412] on td "Tue, 19 Aug, 21:50 – 05:10 +1" at bounding box center [218, 393] width 141 height 49
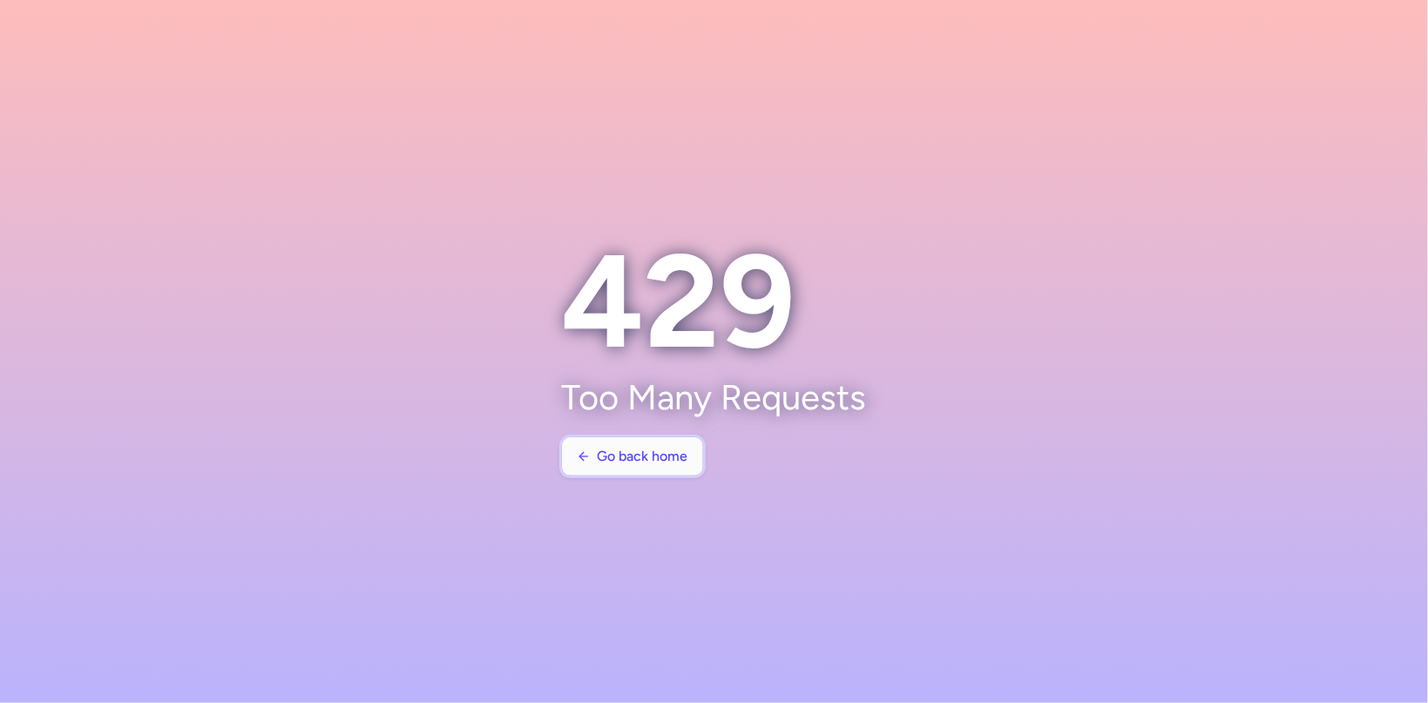
click at [611, 458] on span "Go back home" at bounding box center [643, 457] width 91 height 16
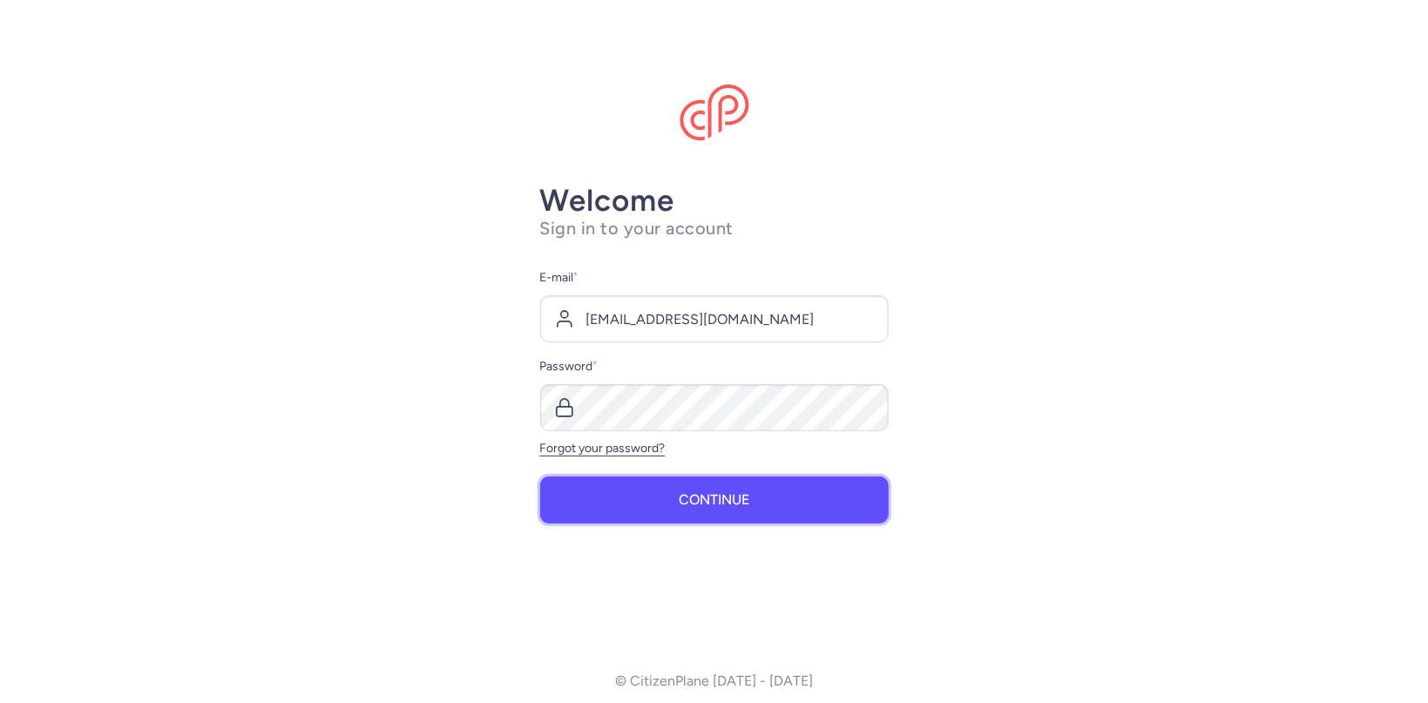
drag, startPoint x: 654, startPoint y: 508, endPoint x: 693, endPoint y: 518, distance: 39.7
click at [654, 508] on button "Continue" at bounding box center [714, 500] width 349 height 47
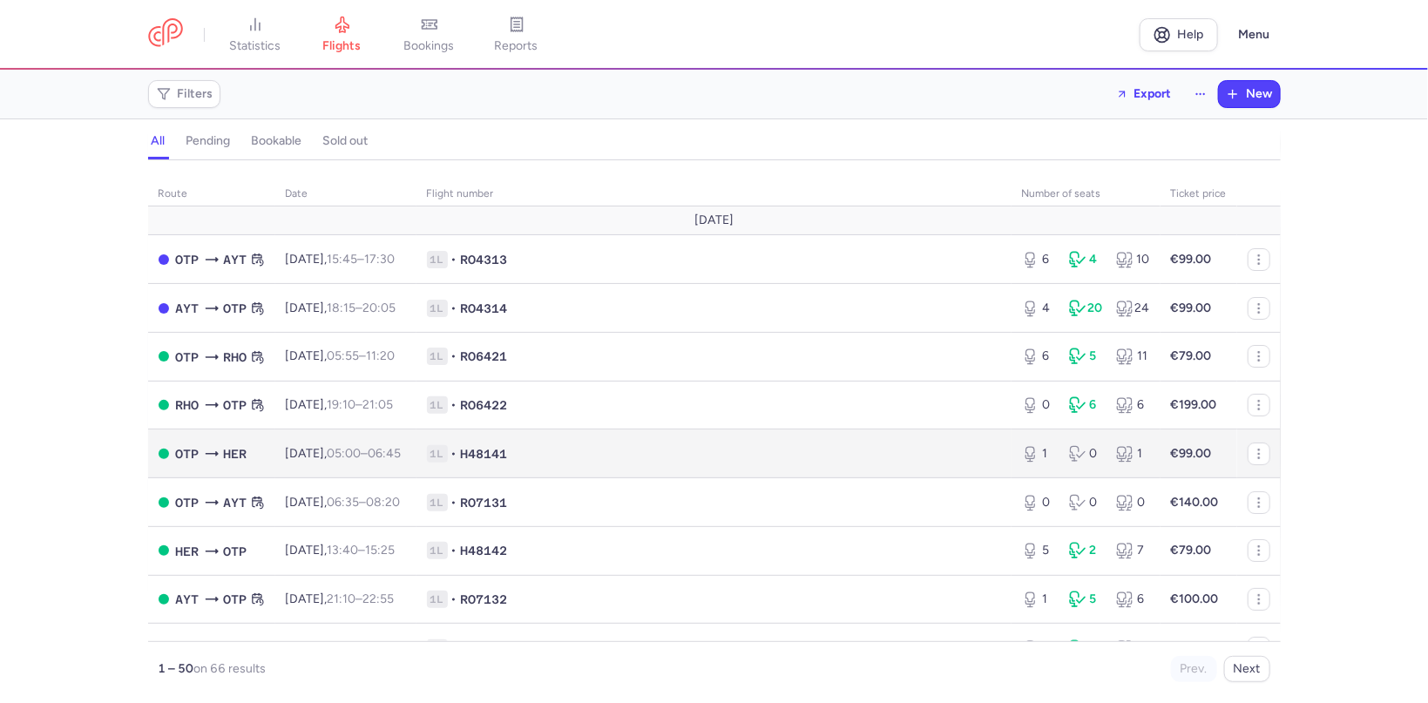
scroll to position [101, 0]
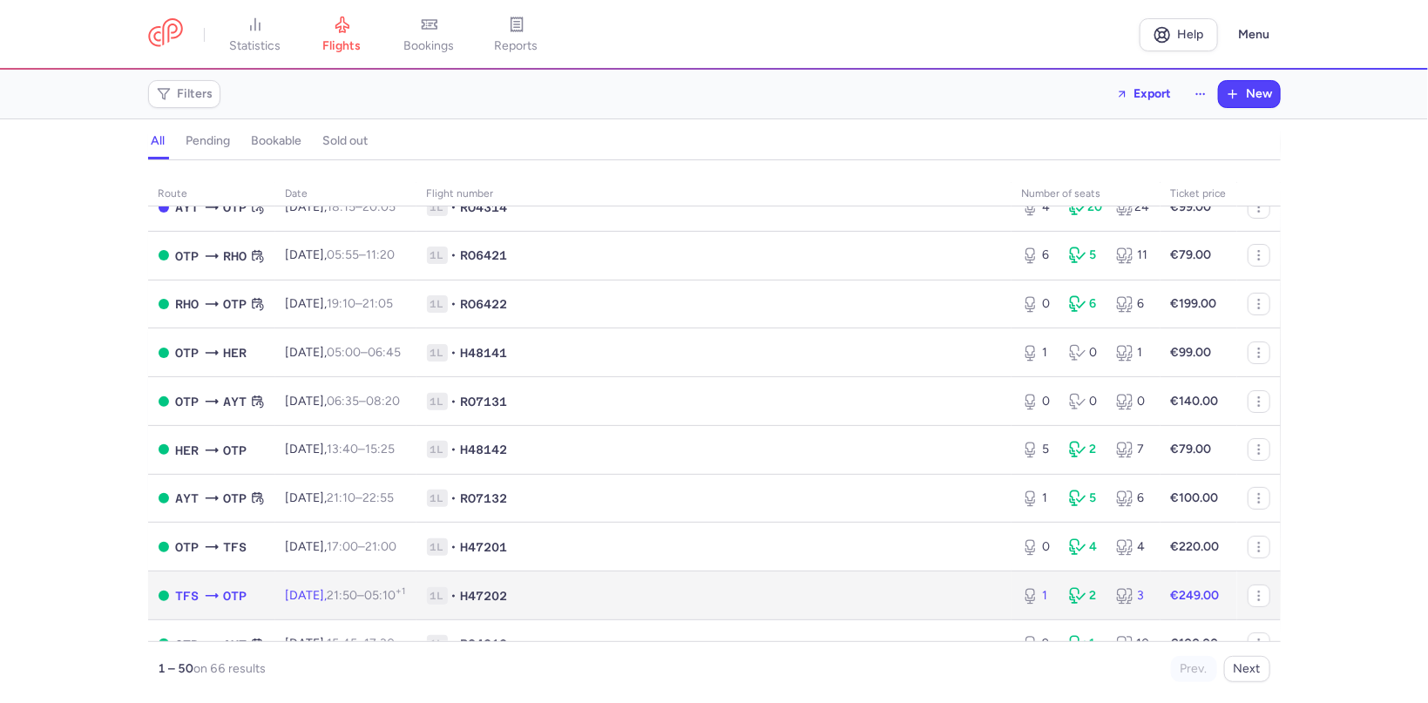
click at [358, 600] on time "21:50" at bounding box center [343, 595] width 30 height 15
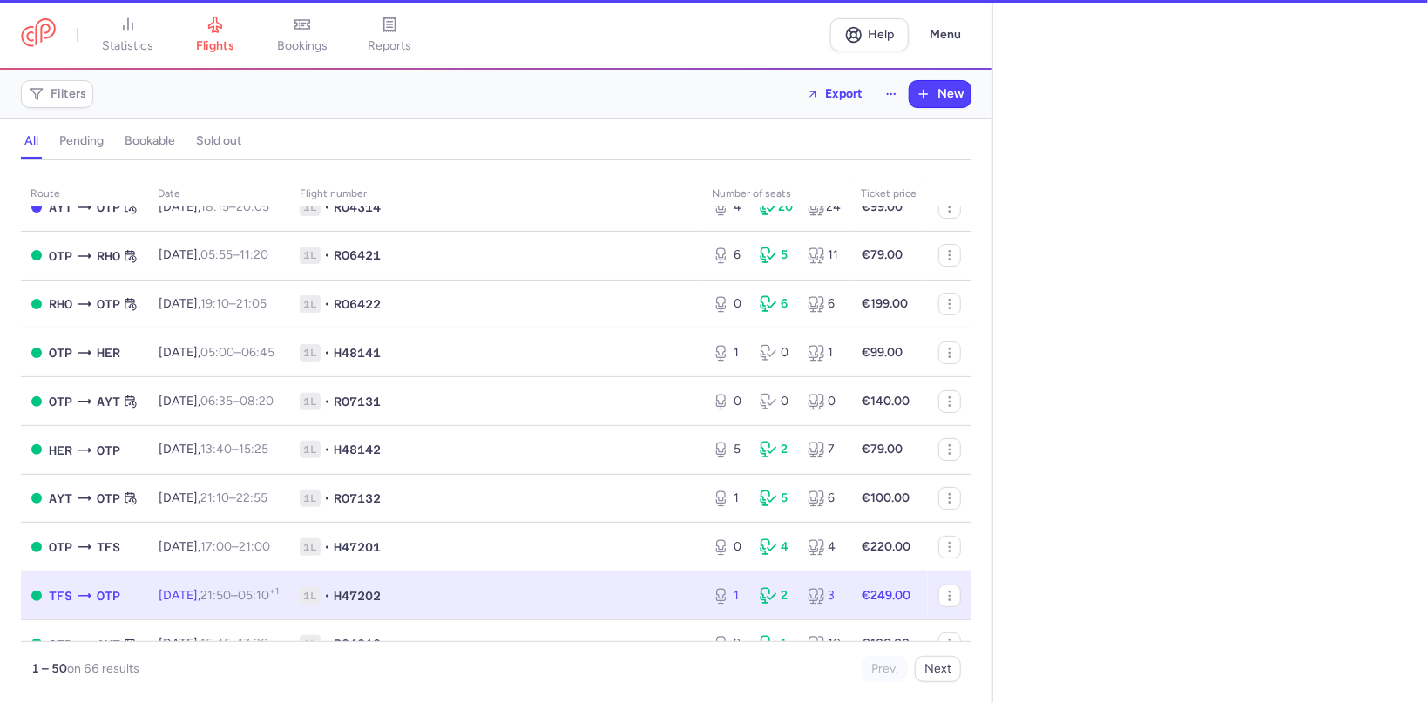
select select "hours"
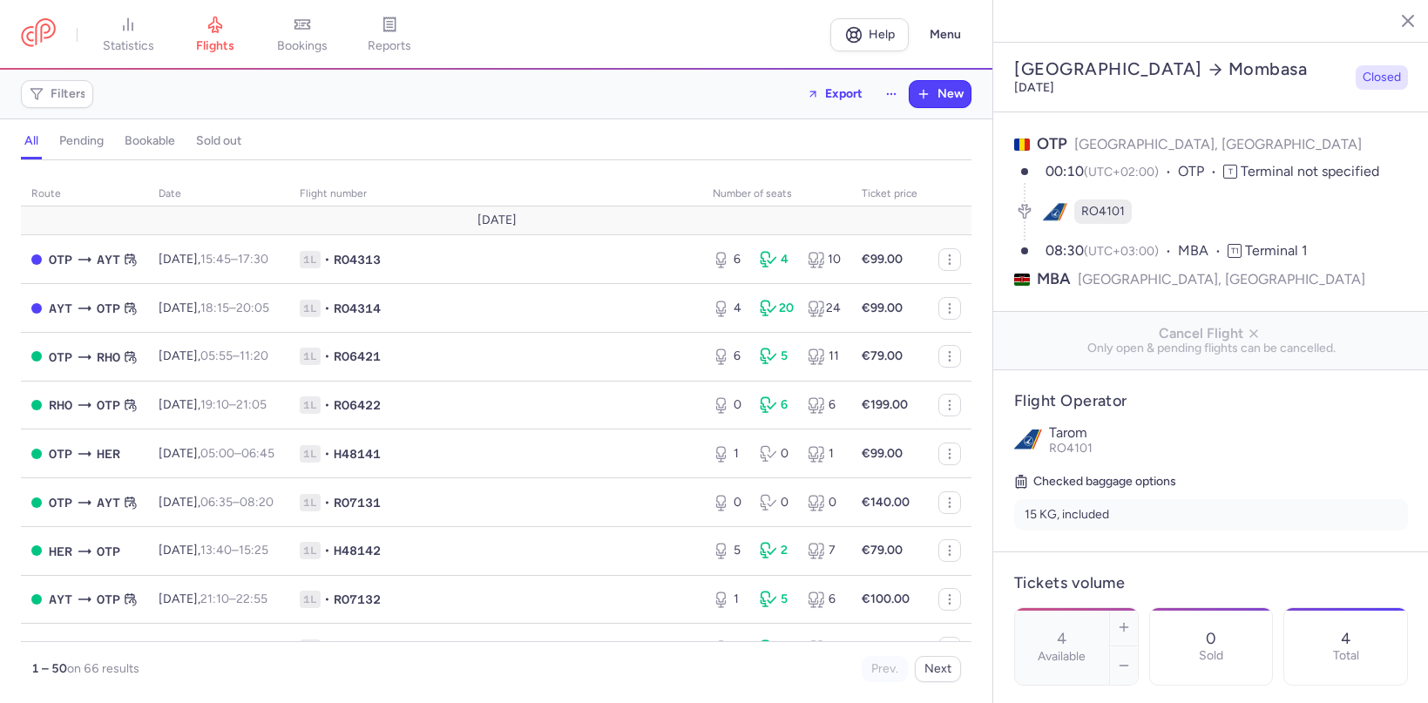
select select "hours"
click at [215, 33] on link "flights" at bounding box center [215, 35] width 87 height 38
select select "hours"
